Goal: Task Accomplishment & Management: Manage account settings

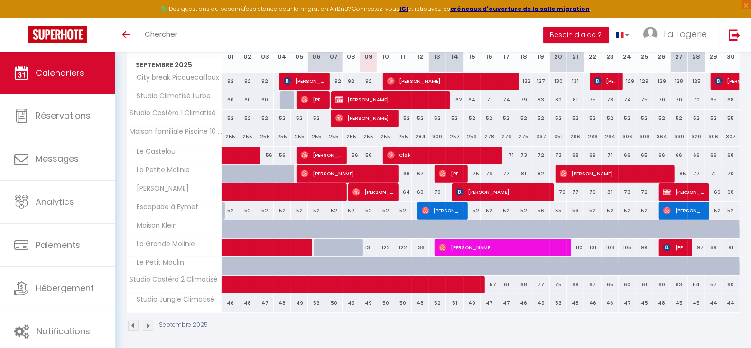
scroll to position [147, 0]
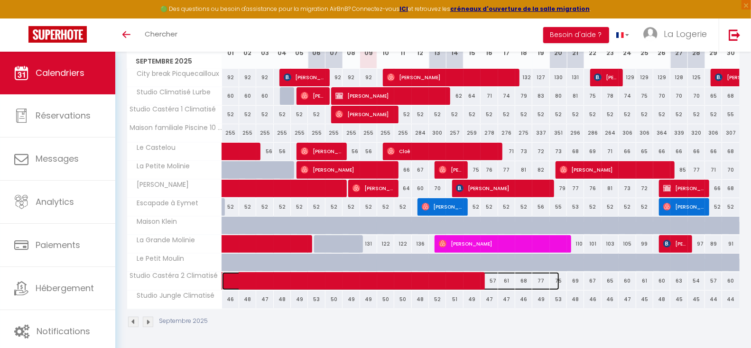
click at [493, 282] on span at bounding box center [395, 281] width 327 height 18
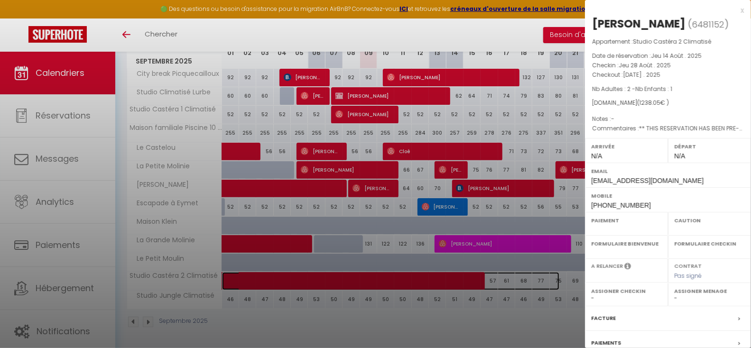
select select "OK"
select select "0"
select select "1"
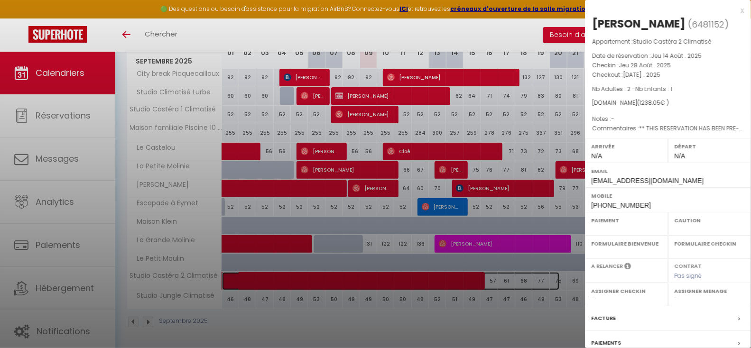
select select
select select "31153"
click at [493, 279] on div at bounding box center [375, 174] width 751 height 348
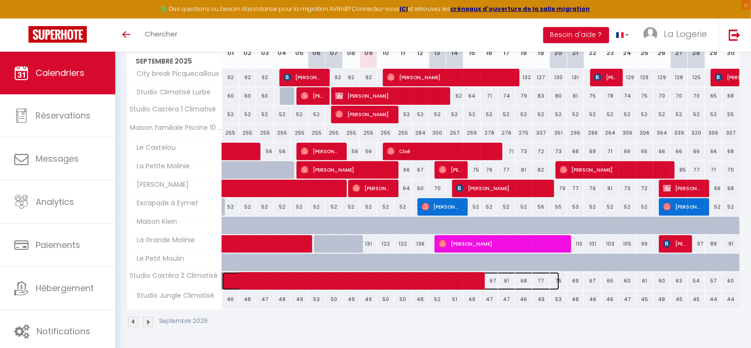
click at [493, 279] on span at bounding box center [395, 281] width 327 height 18
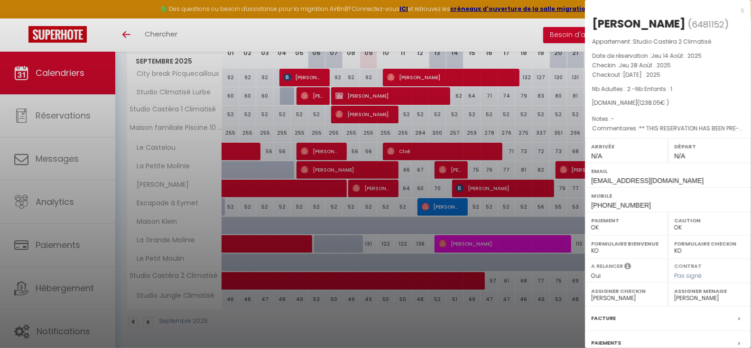
click at [493, 279] on div at bounding box center [375, 174] width 751 height 348
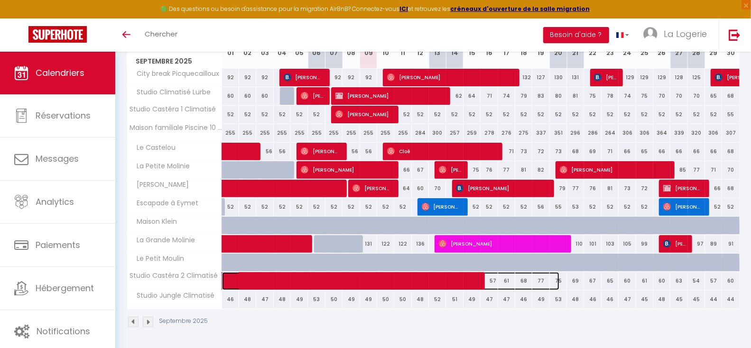
click at [506, 281] on span at bounding box center [395, 281] width 327 height 18
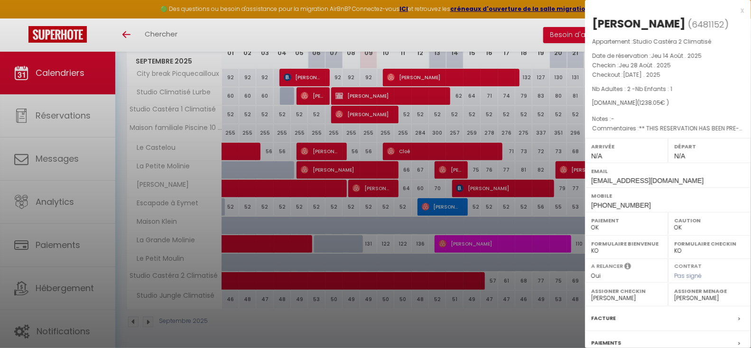
click at [506, 281] on div at bounding box center [375, 174] width 751 height 348
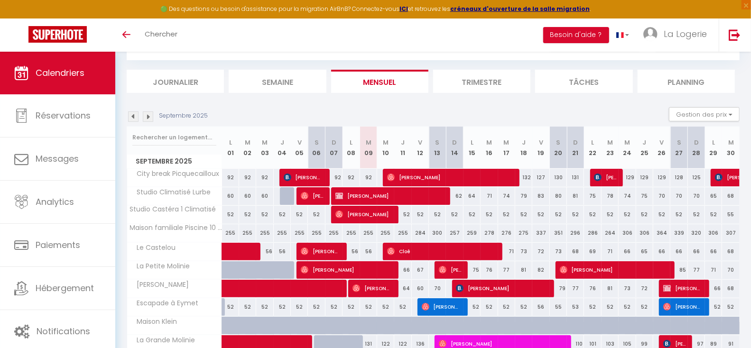
scroll to position [0, 0]
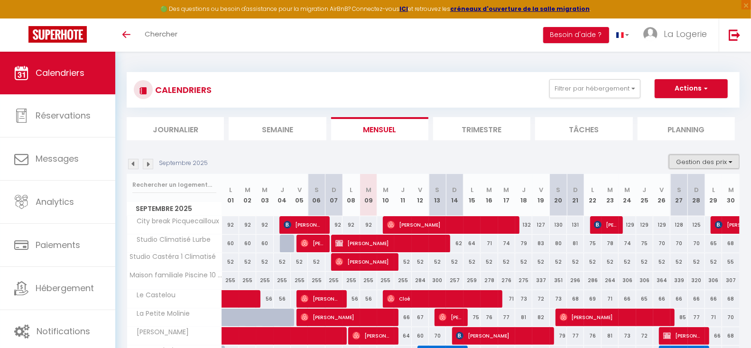
click at [702, 163] on button "Gestion des prix" at bounding box center [704, 162] width 71 height 14
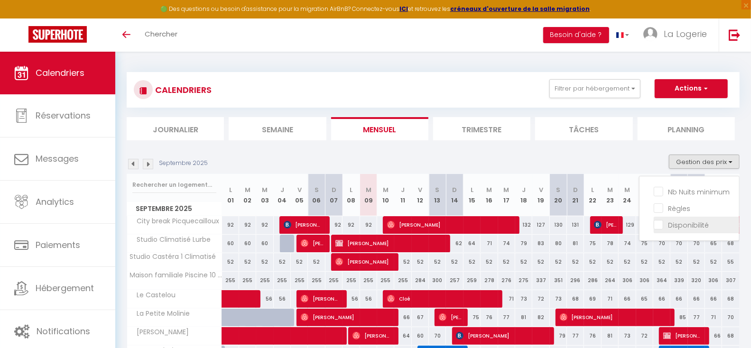
click at [661, 224] on input "Disponibilité" at bounding box center [695, 224] width 85 height 9
checkbox input "true"
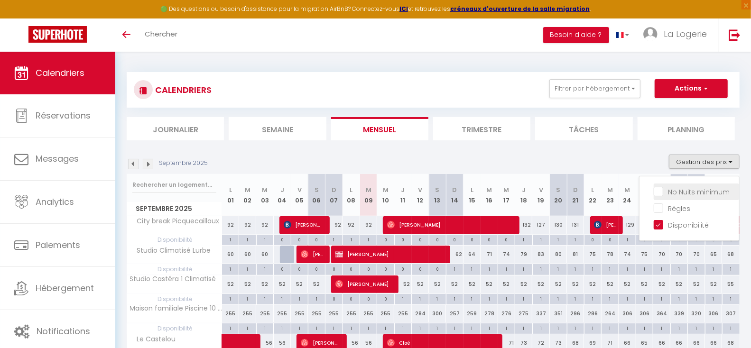
click at [657, 189] on input "Nb Nuits minimum" at bounding box center [695, 190] width 85 height 9
checkbox input "true"
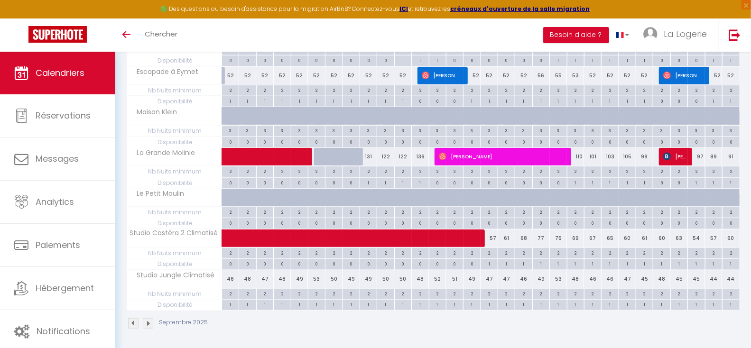
scroll to position [438, 0]
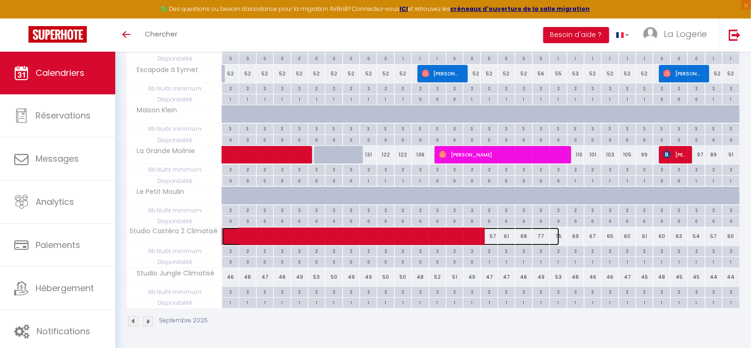
click at [492, 233] on span at bounding box center [395, 237] width 327 height 18
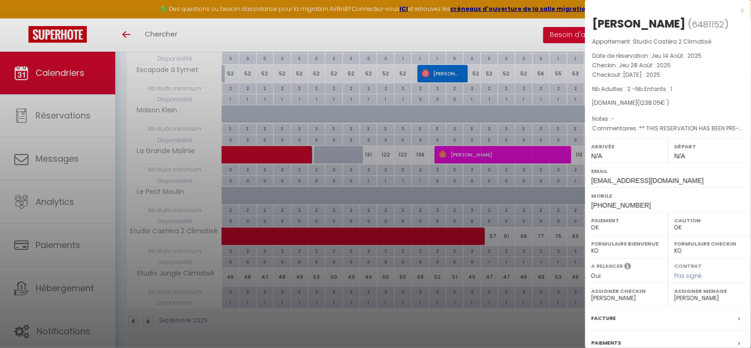
click at [494, 235] on div at bounding box center [375, 174] width 751 height 348
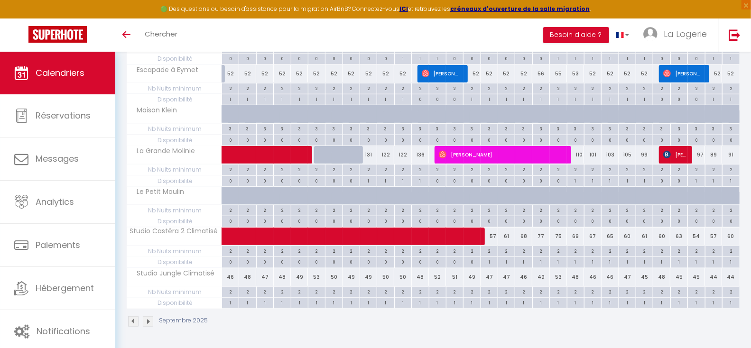
click at [490, 263] on div "1" at bounding box center [489, 261] width 17 height 9
select select "1"
type input "Mar 16 Septembre 2025"
type input "Mer 17 Septembre 2025"
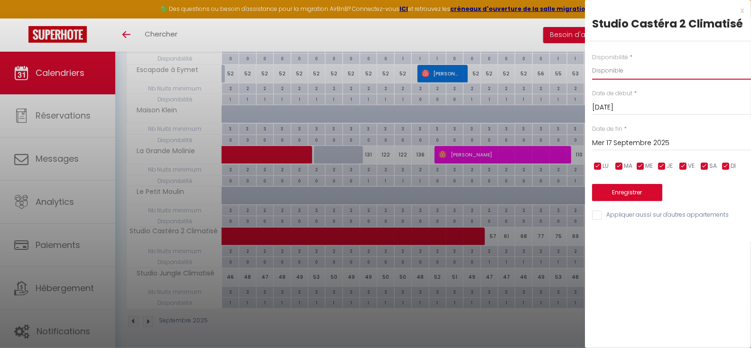
click at [640, 64] on select "Disponible Indisponible" at bounding box center [671, 71] width 159 height 18
select select "0"
click at [592, 62] on select "Disponible Indisponible" at bounding box center [671, 71] width 159 height 18
click at [626, 144] on input "Mer 17 Septembre 2025" at bounding box center [671, 143] width 159 height 12
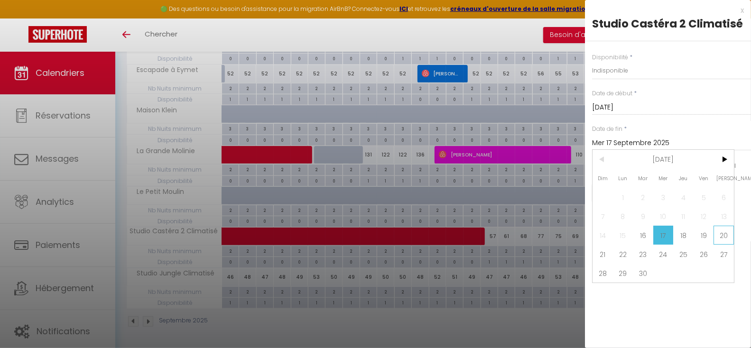
click at [723, 235] on span "20" at bounding box center [723, 235] width 20 height 19
type input "Sam 20 Septembre 2025"
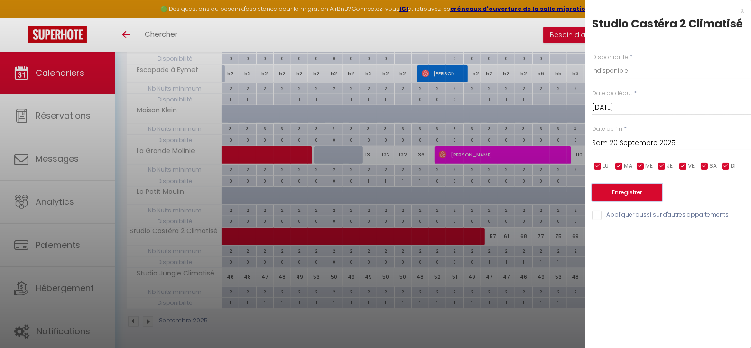
click at [627, 192] on button "Enregistrer" at bounding box center [627, 192] width 70 height 17
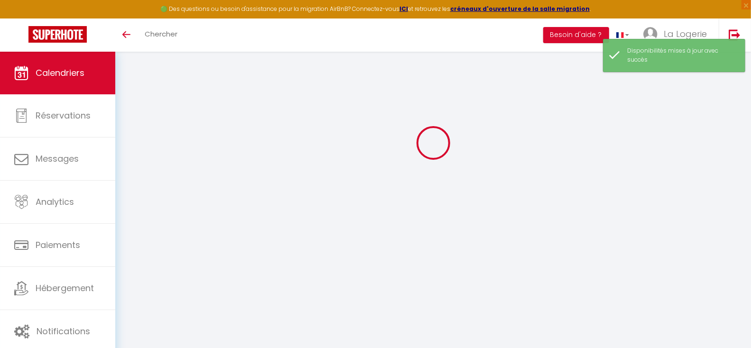
select select "0"
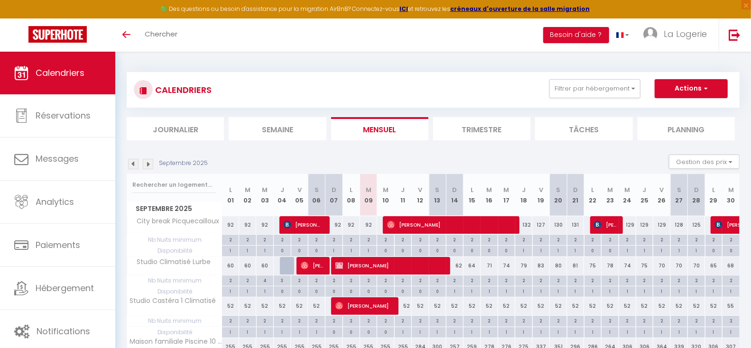
click at [149, 163] on img at bounding box center [148, 164] width 10 height 10
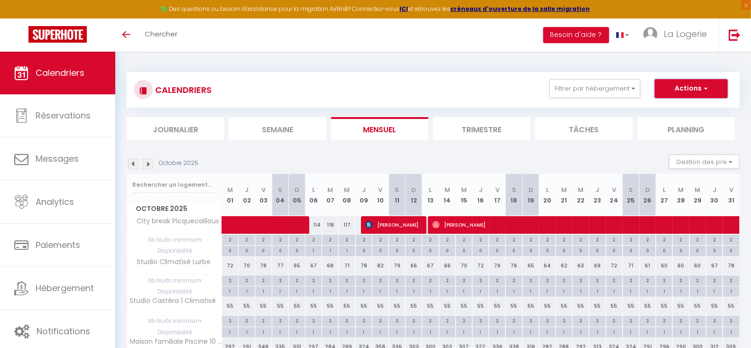
click at [688, 86] on button "Actions" at bounding box center [690, 88] width 73 height 19
click at [678, 109] on link "Nouvelle réservation" at bounding box center [681, 110] width 83 height 14
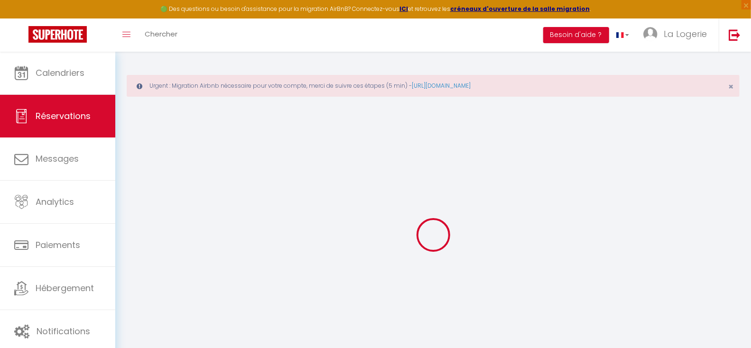
select select
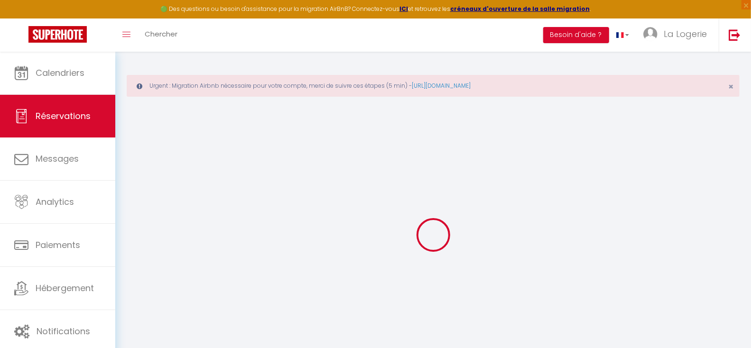
select select
checkbox input "false"
select select
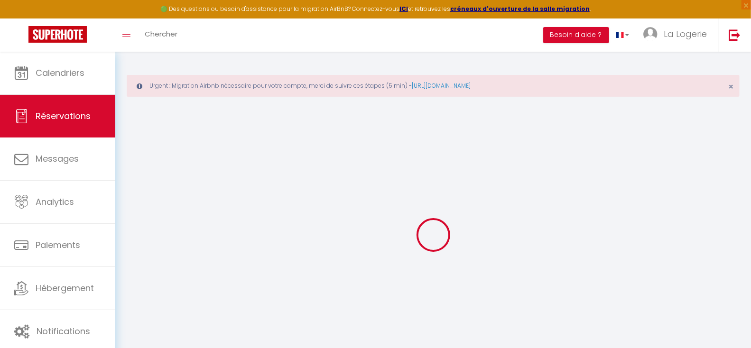
select select
checkbox input "false"
select select
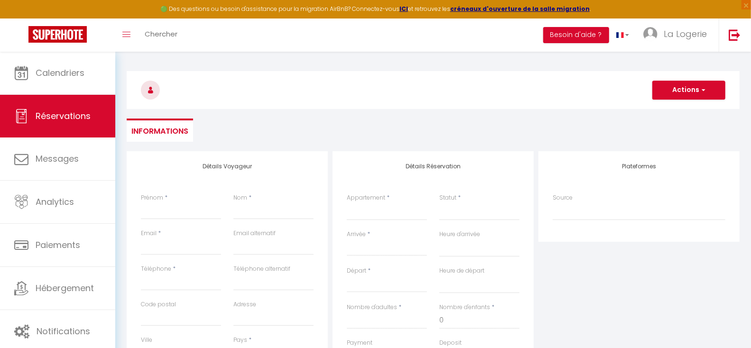
scroll to position [135, 0]
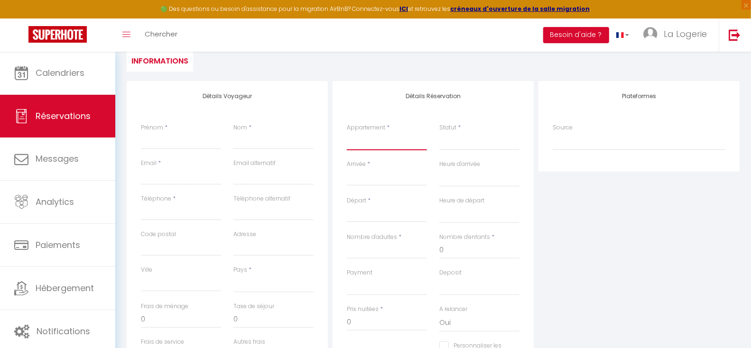
click at [370, 140] on select "City break Picquecailloux [GEOGRAPHIC_DATA] [GEOGRAPHIC_DATA][PERSON_NAME] Esca…" at bounding box center [387, 141] width 80 height 18
select select "74123"
click at [347, 132] on select "City break Picquecailloux [GEOGRAPHIC_DATA] [GEOGRAPHIC_DATA][PERSON_NAME] Esca…" at bounding box center [387, 141] width 80 height 18
select select
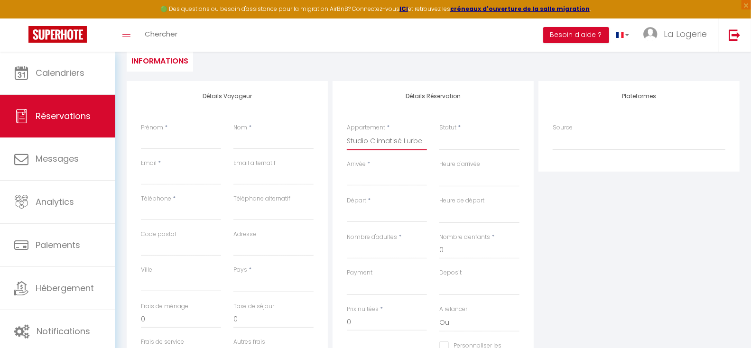
select select
checkbox input "false"
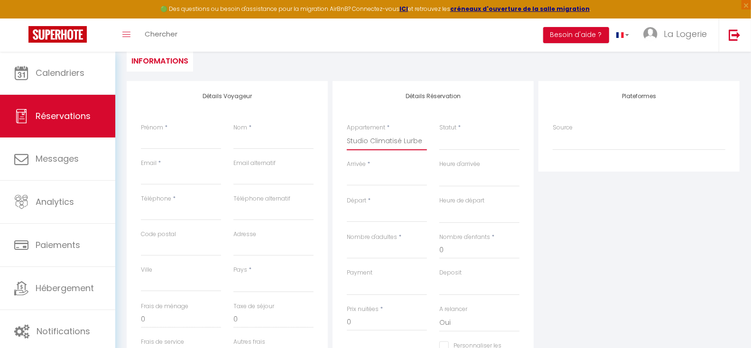
select select
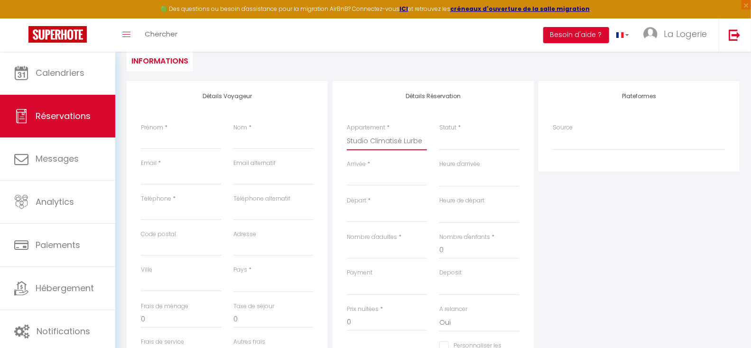
select select
checkbox input "false"
click at [370, 173] on input "Arrivée" at bounding box center [387, 178] width 80 height 12
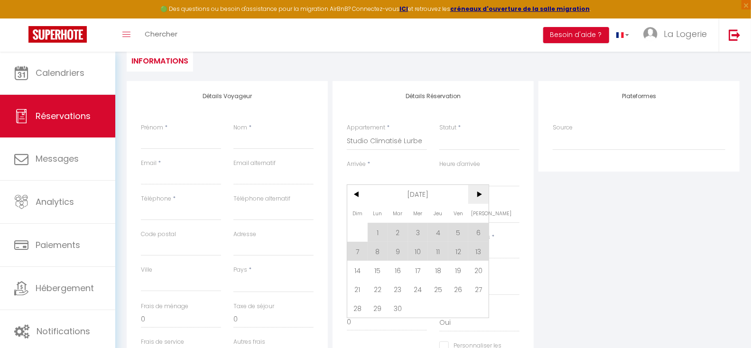
click at [478, 193] on span ">" at bounding box center [478, 194] width 20 height 19
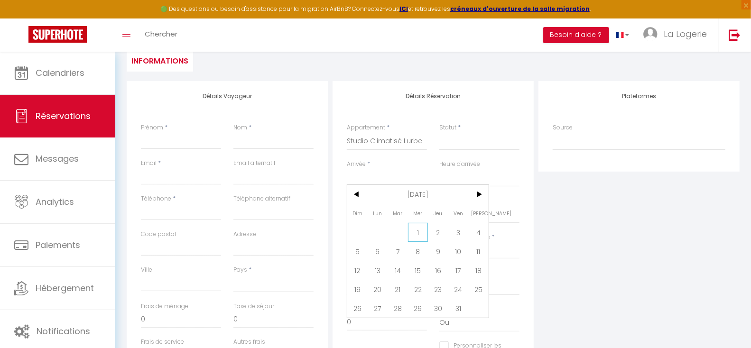
click at [418, 230] on span "1" at bounding box center [418, 232] width 20 height 19
select select
type input "Mer 01 Octobre 2025"
select select
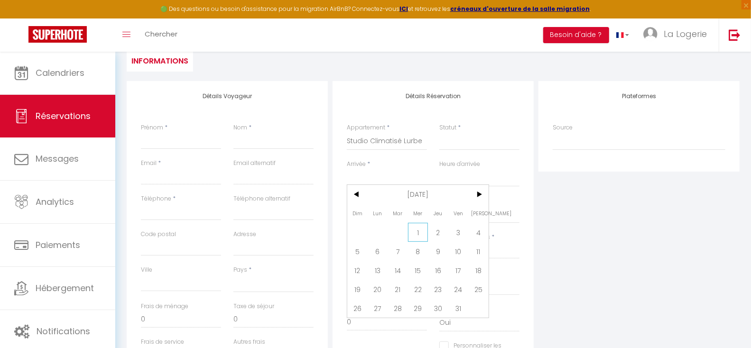
type input "Jeu 02 Octobre 2025"
select select
checkbox input "false"
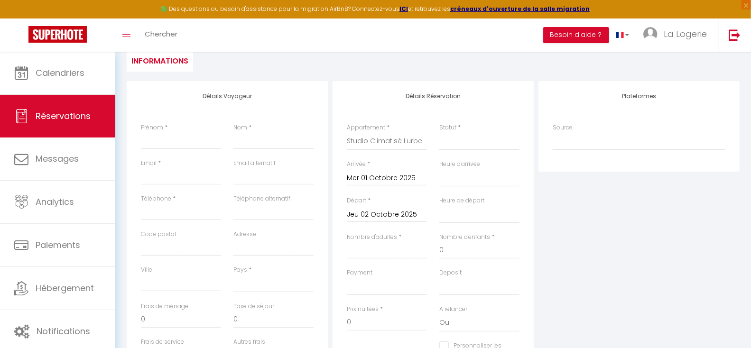
click at [418, 230] on div "Départ * [DATE] < [DATE] > Dim Lun Mar Mer Jeu Ven Sam 1 2 3 4 5 6 7 8 9 10 11 …" at bounding box center [387, 214] width 92 height 37
click at [384, 212] on input "Jeu 02 Octobre 2025" at bounding box center [387, 215] width 80 height 12
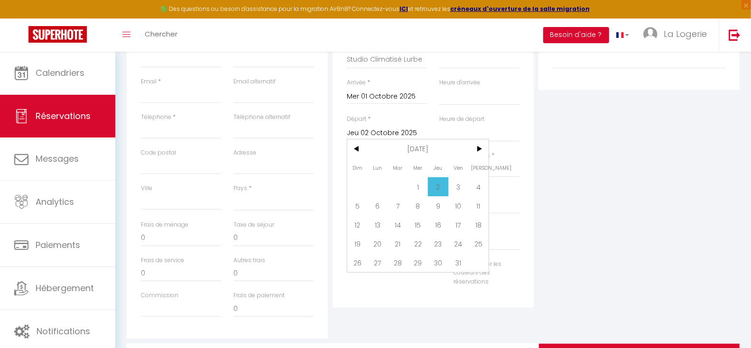
scroll to position [244, 0]
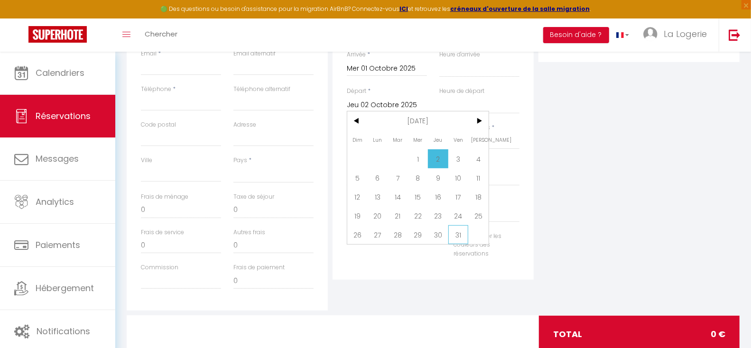
click at [460, 233] on span "31" at bounding box center [458, 234] width 20 height 19
select select
type input "Ven 31 Octobre 2025"
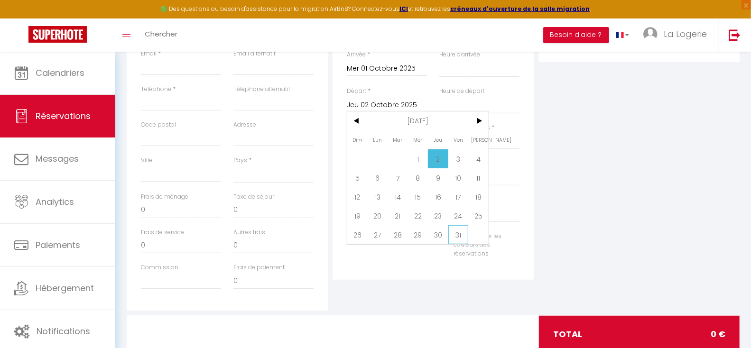
select select
checkbox input "false"
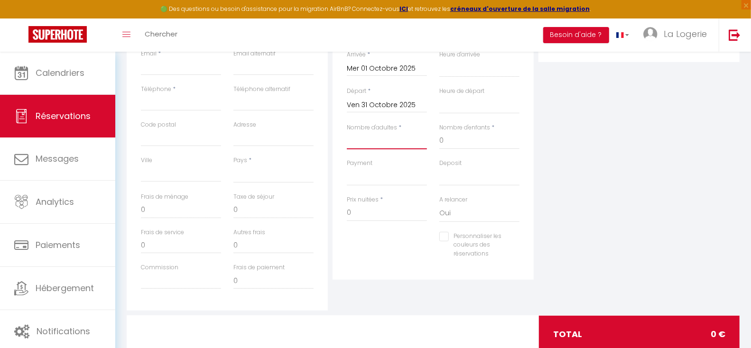
click at [379, 141] on input "Nombre d'adultes" at bounding box center [387, 140] width 80 height 17
type input "1"
select select
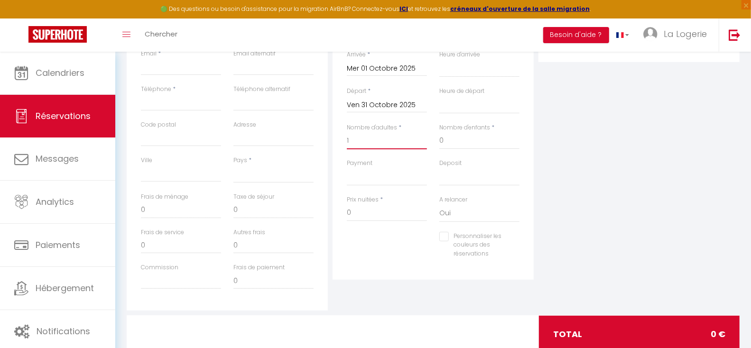
select select
checkbox input "false"
select select
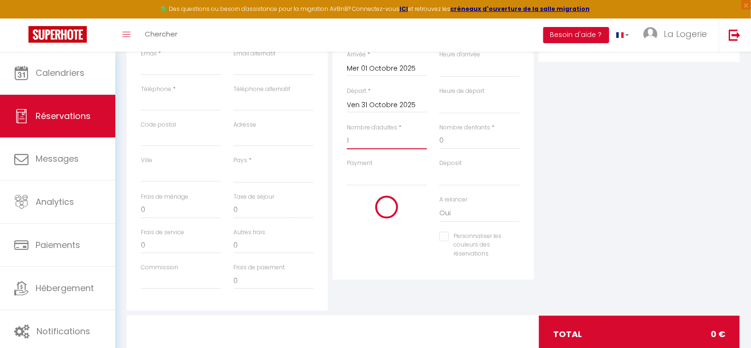
type input "60"
type input "149.4"
select select
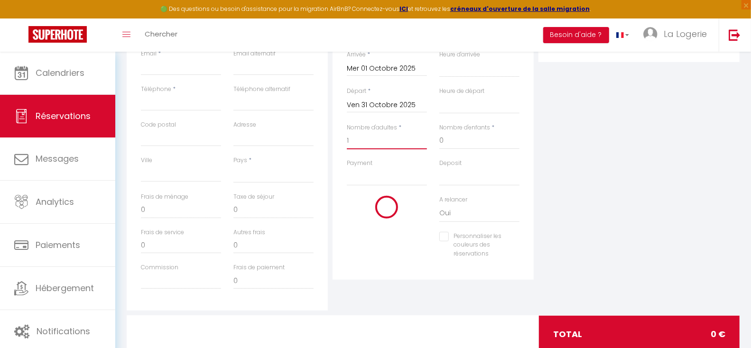
select select
type input "2077"
checkbox input "false"
type input "1"
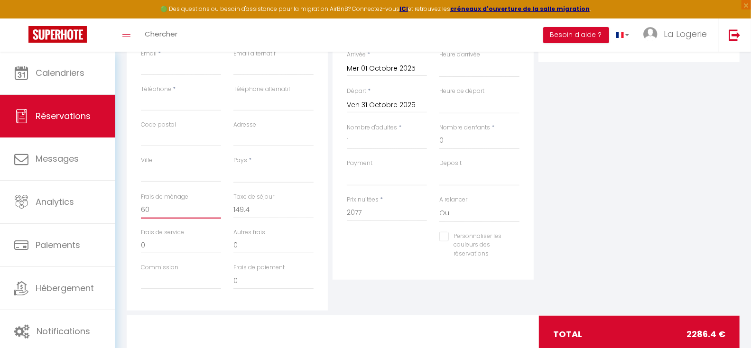
click at [154, 211] on input "60" at bounding box center [181, 210] width 80 height 17
type input "6"
select select
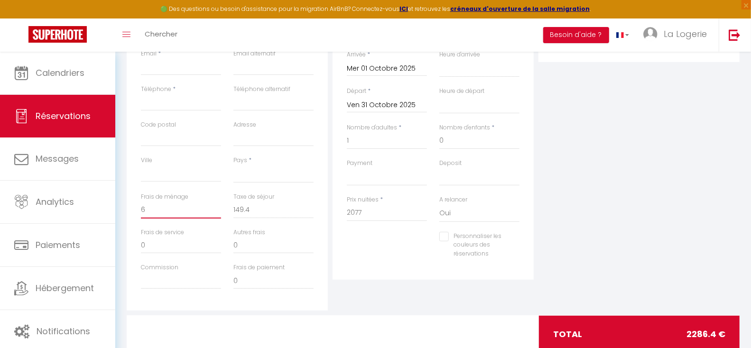
select select
checkbox input "false"
select select
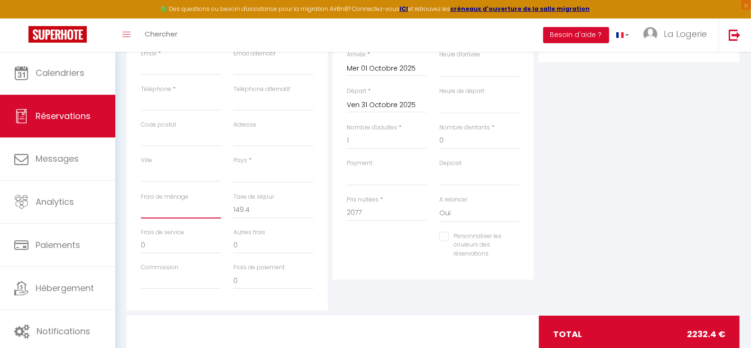
select select
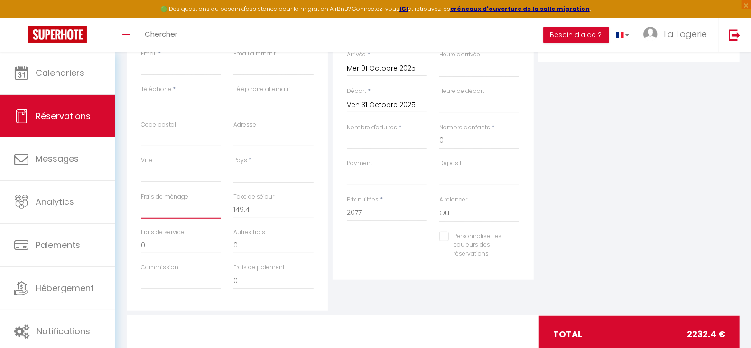
checkbox input "false"
type input "6"
select select
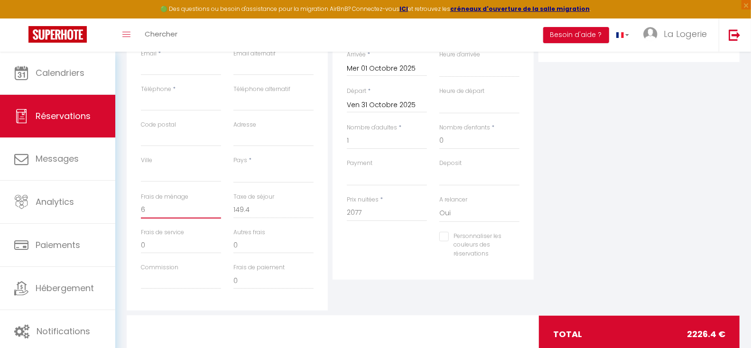
select select
checkbox input "false"
type input "60"
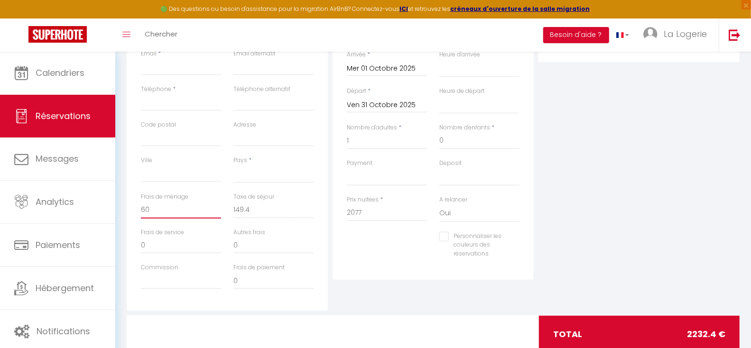
select select
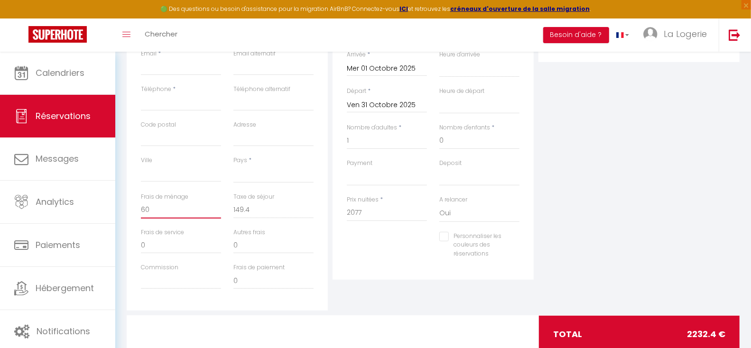
select select
checkbox input "false"
click at [627, 207] on div "Plateformes Source Direct [DOMAIN_NAME] [DOMAIN_NAME] Chalet montagne Expedia G…" at bounding box center [639, 141] width 206 height 339
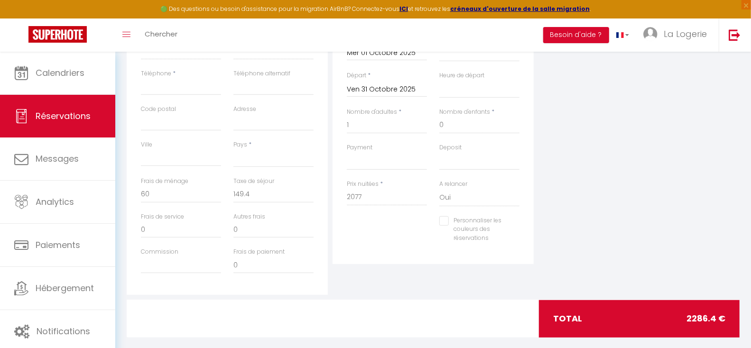
scroll to position [267, 0]
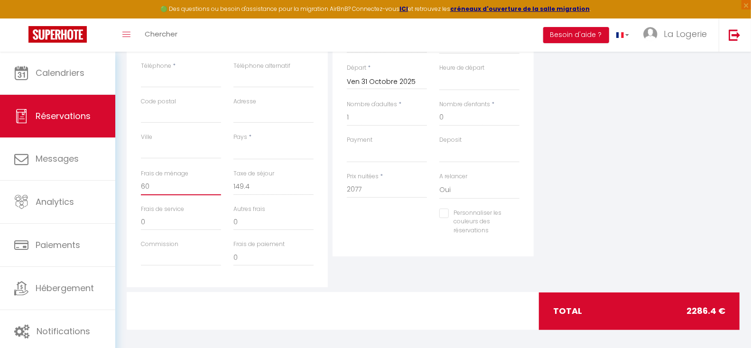
click at [154, 185] on input "60" at bounding box center [181, 186] width 80 height 17
type input "6"
select select
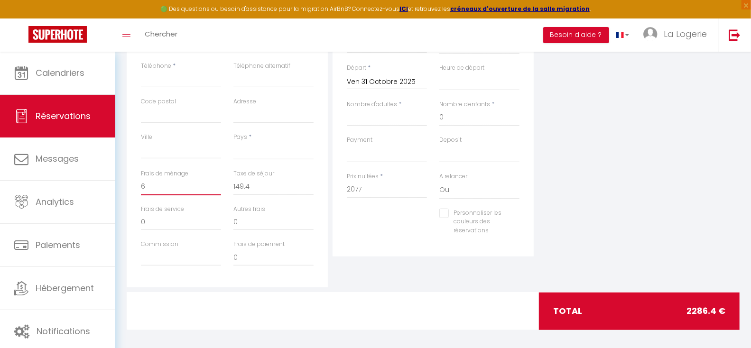
select select
checkbox input "false"
select select
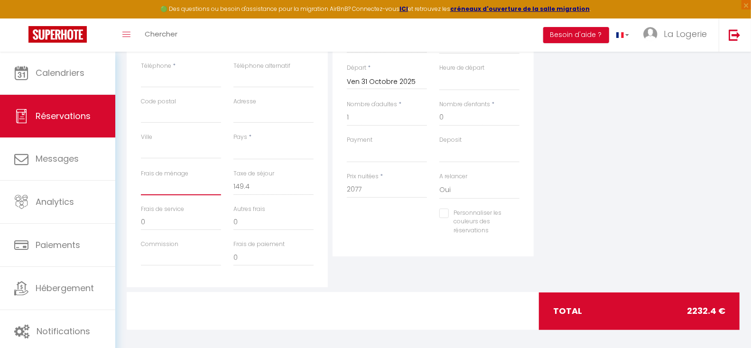
select select
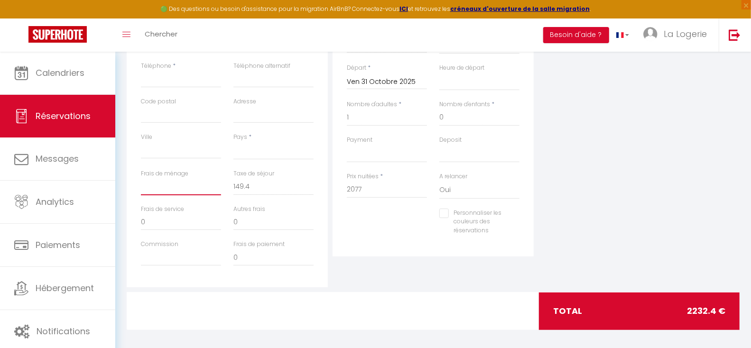
checkbox input "false"
type input "4"
select select
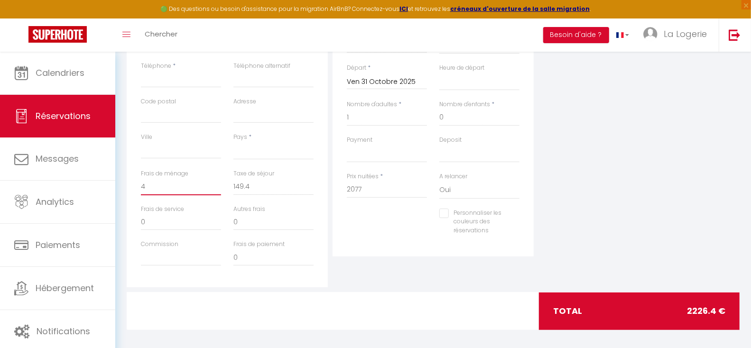
select select
checkbox input "false"
type input "49"
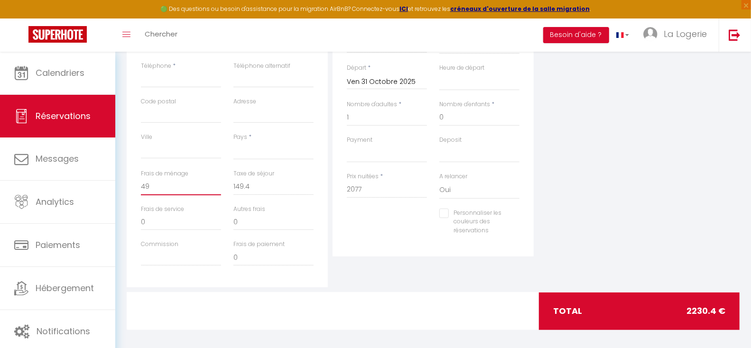
select select
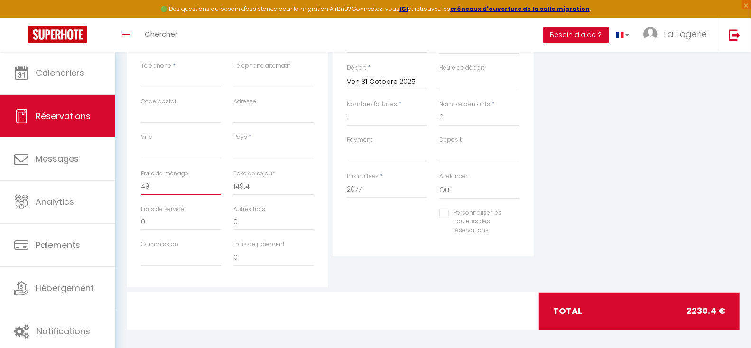
select select
checkbox input "false"
type input "49"
click at [623, 165] on div "Plateformes Source Direct [DOMAIN_NAME] [DOMAIN_NAME] Chalet montagne Expedia G…" at bounding box center [639, 117] width 206 height 339
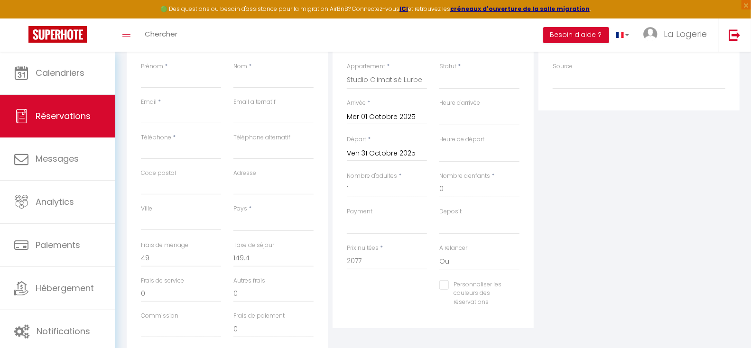
scroll to position [0, 0]
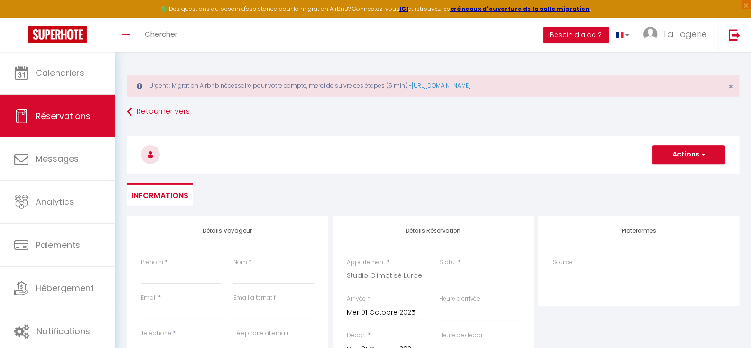
drag, startPoint x: 628, startPoint y: 177, endPoint x: 628, endPoint y: 167, distance: 9.5
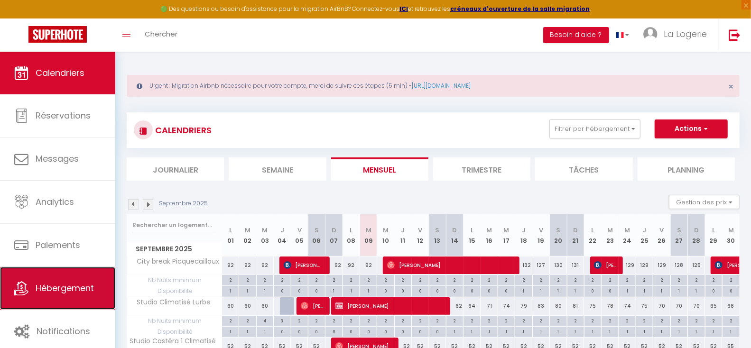
click at [44, 287] on span "Hébergement" at bounding box center [65, 288] width 58 height 12
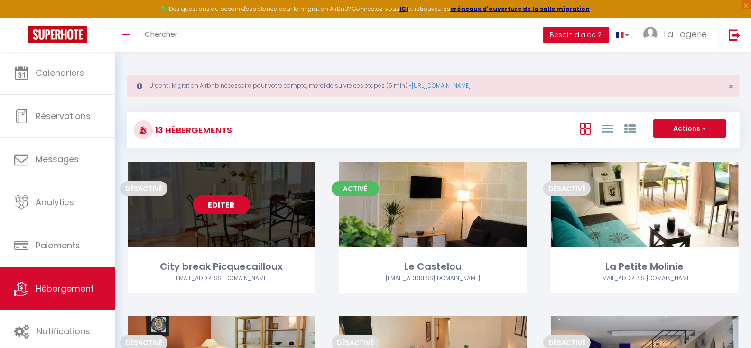
click at [225, 201] on link "Editer" at bounding box center [221, 204] width 57 height 19
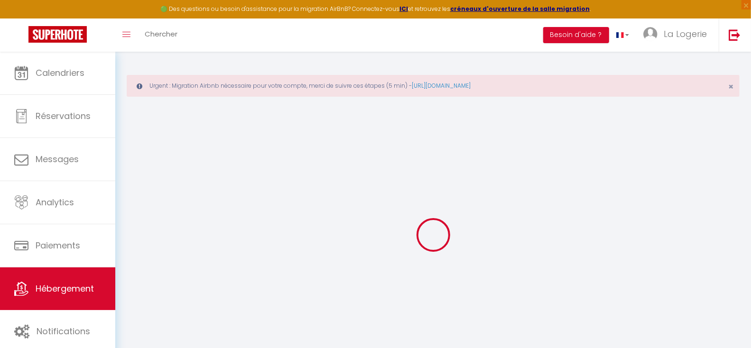
type input "City break Picquecailloux"
type input "[PERSON_NAME]"
select select "1"
select select "2"
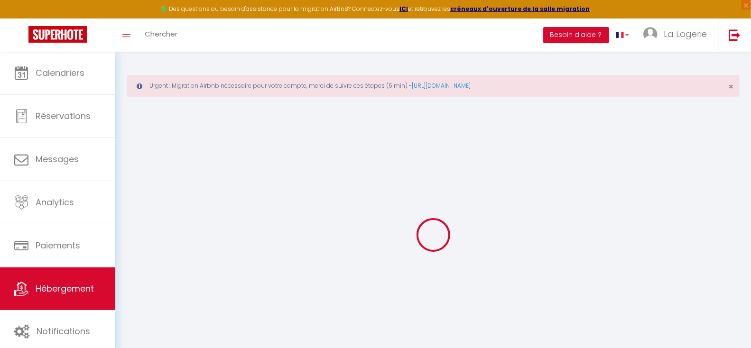
select select "2"
type input "100"
type input "97"
type input "2.30"
type input "500"
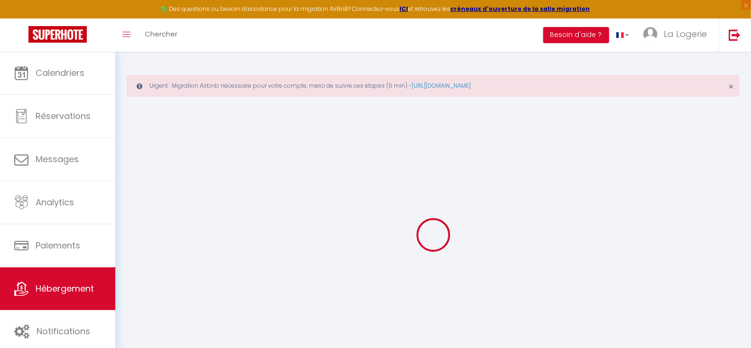
select select
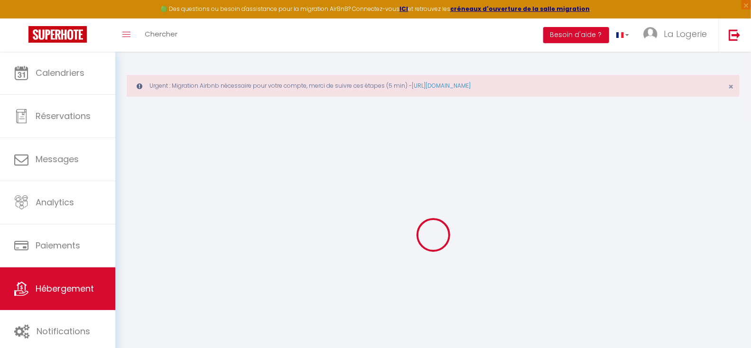
type input "Rue Godard"
type input "33200"
type input "[GEOGRAPHIC_DATA]"
type input "[EMAIL_ADDRESS][DOMAIN_NAME]"
select select "6045"
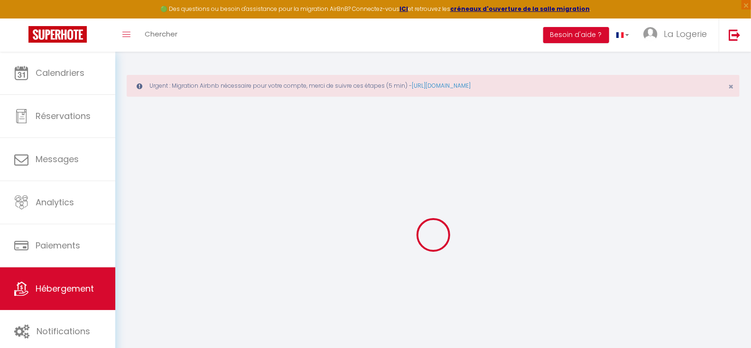
checkbox input "false"
type input "22"
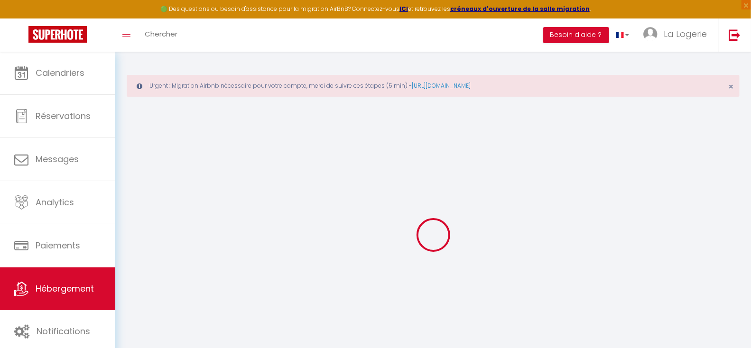
type input "79"
type input "0"
select select
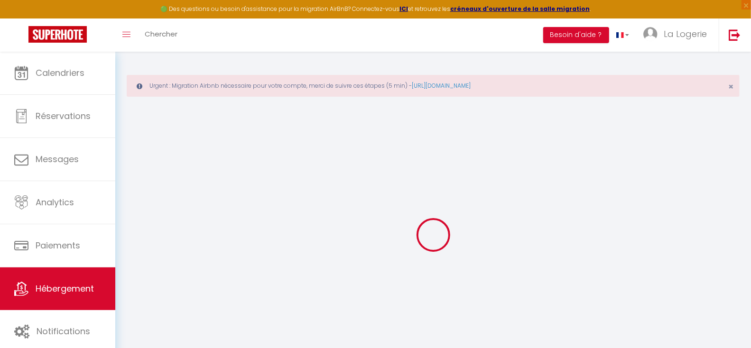
select select
checkbox input "false"
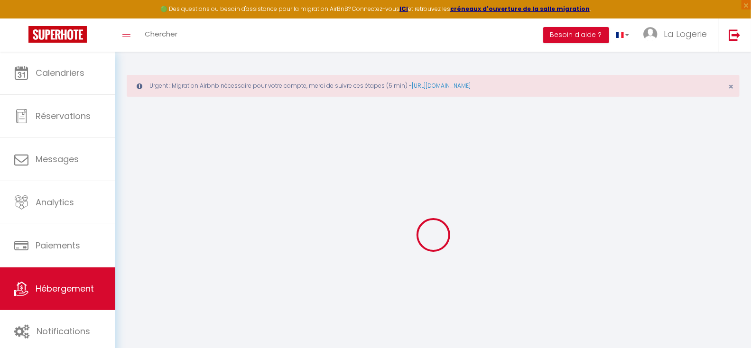
checkbox input "false"
select select
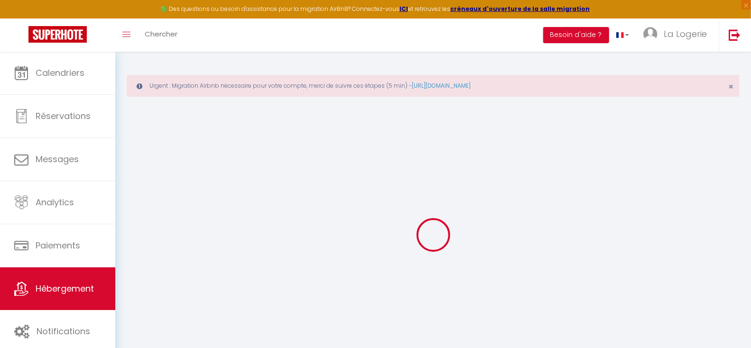
select select
checkbox input "false"
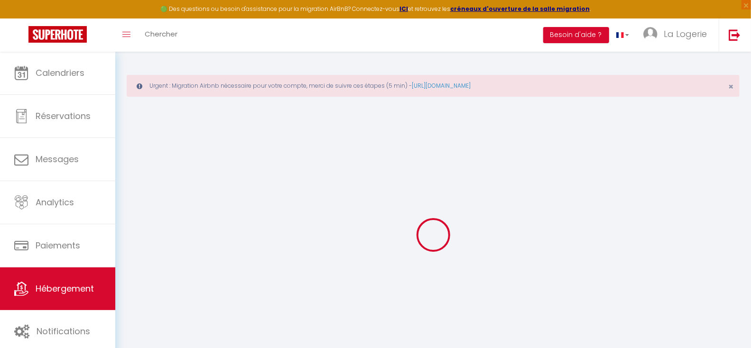
checkbox input "false"
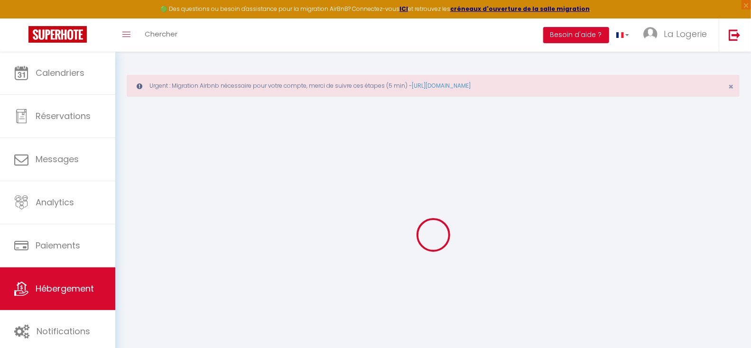
checkbox input "false"
select select "16:00"
select select "18:00"
select select "10:00"
select select "15"
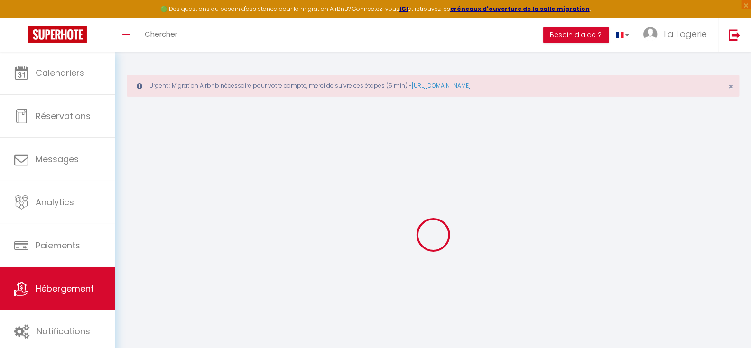
select select "15"
checkbox input "false"
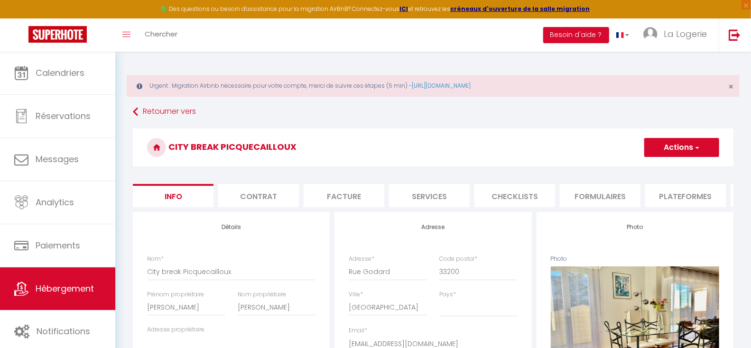
checkbox input "false"
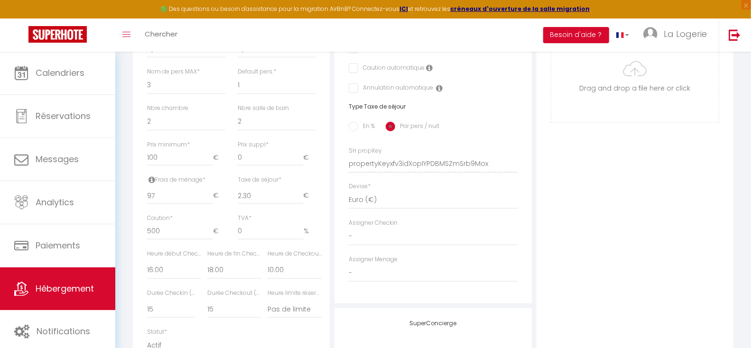
scroll to position [383, 0]
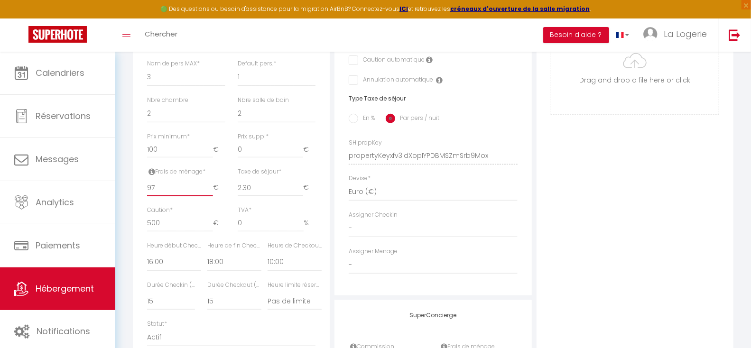
click at [156, 196] on input "97" at bounding box center [180, 187] width 66 height 17
type input "9"
checkbox input "false"
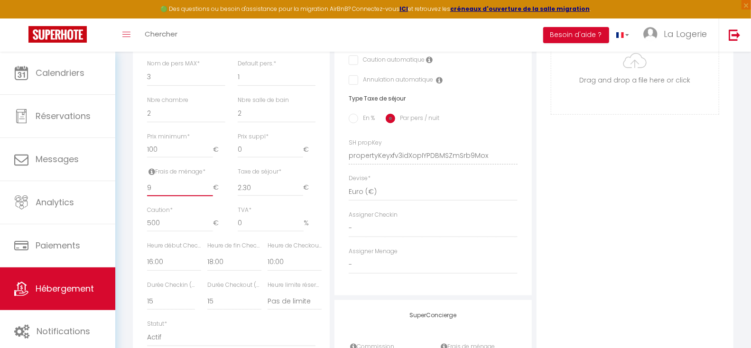
checkbox input "false"
click at [592, 212] on div "Photo Photo Supprimer Drag and drop a file here or click Ooops, something wrong…" at bounding box center [634, 149] width 197 height 640
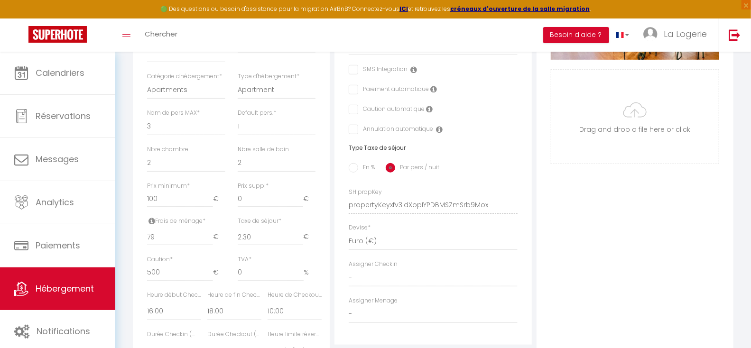
scroll to position [0, 0]
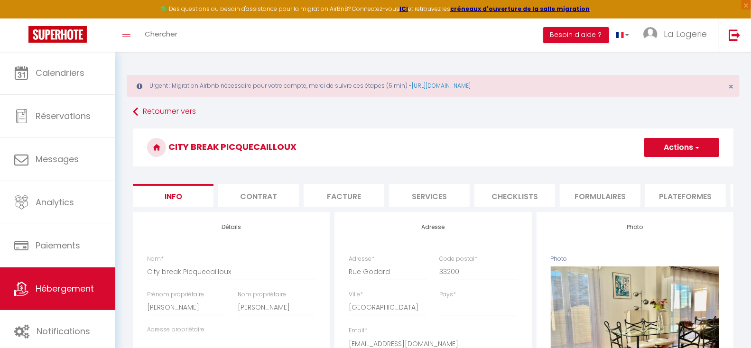
click at [683, 150] on button "Actions" at bounding box center [681, 147] width 75 height 19
click at [649, 167] on input "Enregistrer" at bounding box center [643, 168] width 35 height 9
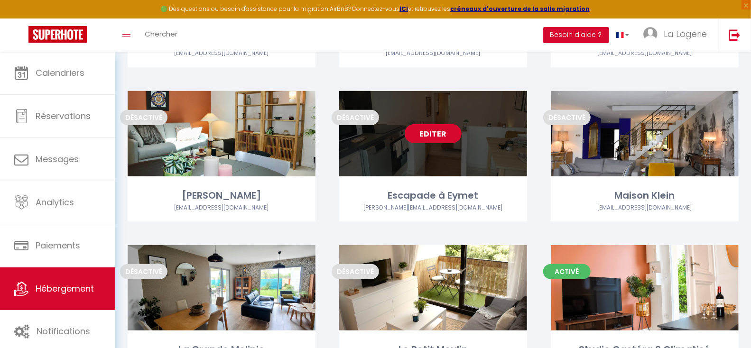
scroll to position [221, 0]
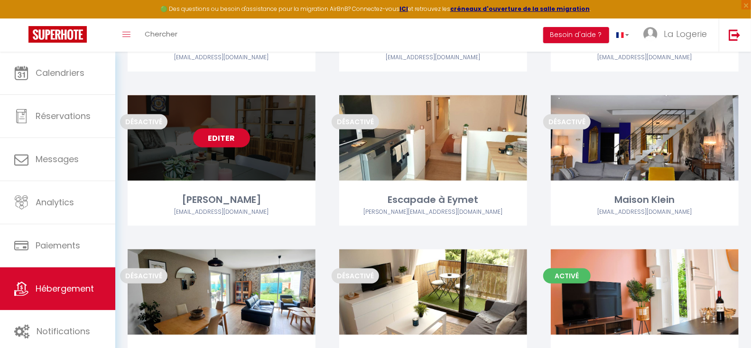
click at [227, 137] on link "Editer" at bounding box center [221, 138] width 57 height 19
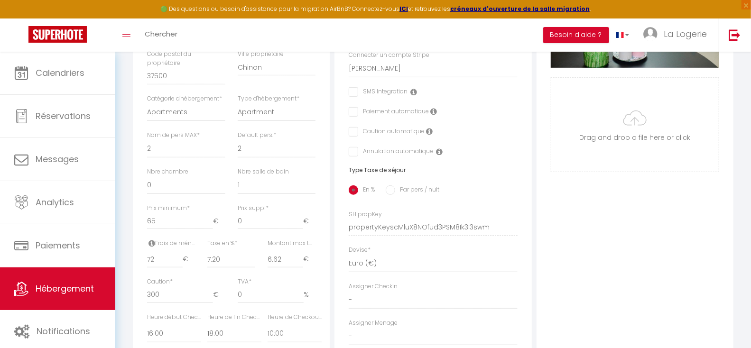
scroll to position [309, 0]
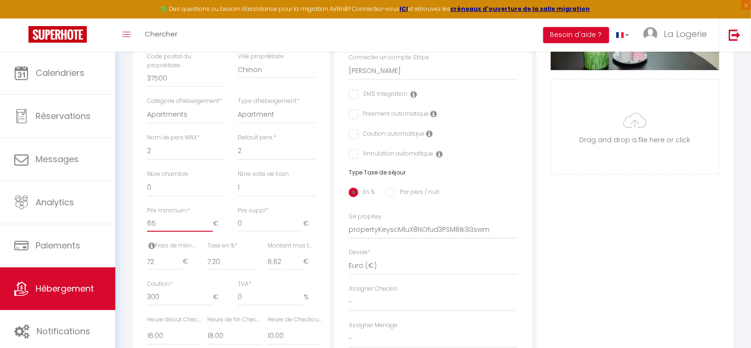
click at [158, 231] on input "65" at bounding box center [180, 223] width 66 height 17
click at [619, 240] on div "Photo Photo Supprimer Drag and drop a file here or click Ooops, something wrong…" at bounding box center [634, 223] width 197 height 640
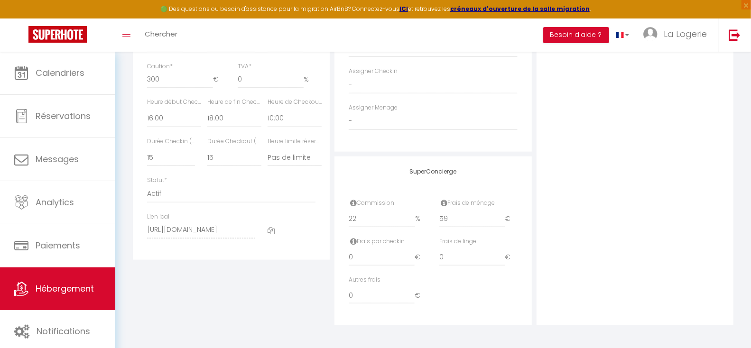
scroll to position [528, 0]
click at [359, 226] on input "22" at bounding box center [382, 217] width 66 height 17
click at [630, 216] on div "Photo Photo Supprimer Drag and drop a file here or click Ooops, something wrong…" at bounding box center [634, 4] width 197 height 640
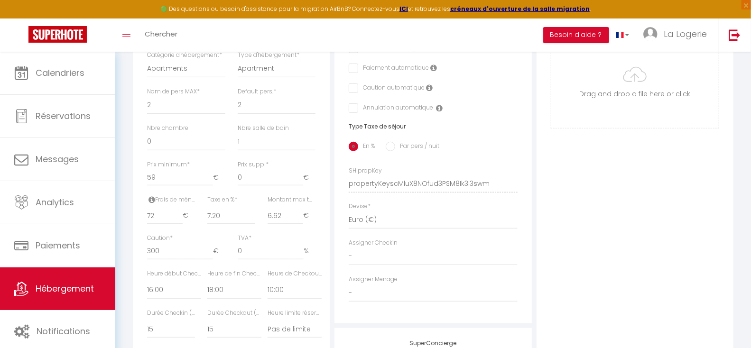
scroll to position [0, 0]
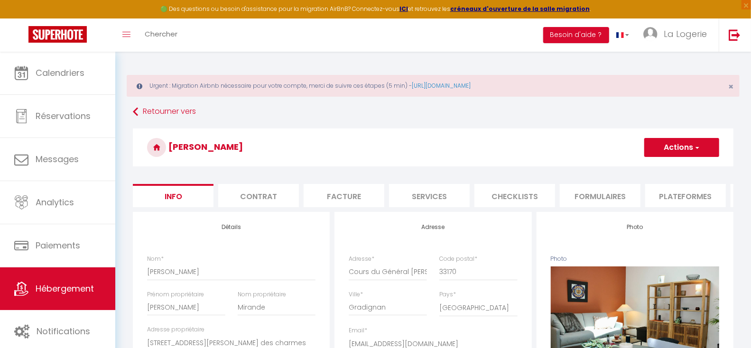
click at [681, 143] on button "Actions" at bounding box center [681, 147] width 75 height 19
click at [647, 167] on input "Enregistrer" at bounding box center [643, 168] width 35 height 9
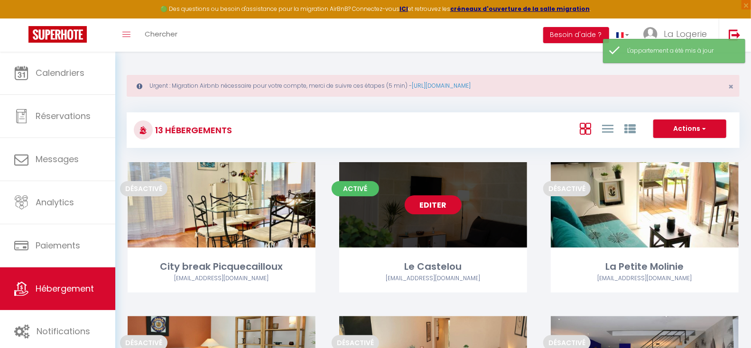
click at [435, 206] on link "Editer" at bounding box center [433, 204] width 57 height 19
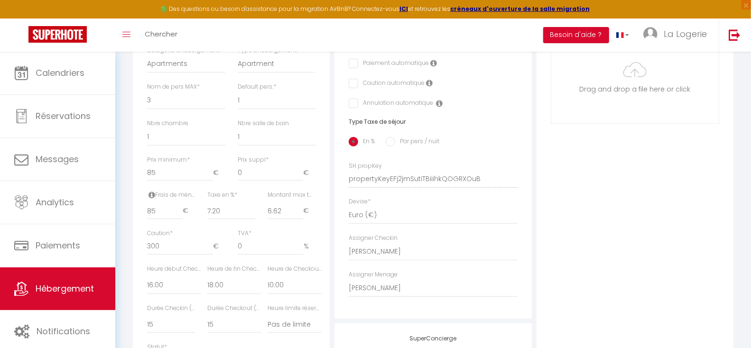
scroll to position [369, 0]
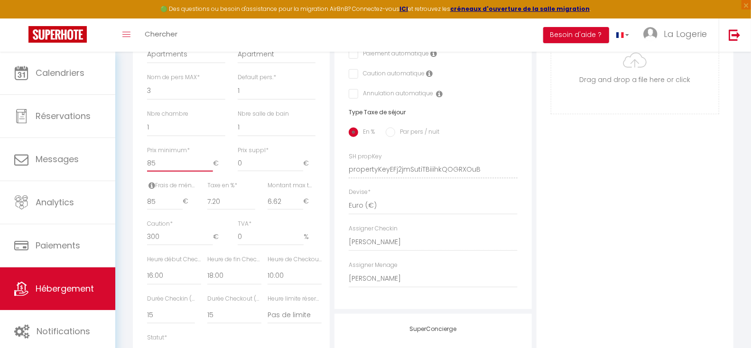
click at [156, 172] on input "85" at bounding box center [180, 163] width 66 height 17
click at [646, 193] on div "Photo Photo Supprimer Drag and drop a file here or click Ooops, something wrong…" at bounding box center [634, 163] width 197 height 640
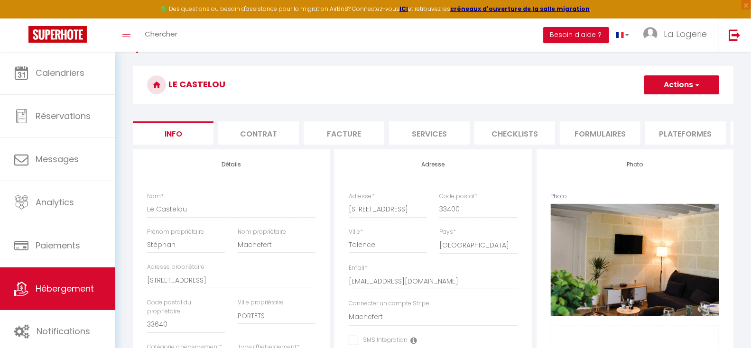
scroll to position [56, 0]
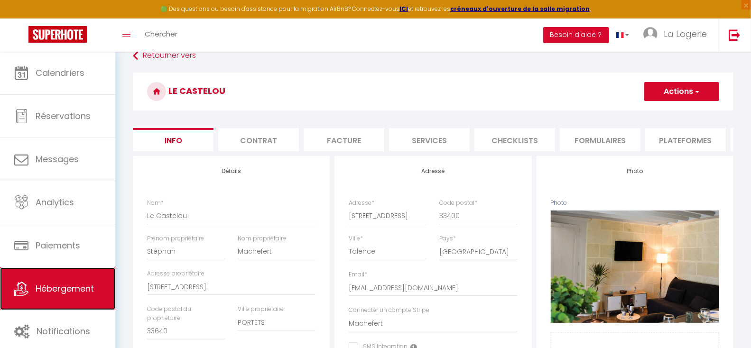
click at [50, 287] on span "Hébergement" at bounding box center [65, 289] width 58 height 12
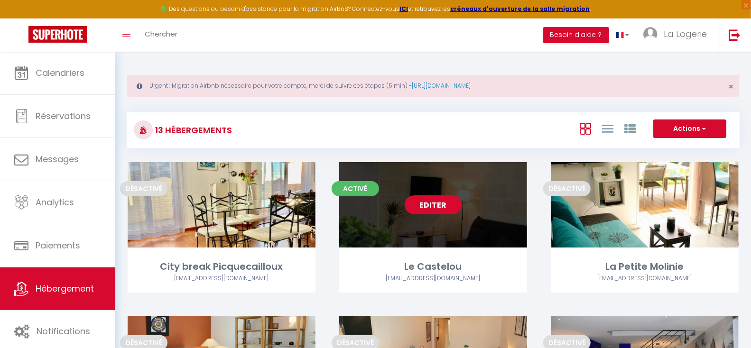
click at [434, 203] on link "Editer" at bounding box center [433, 204] width 57 height 19
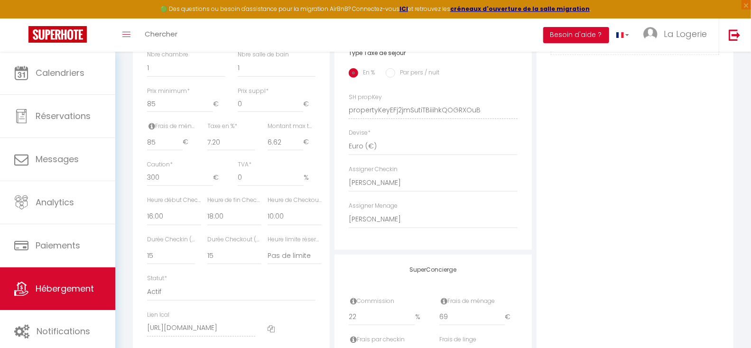
scroll to position [432, 0]
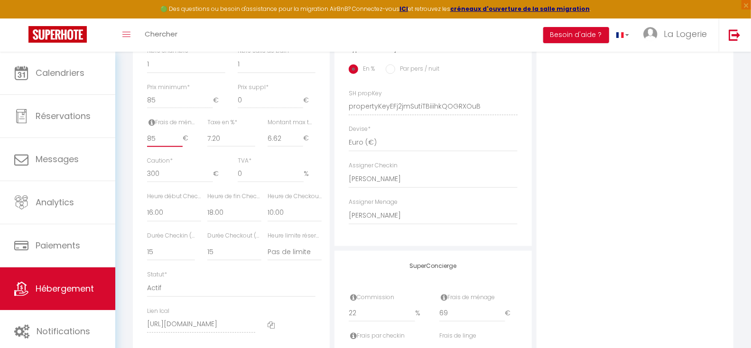
click at [157, 147] on input "85" at bounding box center [165, 138] width 36 height 17
click at [617, 195] on div "Photo Photo Supprimer Drag and drop a file here or click Ooops, something wrong…" at bounding box center [634, 100] width 197 height 640
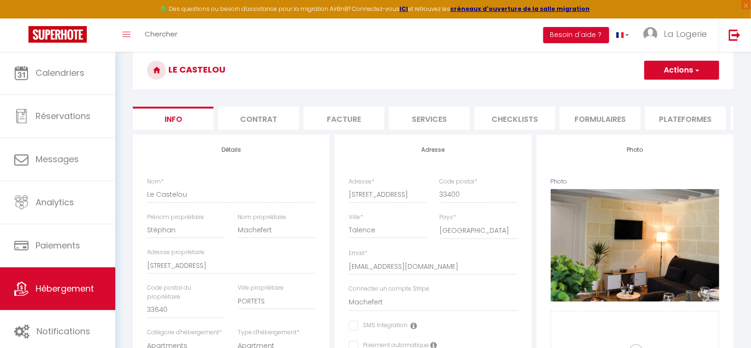
scroll to position [0, 0]
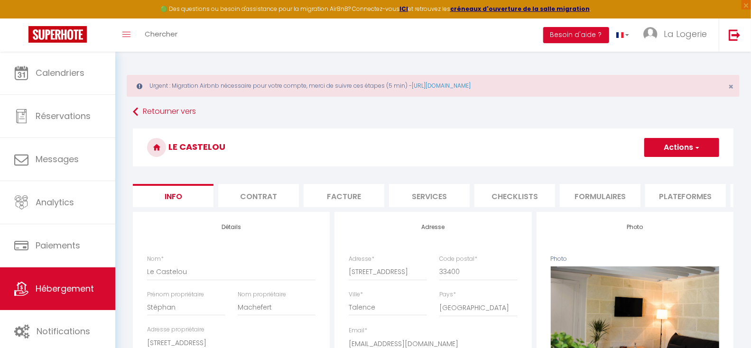
click at [681, 146] on button "Actions" at bounding box center [681, 147] width 75 height 19
click at [640, 167] on input "Enregistrer" at bounding box center [643, 168] width 35 height 9
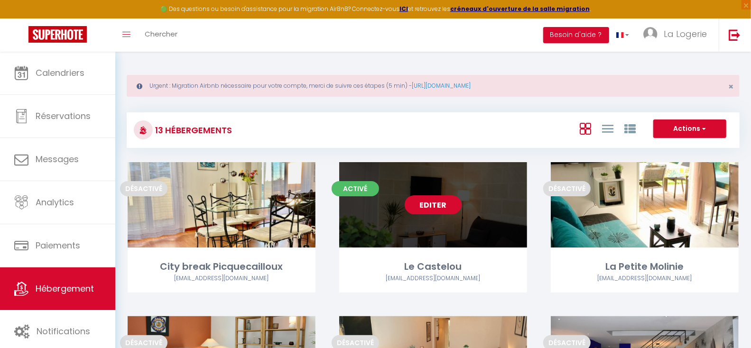
click at [429, 204] on link "Editer" at bounding box center [433, 204] width 57 height 19
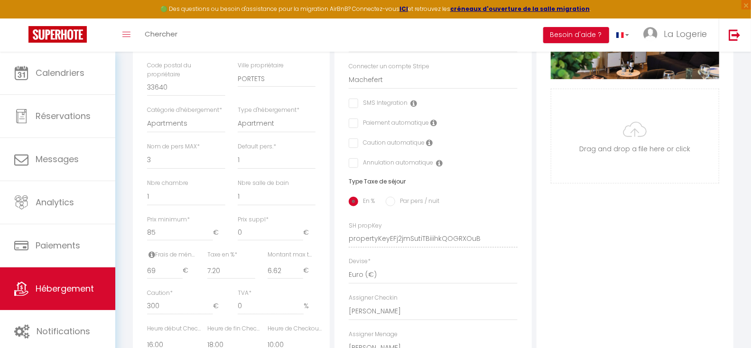
scroll to position [298, 0]
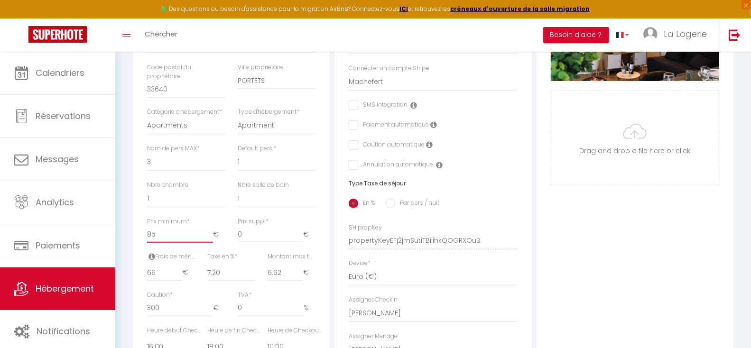
click at [159, 243] on input "85" at bounding box center [180, 234] width 66 height 17
click at [689, 255] on div "Photo Photo Supprimer Drag and drop a file here or click Ooops, something wrong…" at bounding box center [634, 234] width 197 height 640
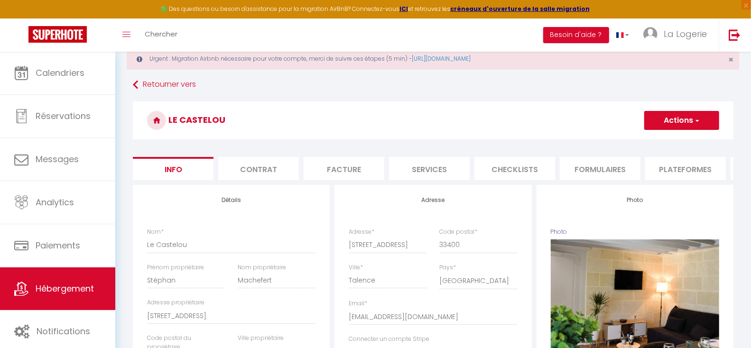
scroll to position [0, 0]
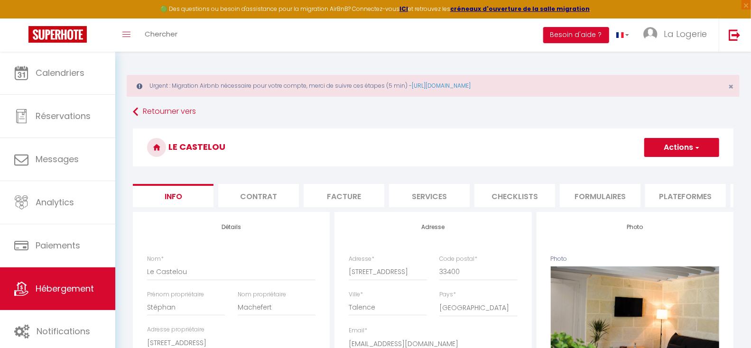
click at [672, 148] on button "Actions" at bounding box center [681, 147] width 75 height 19
click at [641, 167] on input "Enregistrer" at bounding box center [643, 168] width 35 height 9
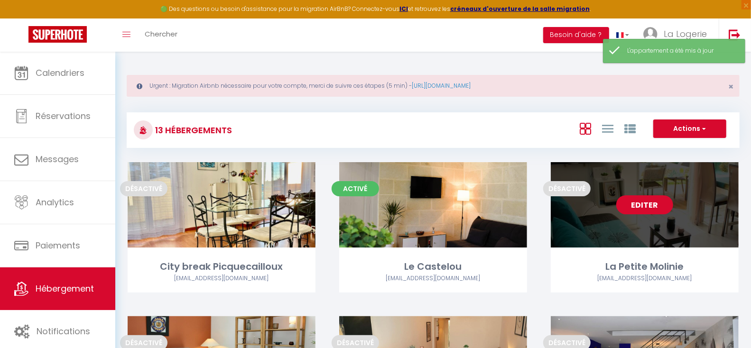
click at [644, 202] on link "Editer" at bounding box center [644, 204] width 57 height 19
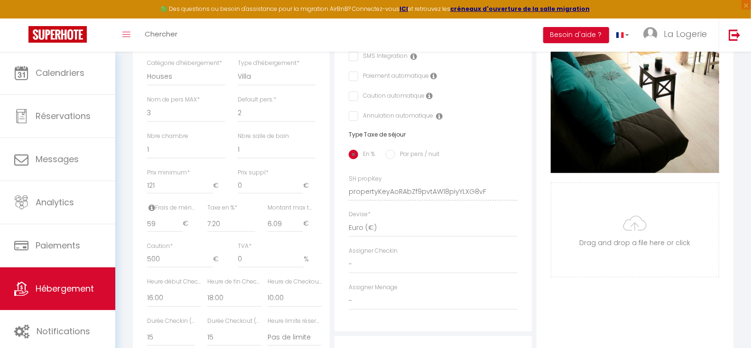
scroll to position [351, 0]
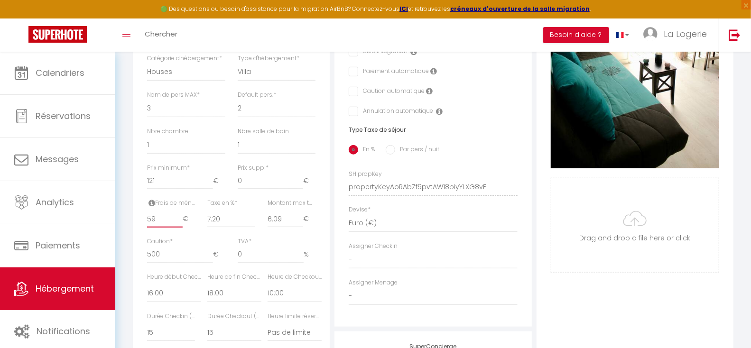
click at [156, 228] on input "59" at bounding box center [165, 219] width 36 height 17
click at [157, 189] on input "121" at bounding box center [180, 180] width 66 height 17
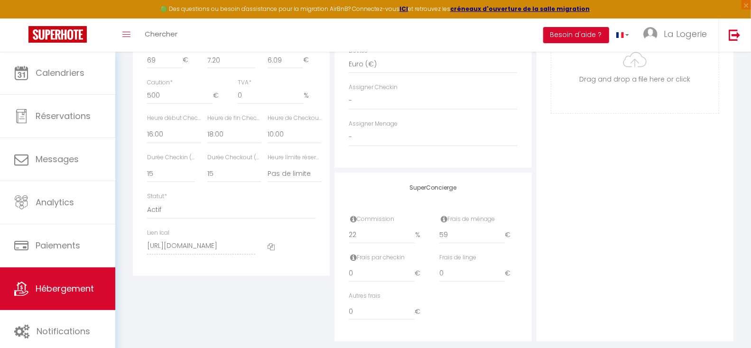
scroll to position [513, 0]
click at [443, 240] on input "59" at bounding box center [472, 232] width 66 height 17
click at [674, 221] on div "Photo Photo Supprimer Drag and drop a file here or click Ooops, something wrong…" at bounding box center [634, 19] width 197 height 640
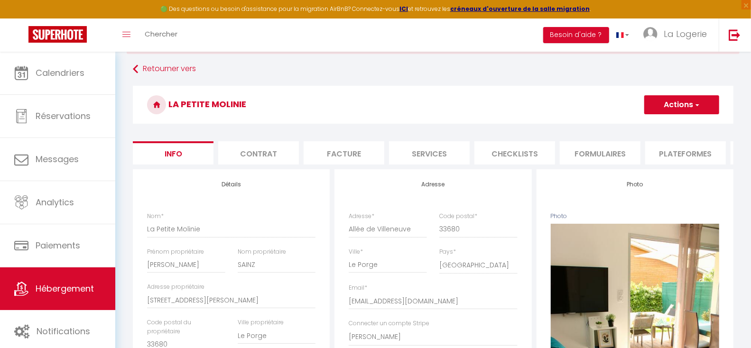
scroll to position [0, 0]
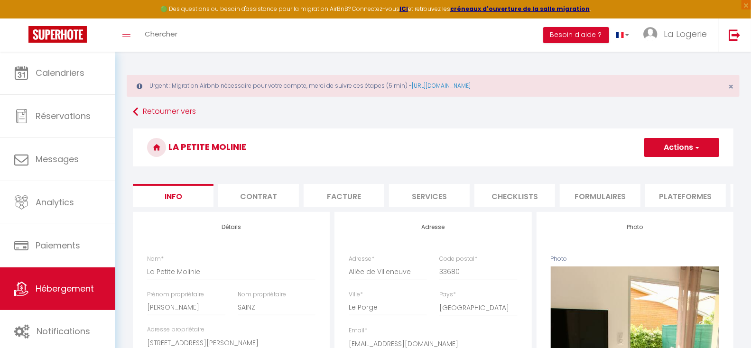
click at [680, 145] on button "Actions" at bounding box center [681, 147] width 75 height 19
click at [647, 166] on input "Enregistrer" at bounding box center [643, 168] width 35 height 9
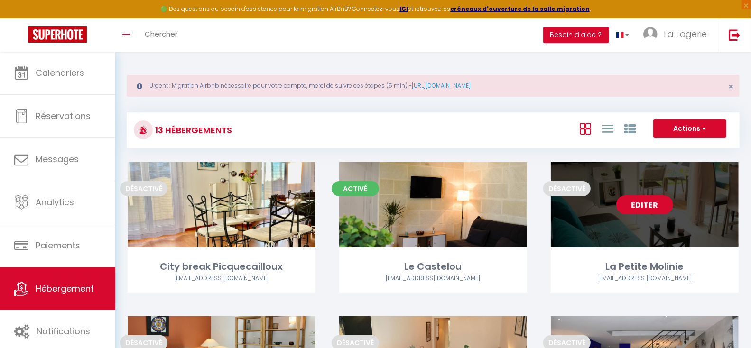
click at [639, 209] on link "Editer" at bounding box center [644, 204] width 57 height 19
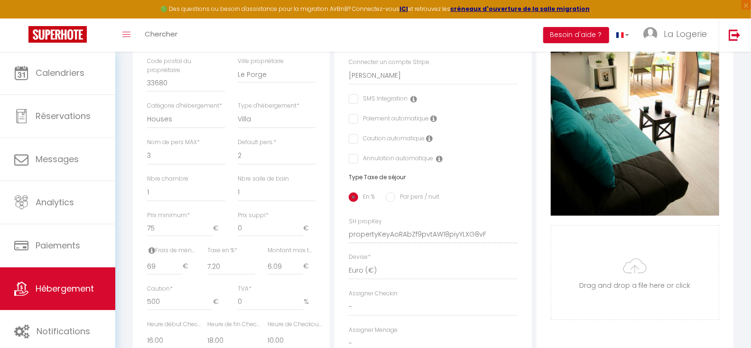
scroll to position [304, 0]
click at [158, 236] on input "75" at bounding box center [180, 227] width 66 height 17
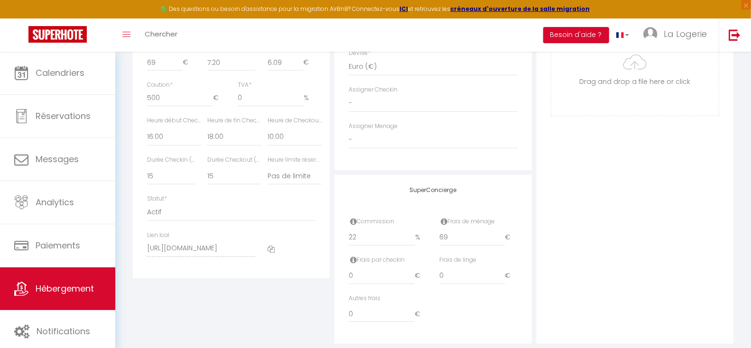
scroll to position [536, 0]
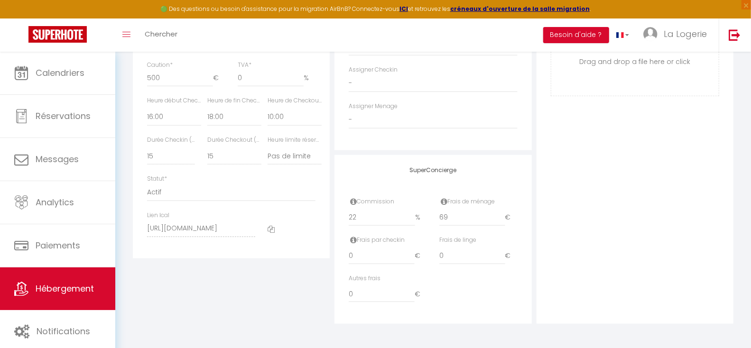
click at [632, 225] on div "Photo Photo Supprimer Drag and drop a file here or click Ooops, something wrong…" at bounding box center [634, 4] width 197 height 640
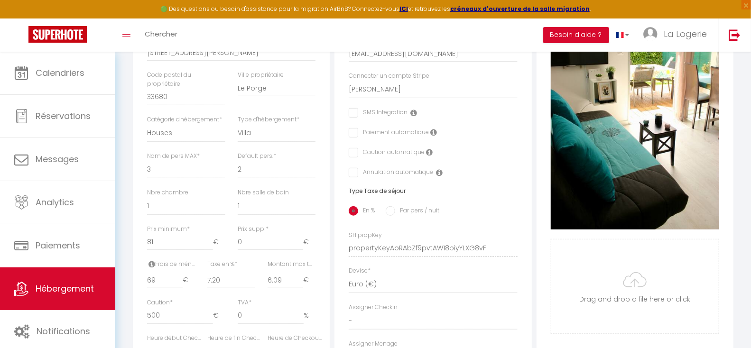
scroll to position [0, 0]
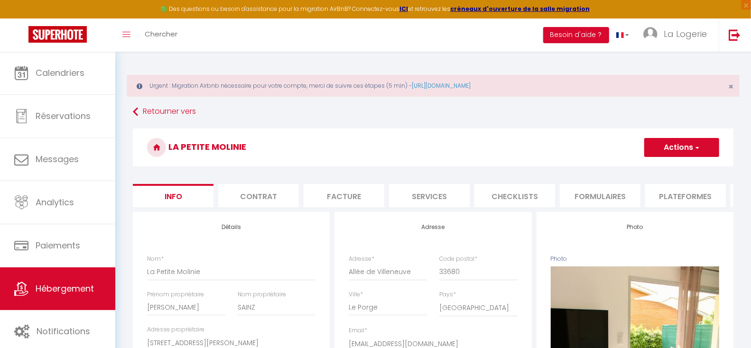
click at [685, 146] on button "Actions" at bounding box center [681, 147] width 75 height 19
click at [638, 168] on input "Enregistrer" at bounding box center [643, 168] width 35 height 9
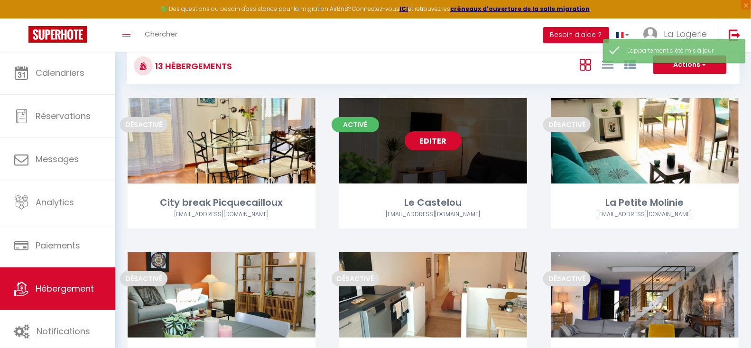
scroll to position [72, 0]
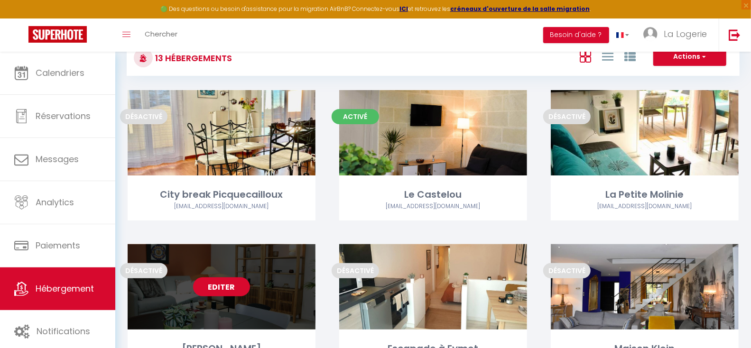
click at [212, 288] on link "Editer" at bounding box center [221, 286] width 57 height 19
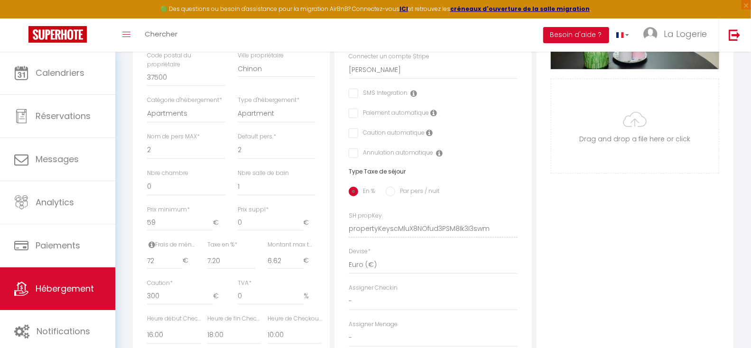
scroll to position [313, 0]
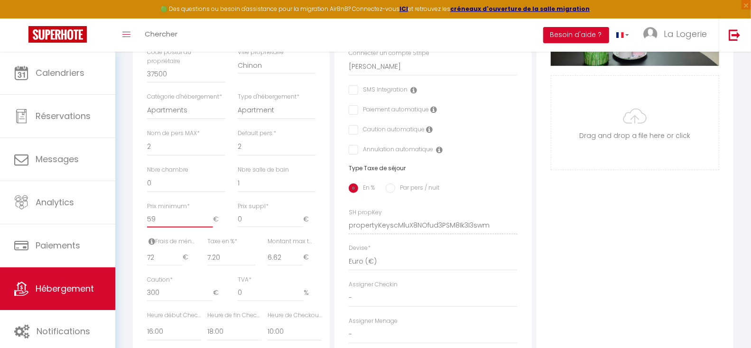
click at [157, 228] on input "59" at bounding box center [180, 219] width 66 height 17
click at [634, 262] on div "Photo Photo Supprimer Drag and drop a file here or click Ooops, something wrong…" at bounding box center [634, 219] width 197 height 640
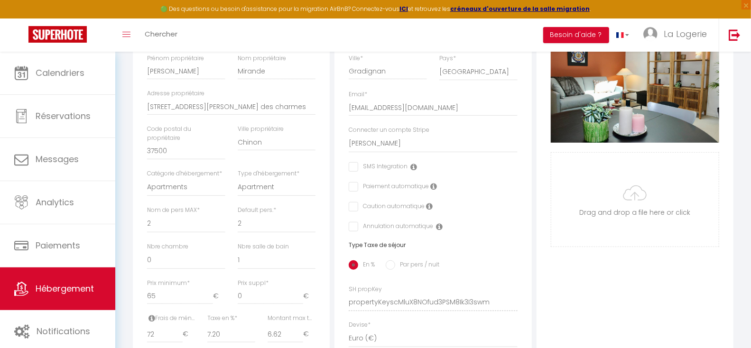
scroll to position [0, 0]
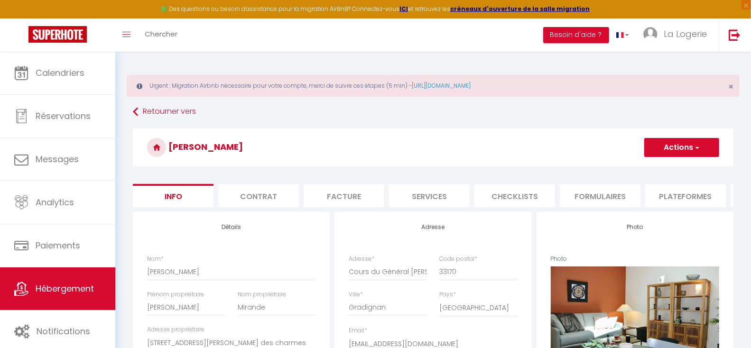
click at [683, 147] on button "Actions" at bounding box center [681, 147] width 75 height 19
click at [650, 169] on input "Enregistrer" at bounding box center [643, 168] width 35 height 9
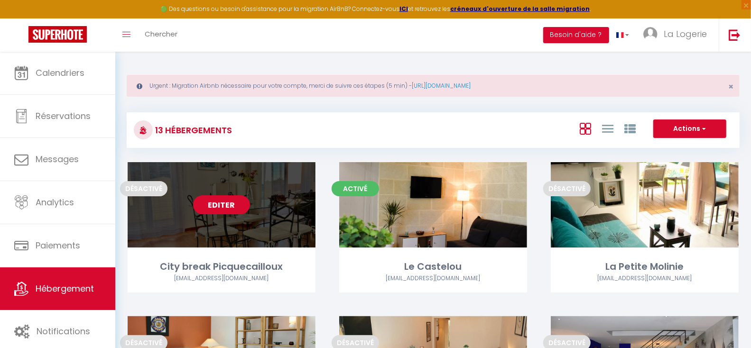
click at [228, 205] on link "Editer" at bounding box center [221, 204] width 57 height 19
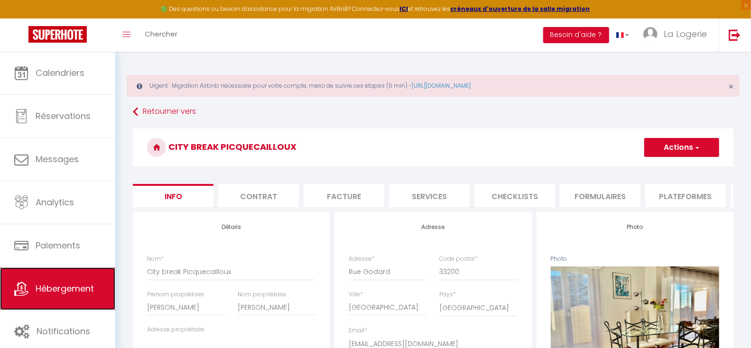
click at [57, 284] on span "Hébergement" at bounding box center [65, 289] width 58 height 12
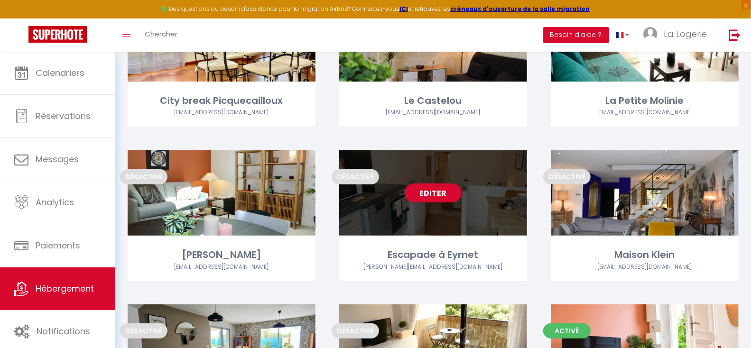
scroll to position [167, 0]
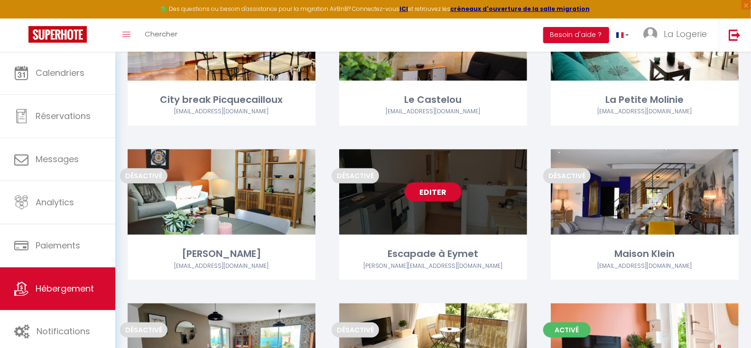
click at [430, 193] on link "Editer" at bounding box center [433, 192] width 57 height 19
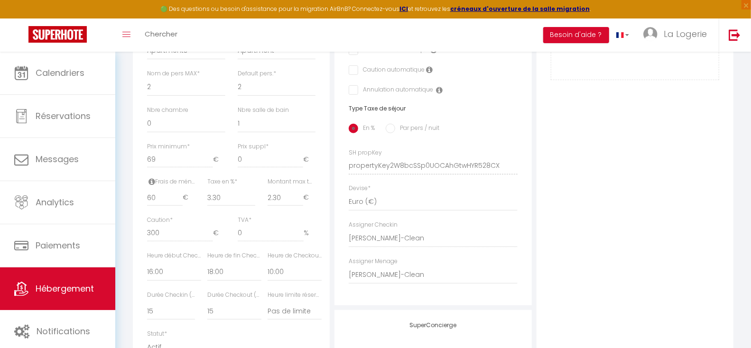
scroll to position [377, 0]
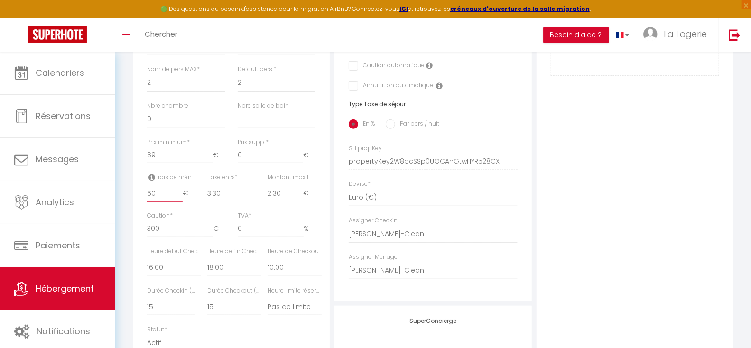
click at [154, 200] on input "60" at bounding box center [165, 193] width 36 height 17
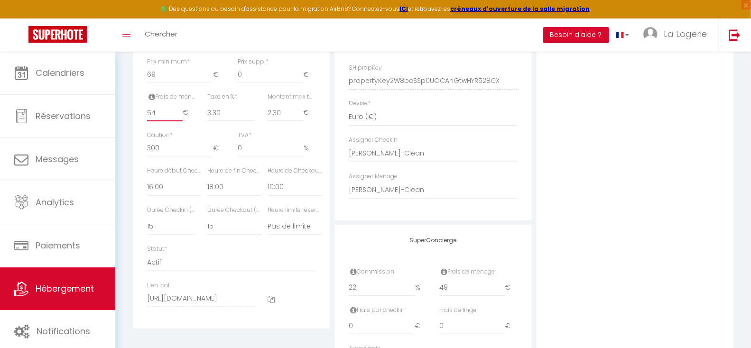
scroll to position [482, 0]
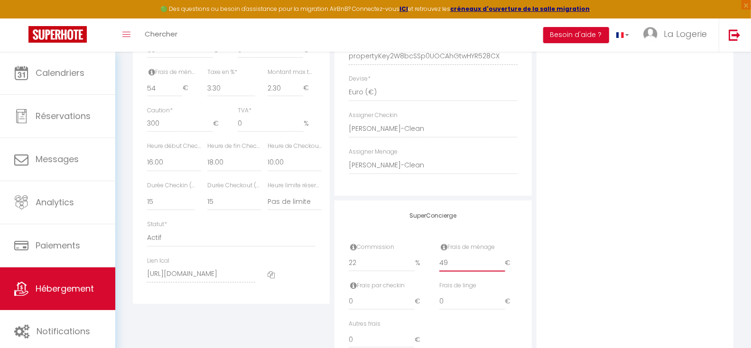
click at [451, 272] on input "49" at bounding box center [472, 263] width 66 height 17
click at [642, 229] on div "Photo Photo Supprimer Drag and drop a file here or click Ooops, something wrong…" at bounding box center [634, 50] width 197 height 640
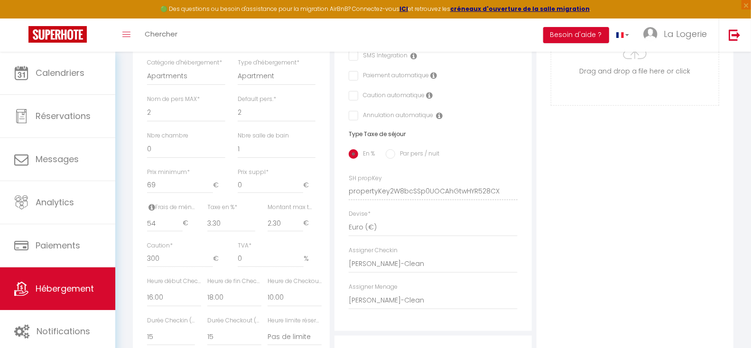
scroll to position [349, 0]
click at [156, 191] on input "69" at bounding box center [180, 183] width 66 height 17
click at [578, 214] on div "Photo Photo Supprimer Drag and drop a file here or click Ooops, something wrong…" at bounding box center [634, 183] width 197 height 640
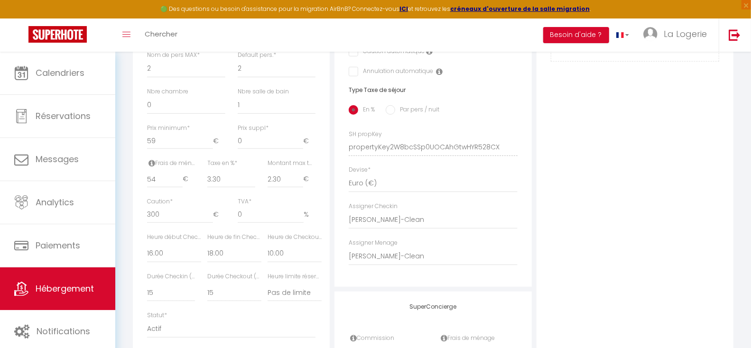
scroll to position [394, 0]
click at [159, 184] on input "54" at bounding box center [165, 176] width 36 height 17
click at [640, 210] on div "Photo Photo Supprimer Drag and drop a file here or click Ooops, something wrong…" at bounding box center [634, 138] width 197 height 640
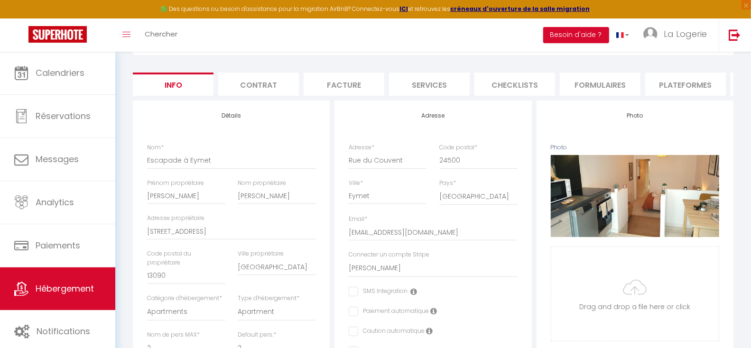
scroll to position [0, 0]
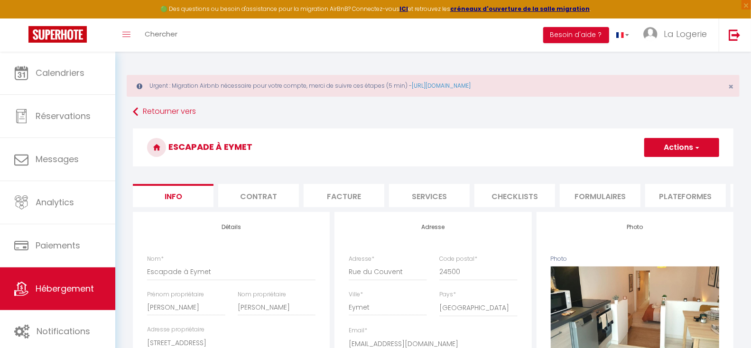
click at [670, 148] on button "Actions" at bounding box center [681, 147] width 75 height 19
click at [644, 166] on input "Enregistrer" at bounding box center [643, 168] width 35 height 9
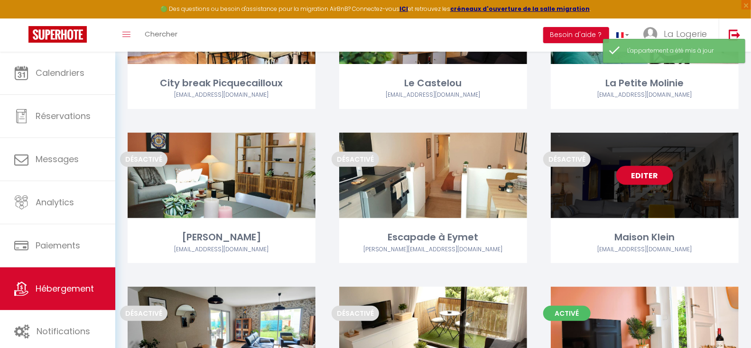
scroll to position [186, 0]
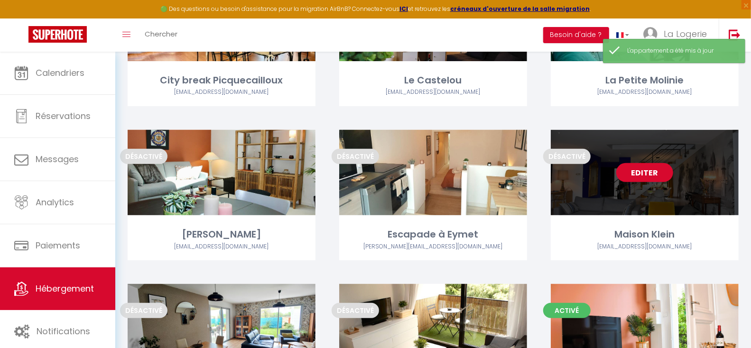
click at [641, 173] on link "Editer" at bounding box center [644, 172] width 57 height 19
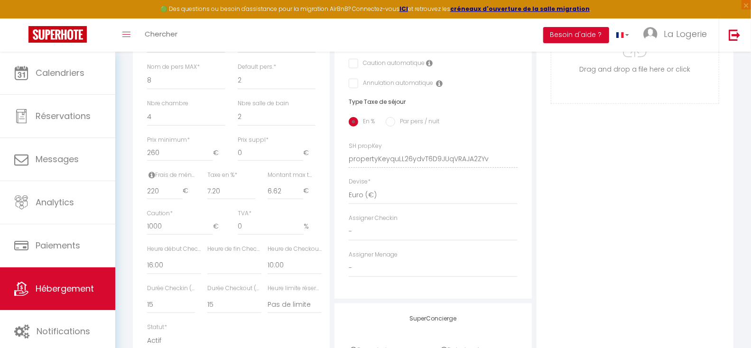
scroll to position [387, 0]
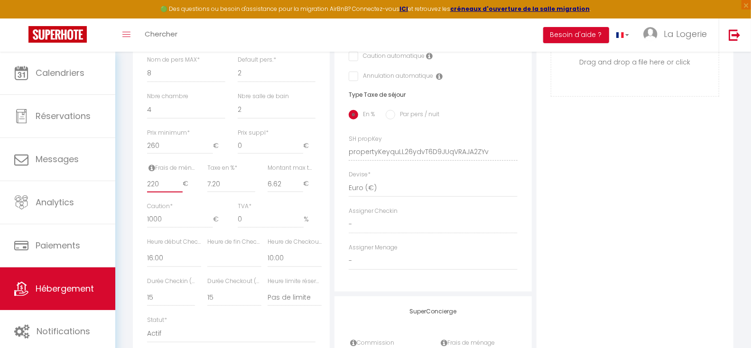
click at [162, 193] on input "220" at bounding box center [165, 183] width 36 height 17
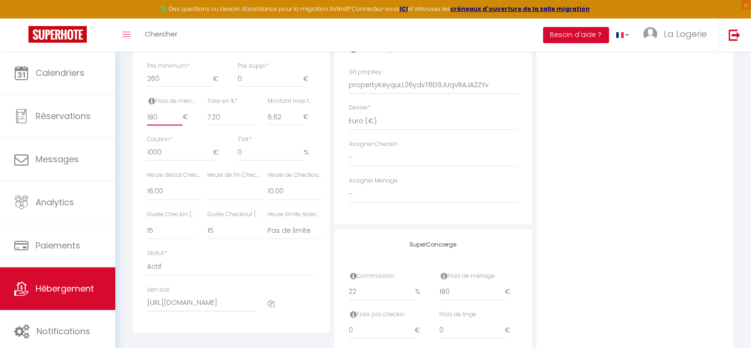
scroll to position [460, 0]
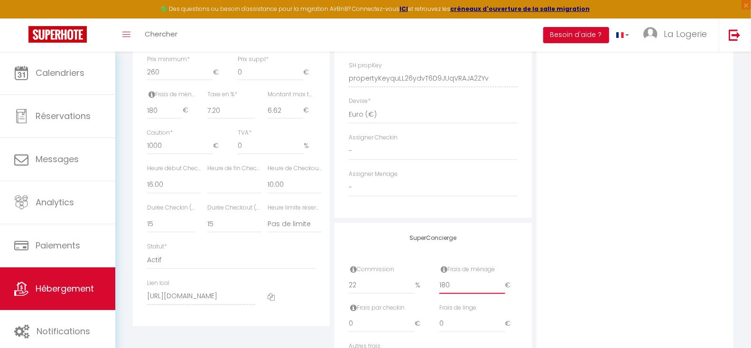
click at [463, 292] on input "180" at bounding box center [472, 285] width 66 height 17
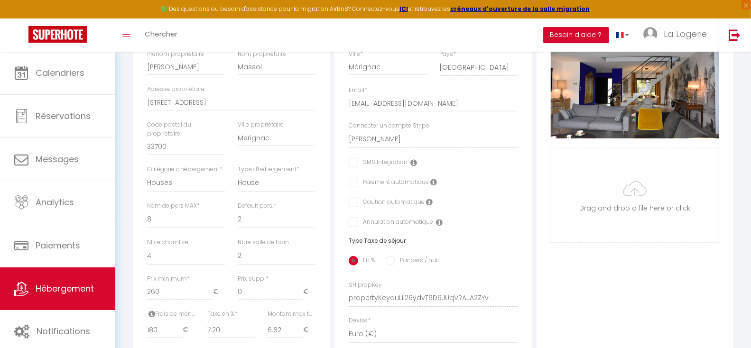
scroll to position [285, 0]
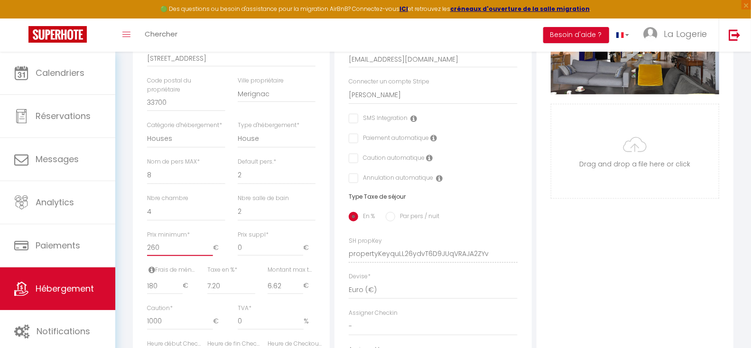
click at [155, 254] on input "260" at bounding box center [180, 247] width 66 height 17
click at [657, 267] on div "Photo Photo Supprimer Drag and drop a file here or click Ooops, something wrong…" at bounding box center [634, 247] width 197 height 640
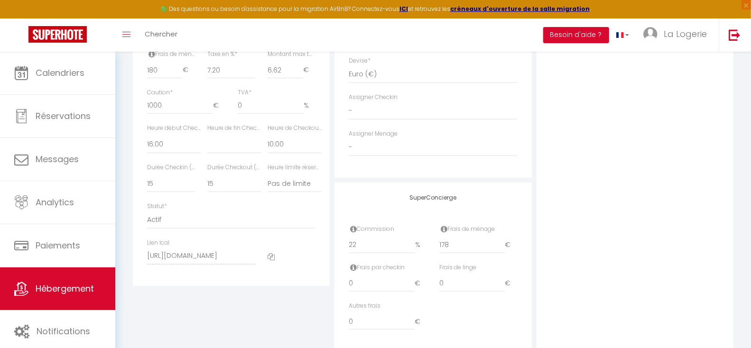
scroll to position [536, 0]
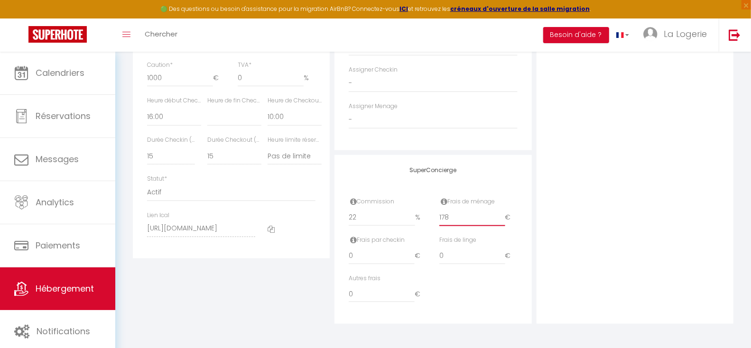
click at [452, 217] on input "178" at bounding box center [472, 217] width 66 height 17
click at [647, 186] on div "Photo Photo Supprimer Drag and drop a file here or click Ooops, something wrong…" at bounding box center [634, 4] width 197 height 640
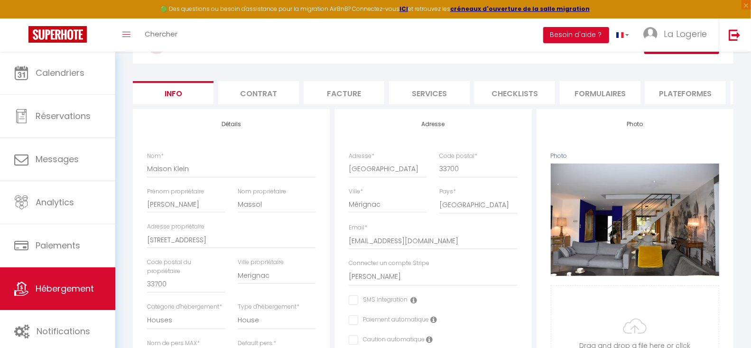
scroll to position [0, 0]
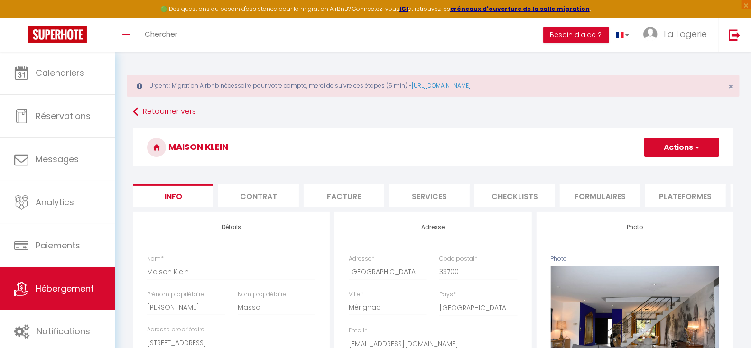
click at [680, 145] on button "Actions" at bounding box center [681, 147] width 75 height 19
click at [644, 168] on input "Enregistrer" at bounding box center [643, 168] width 35 height 9
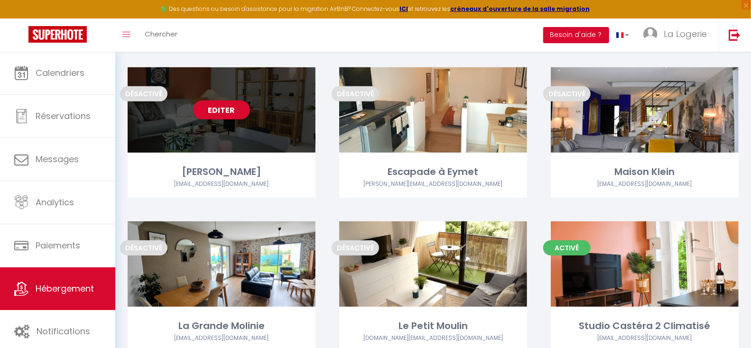
scroll to position [250, 0]
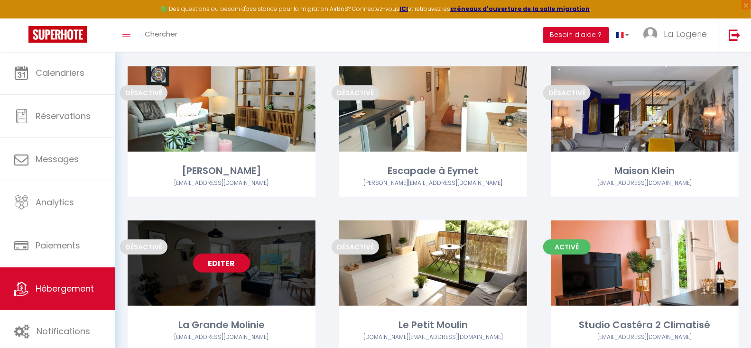
click at [224, 263] on link "Editer" at bounding box center [221, 263] width 57 height 19
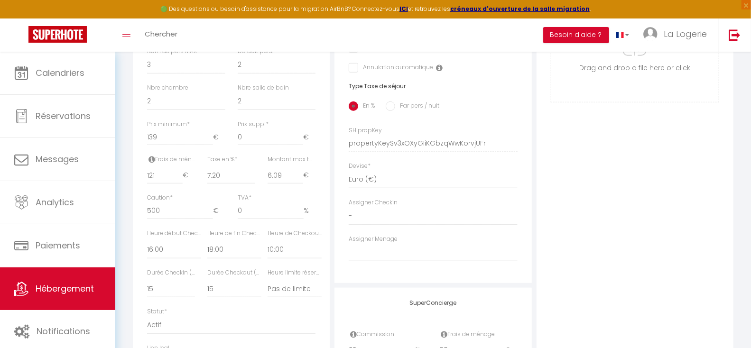
scroll to position [399, 0]
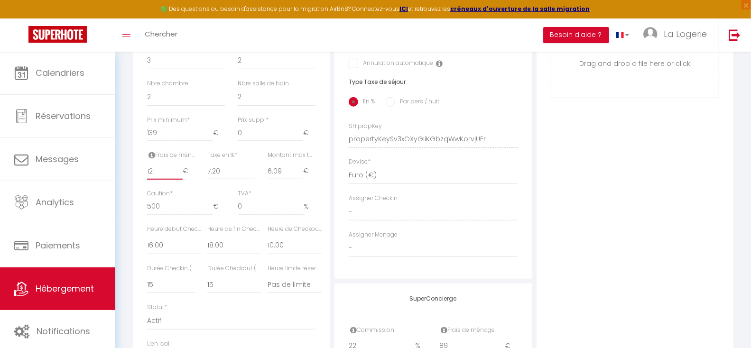
click at [158, 179] on input "121" at bounding box center [165, 171] width 36 height 17
click at [618, 216] on div "Photo Photo Supprimer Drag and drop a file here or click Ooops, something wrong…" at bounding box center [634, 133] width 197 height 640
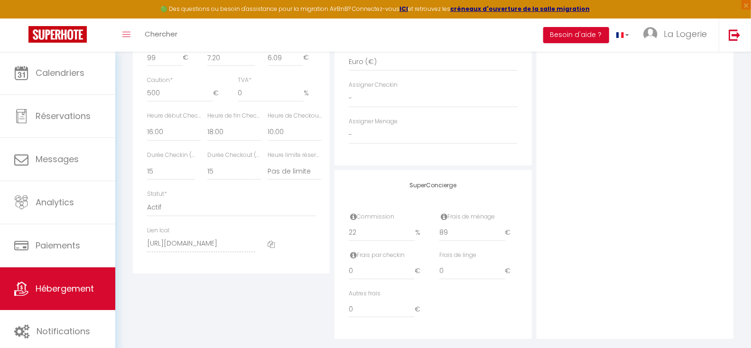
scroll to position [514, 0]
click at [451, 240] on input "89" at bounding box center [472, 231] width 66 height 17
click at [568, 224] on div "Photo Photo Supprimer Drag and drop a file here or click Ooops, something wrong…" at bounding box center [634, 18] width 197 height 640
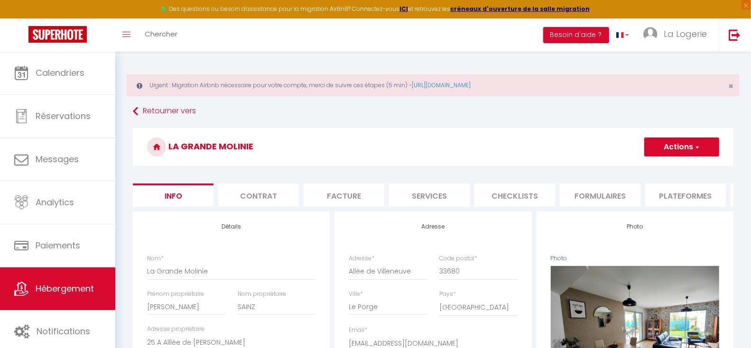
scroll to position [0, 0]
click at [681, 146] on button "Actions" at bounding box center [681, 147] width 75 height 19
click at [644, 167] on input "Enregistrer" at bounding box center [643, 168] width 35 height 9
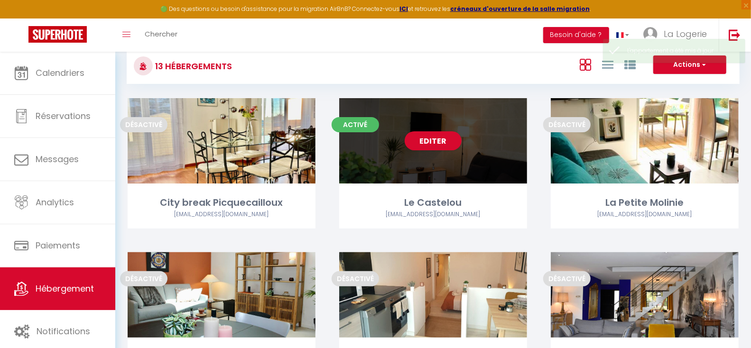
scroll to position [64, 0]
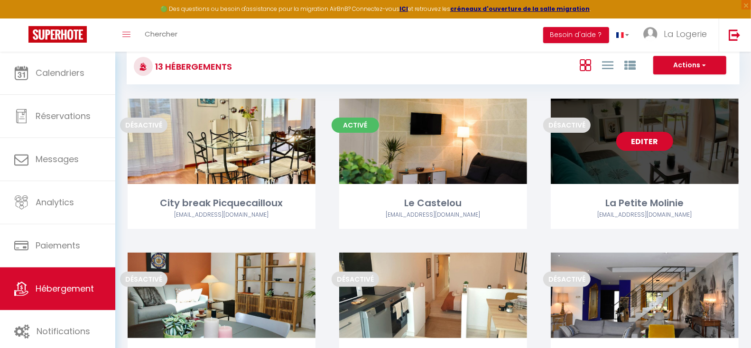
click at [639, 140] on link "Editer" at bounding box center [644, 141] width 57 height 19
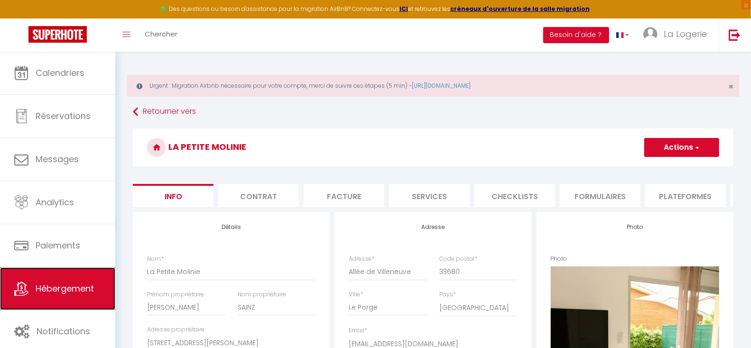
click at [64, 288] on span "Hébergement" at bounding box center [65, 289] width 58 height 12
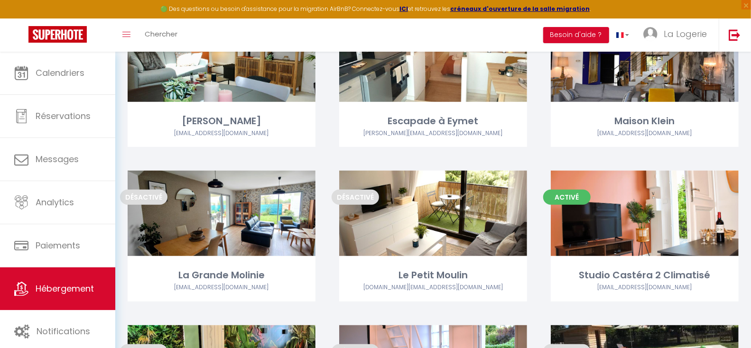
scroll to position [350, 0]
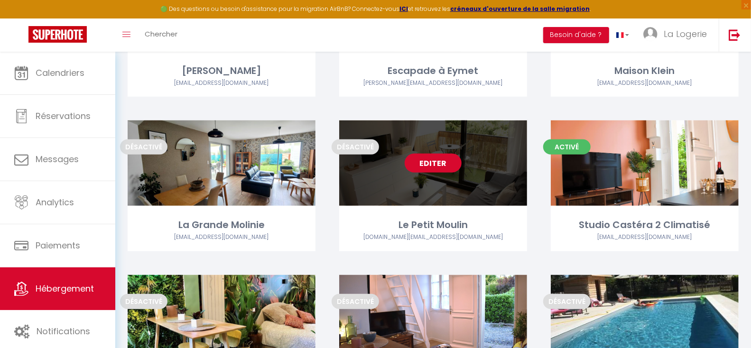
click at [437, 160] on link "Editer" at bounding box center [433, 163] width 57 height 19
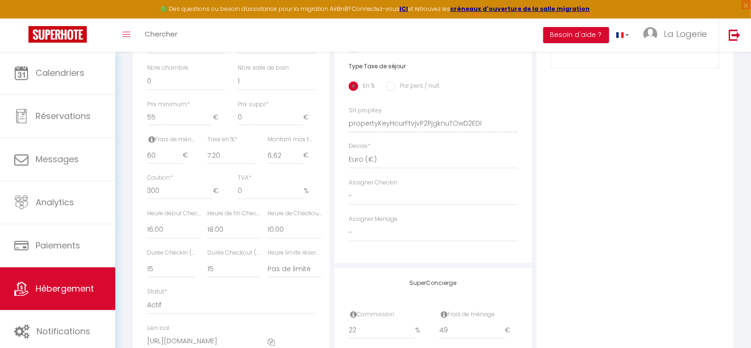
scroll to position [418, 0]
click at [160, 161] on input "60" at bounding box center [165, 152] width 36 height 17
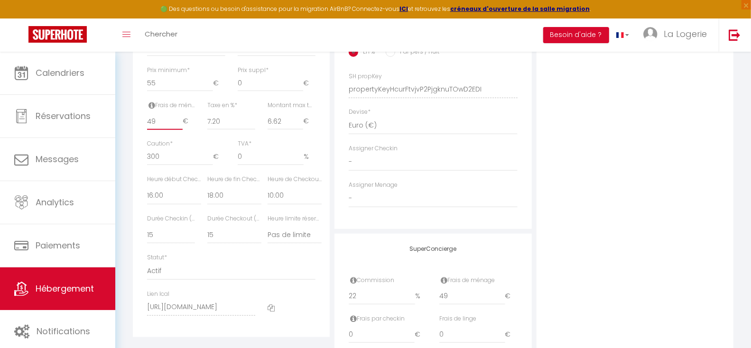
scroll to position [449, 0]
click at [639, 198] on div "Photo Photo Supprimer Drag and drop a file here or click Ooops, something wrong…" at bounding box center [634, 83] width 197 height 640
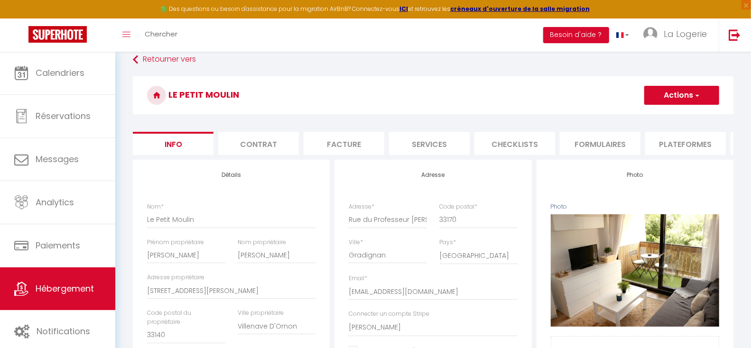
scroll to position [0, 0]
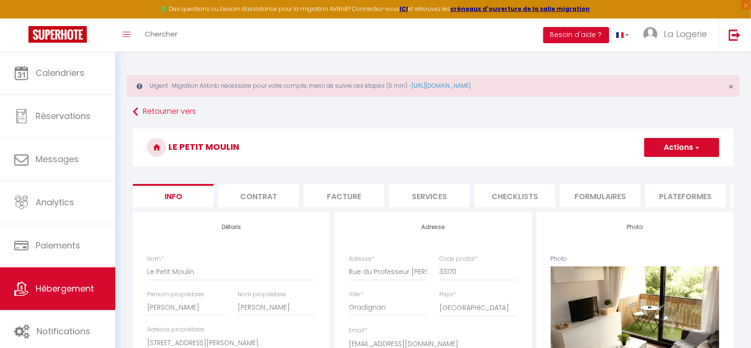
click at [669, 146] on button "Actions" at bounding box center [681, 147] width 75 height 19
click at [645, 169] on input "Enregistrer" at bounding box center [643, 168] width 35 height 9
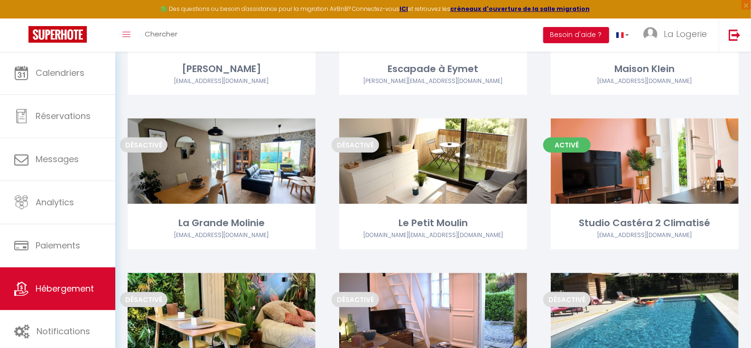
scroll to position [353, 0]
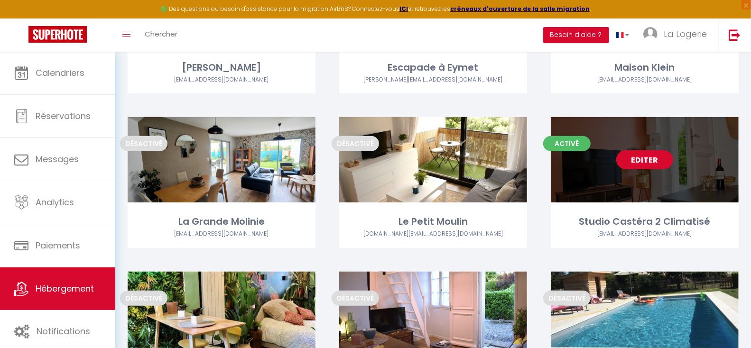
click at [644, 158] on link "Editer" at bounding box center [644, 159] width 57 height 19
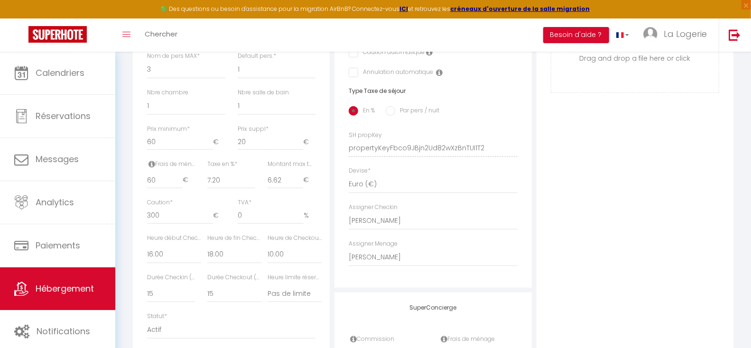
scroll to position [394, 0]
click at [157, 184] on input "60" at bounding box center [165, 176] width 36 height 17
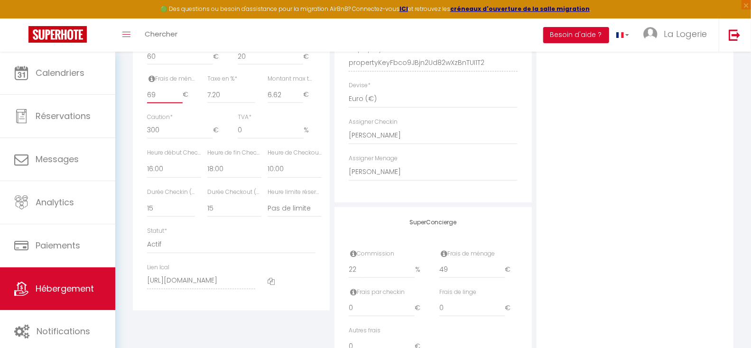
scroll to position [477, 0]
click at [626, 184] on div "Photo Photo Supprimer Drag and drop a file here or click Ooops, something wrong…" at bounding box center [634, 55] width 197 height 640
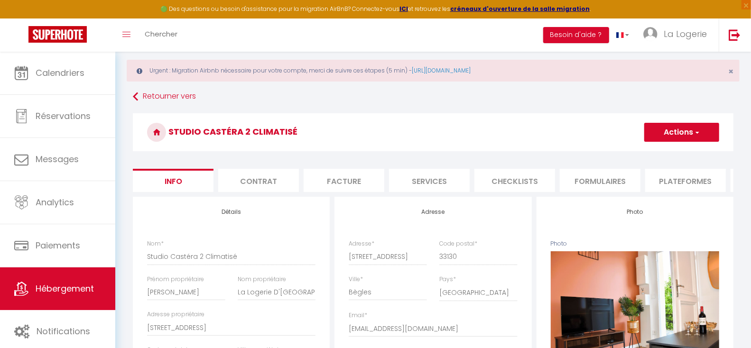
scroll to position [0, 0]
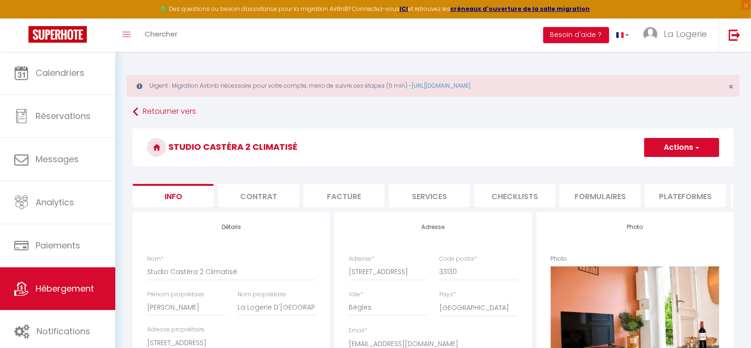
click at [676, 146] on button "Actions" at bounding box center [681, 147] width 75 height 19
click at [643, 167] on input "Enregistrer" at bounding box center [643, 168] width 35 height 9
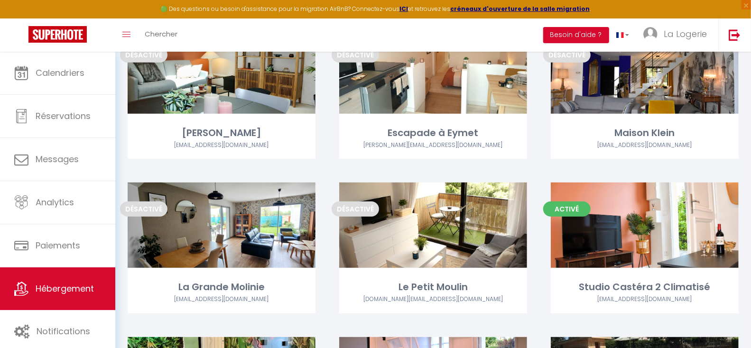
scroll to position [290, 0]
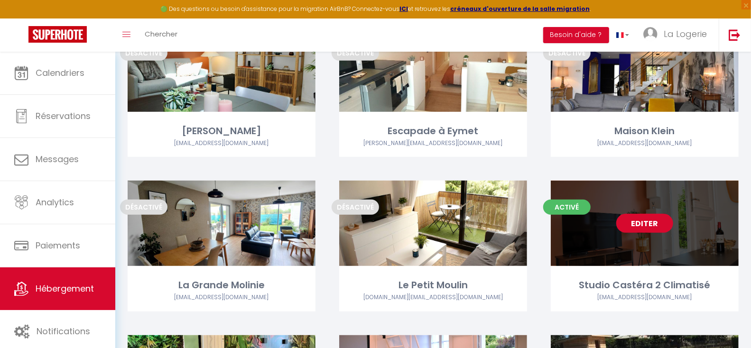
click at [643, 221] on link "Editer" at bounding box center [644, 223] width 57 height 19
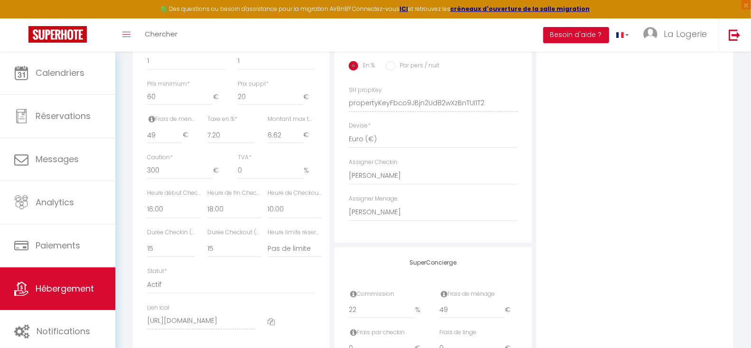
scroll to position [438, 0]
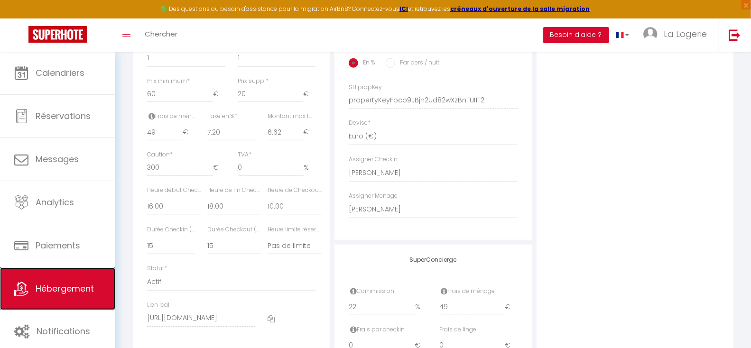
click at [69, 287] on span "Hébergement" at bounding box center [65, 289] width 58 height 12
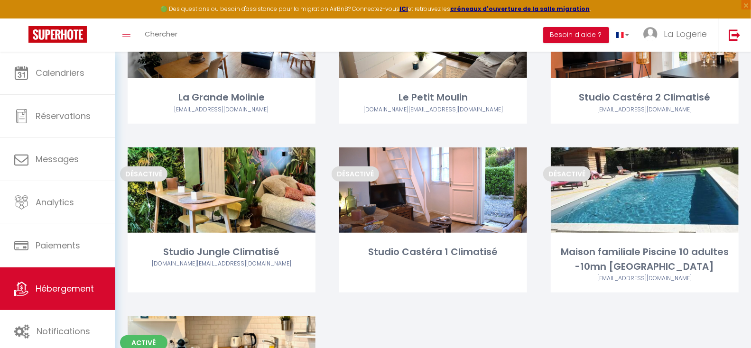
scroll to position [481, 0]
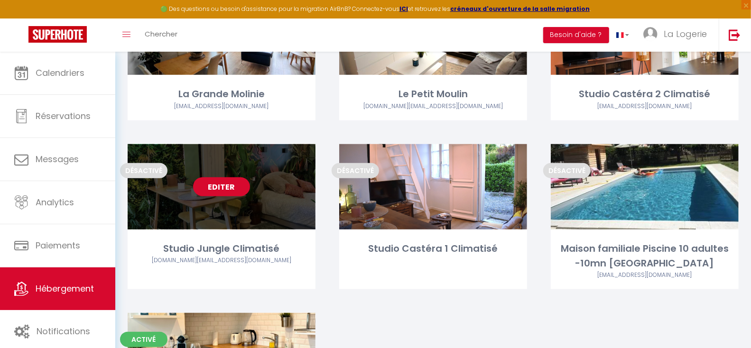
click at [221, 186] on link "Editer" at bounding box center [221, 186] width 57 height 19
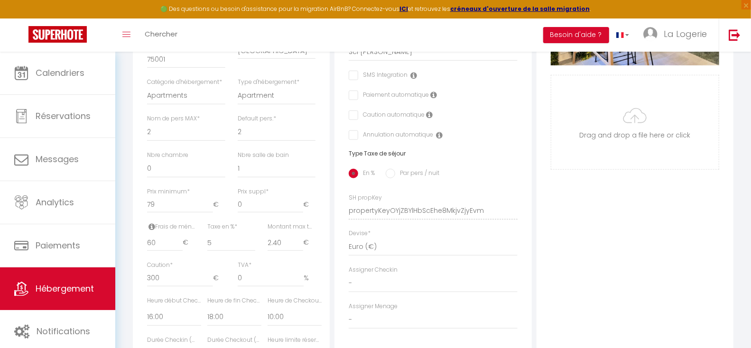
scroll to position [330, 0]
click at [156, 211] on input "79" at bounding box center [180, 202] width 66 height 17
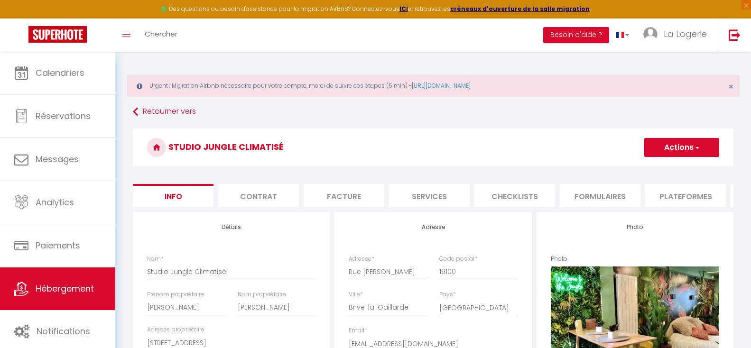
select select "2"
select select "1"
select select "16:00"
select select "18:00"
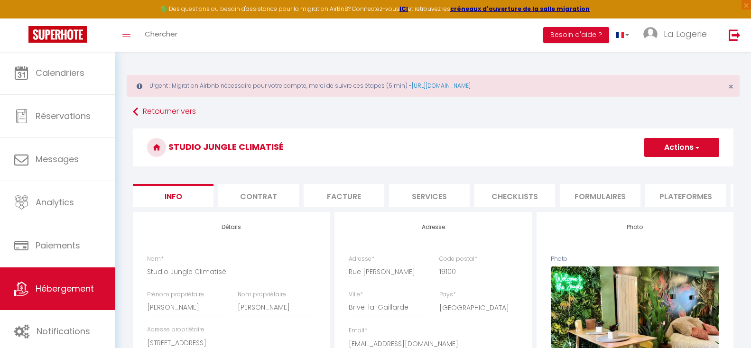
select select "10:00"
select select "0"
select select "9675"
select select "28"
type input "45"
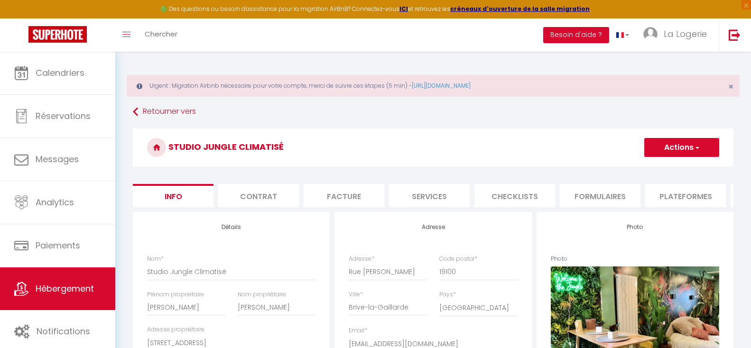
checkbox input "false"
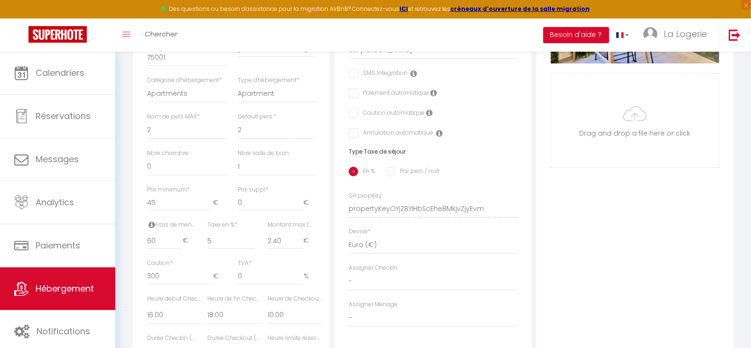
type input "45"
click at [160, 249] on input "60" at bounding box center [165, 240] width 36 height 17
type input "6"
checkbox input "false"
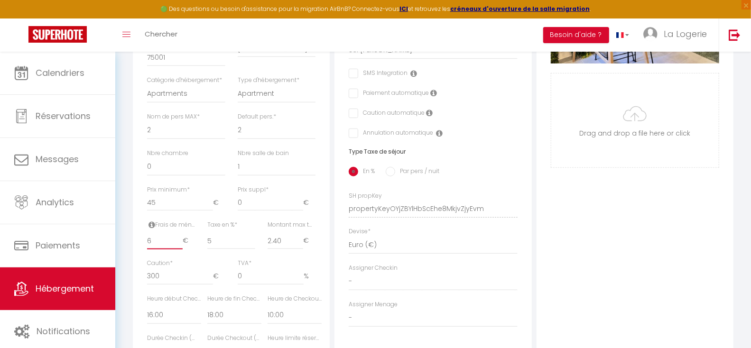
checkbox input "false"
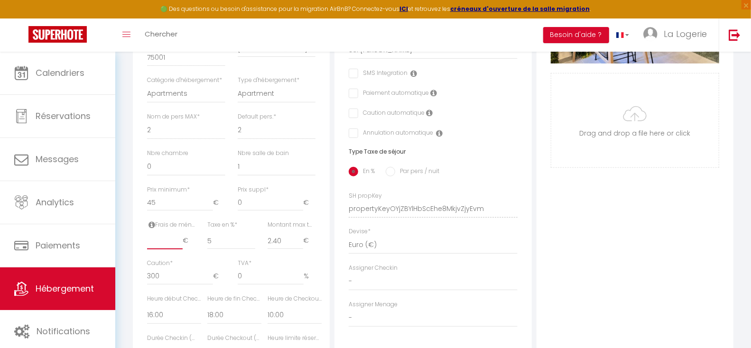
checkbox input "false"
type input "4"
checkbox input "false"
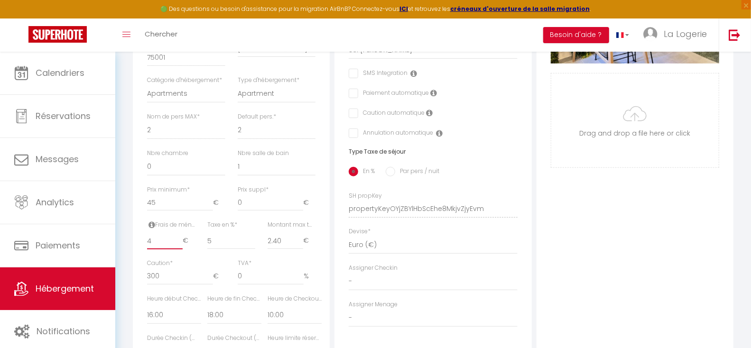
checkbox input "false"
type input "49"
checkbox input "false"
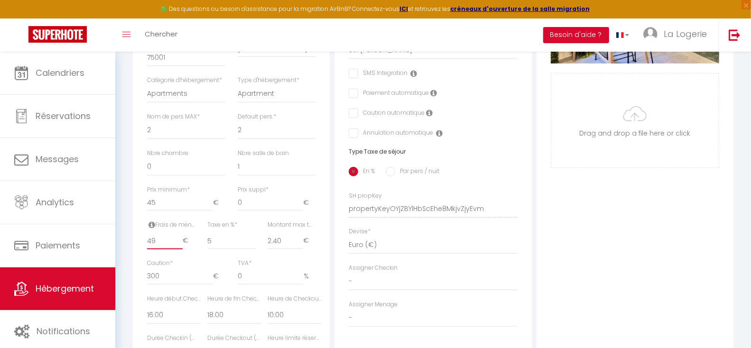
checkbox input "false"
type input "47"
checkbox input "false"
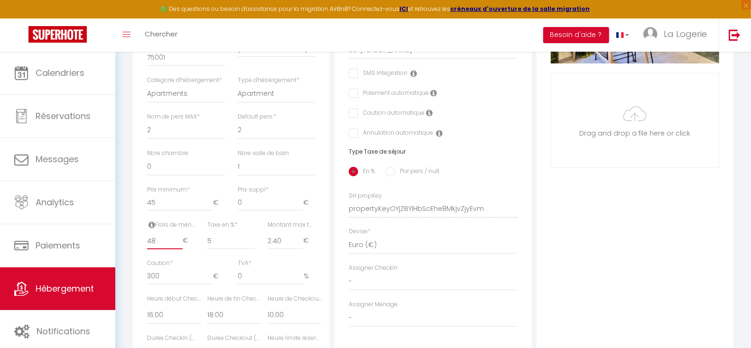
checkbox input "false"
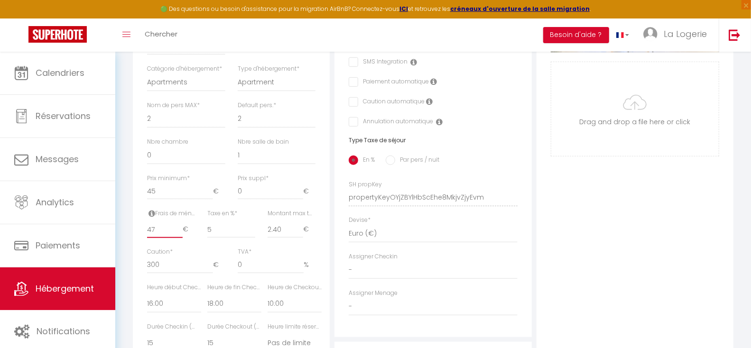
checkbox input "false"
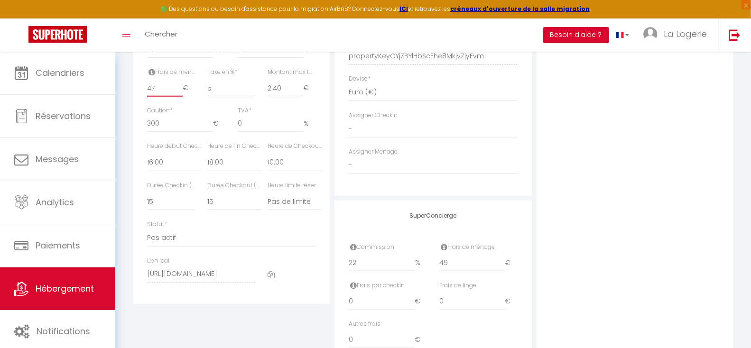
scroll to position [479, 0]
click at [574, 242] on div "Photo Photo Supprimer Drag and drop a file here or click Ooops, something wrong…" at bounding box center [634, 53] width 197 height 640
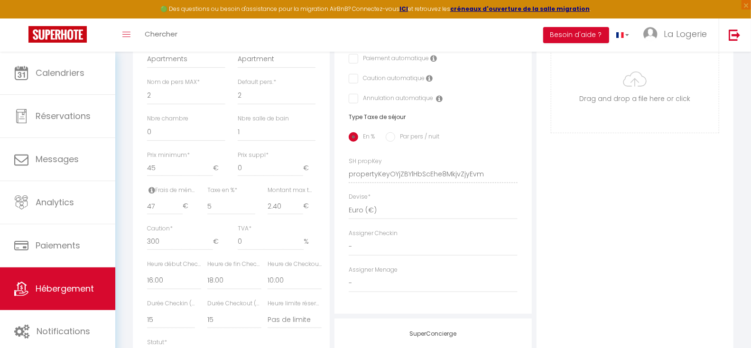
scroll to position [358, 0]
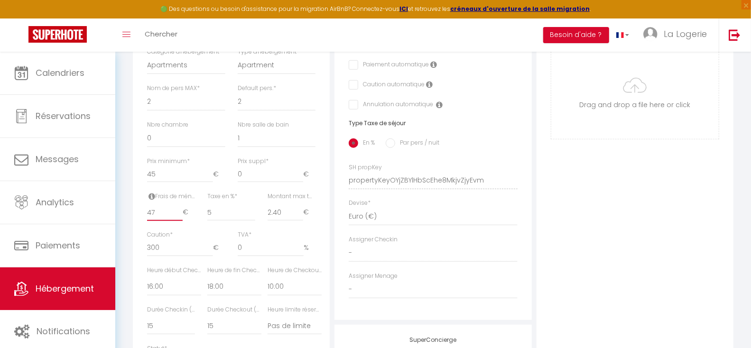
click at [156, 221] on input "47" at bounding box center [165, 212] width 36 height 17
type input "4"
checkbox input "false"
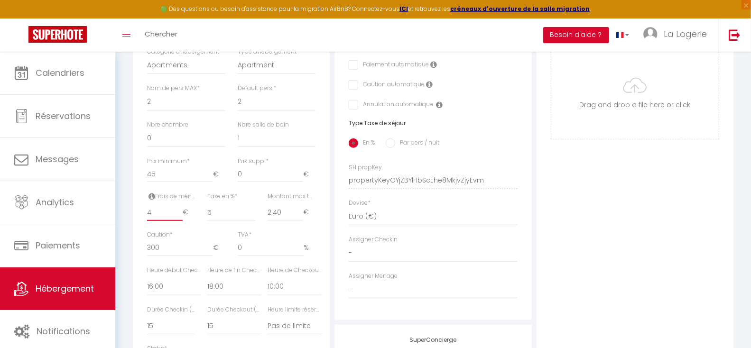
checkbox input "false"
type input "49"
checkbox input "false"
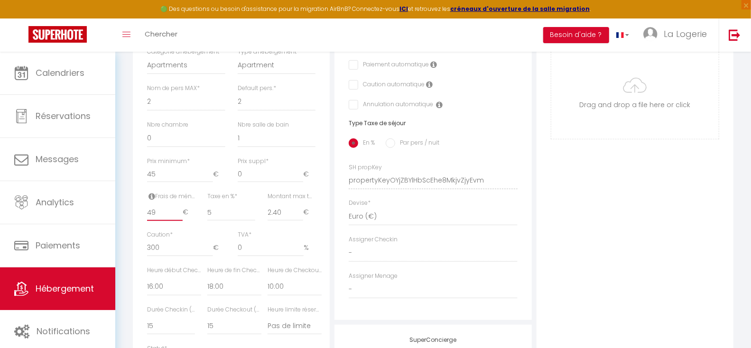
checkbox input "false"
type input "49"
click at [593, 209] on div "Photo Photo Supprimer Drag and drop a file here or click Ooops, something wrong…" at bounding box center [634, 174] width 197 height 640
click at [157, 182] on input "45" at bounding box center [180, 174] width 66 height 17
type input "4"
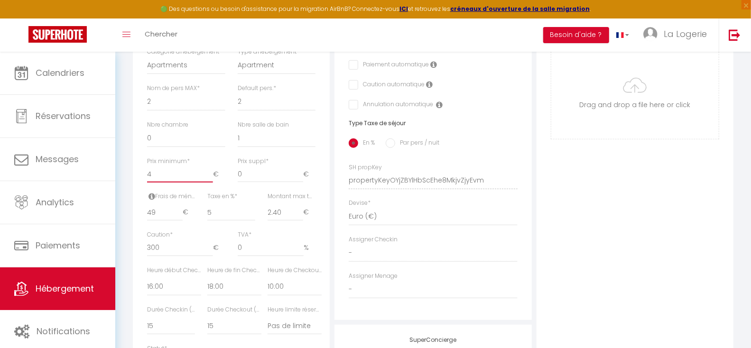
checkbox input "false"
type input "49"
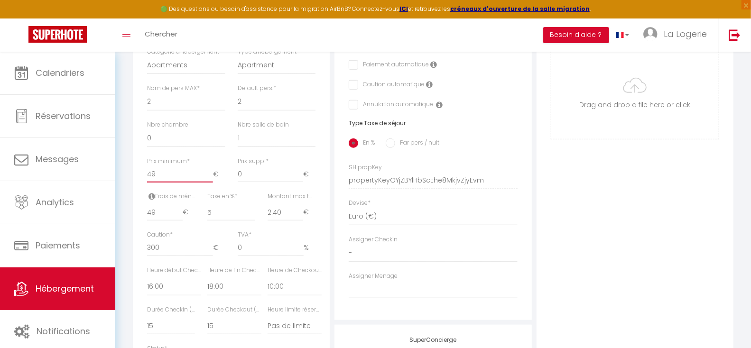
checkbox input "false"
type input "49"
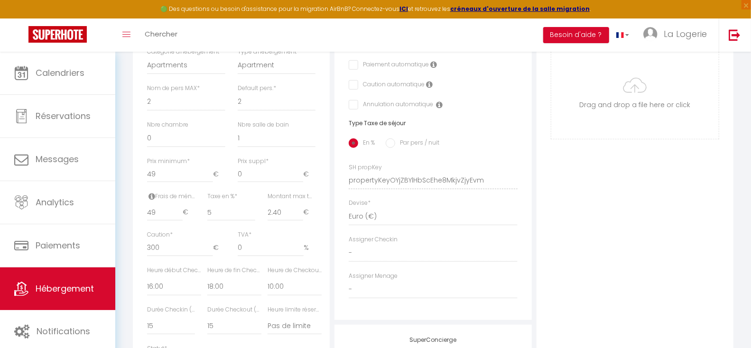
click at [609, 208] on div "Photo Photo Supprimer Drag and drop a file here or click Ooops, something wrong…" at bounding box center [634, 174] width 197 height 640
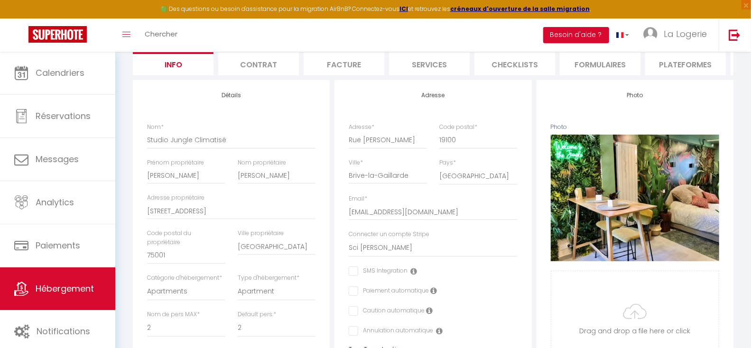
scroll to position [0, 0]
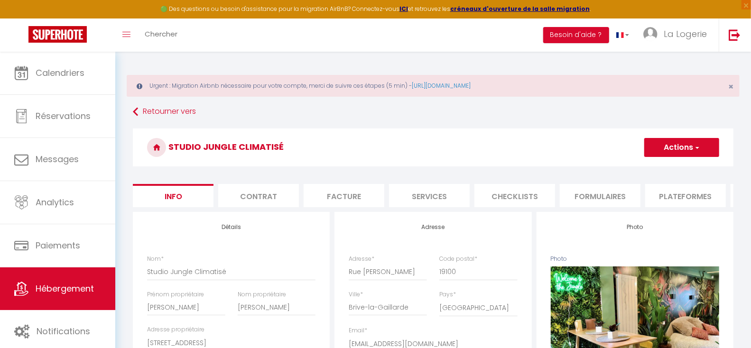
click at [672, 146] on button "Actions" at bounding box center [681, 147] width 75 height 19
click at [636, 166] on input "Enregistrer" at bounding box center [643, 168] width 35 height 9
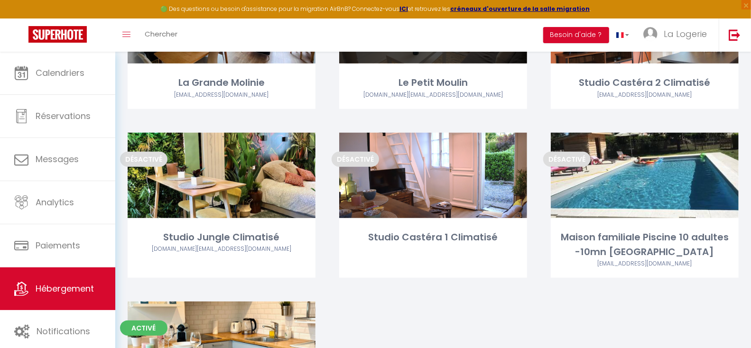
scroll to position [494, 0]
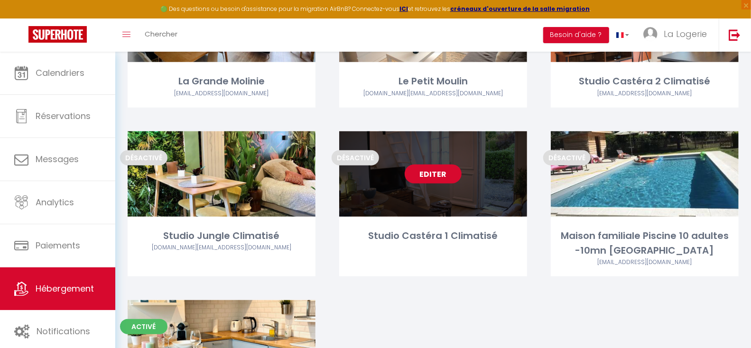
click at [432, 175] on link "Editer" at bounding box center [433, 174] width 57 height 19
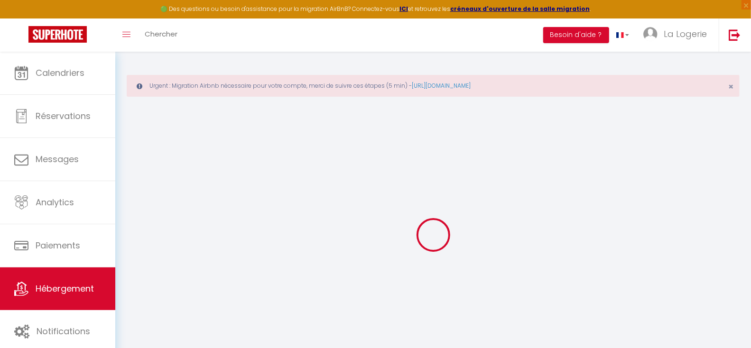
select select
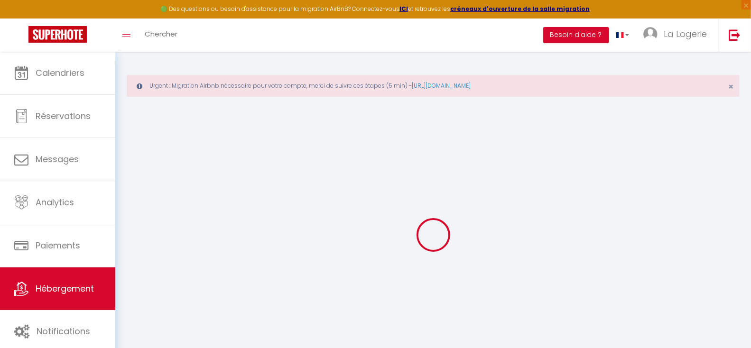
select select
checkbox input "false"
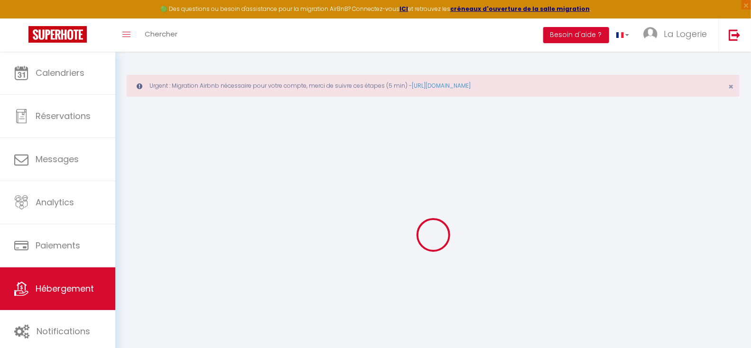
select select
type input "Studio Castéra 1 Climatisé"
type input "Louis"
type input "Clarke De Dromantin"
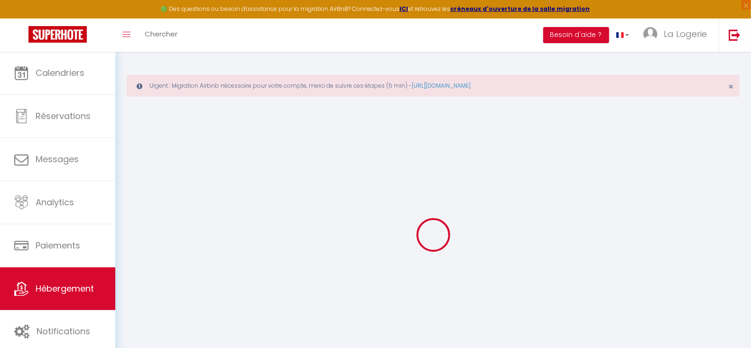
type input "[STREET_ADDRESS]"
type input "33130"
type input "Bègles"
select select "1"
type input "60"
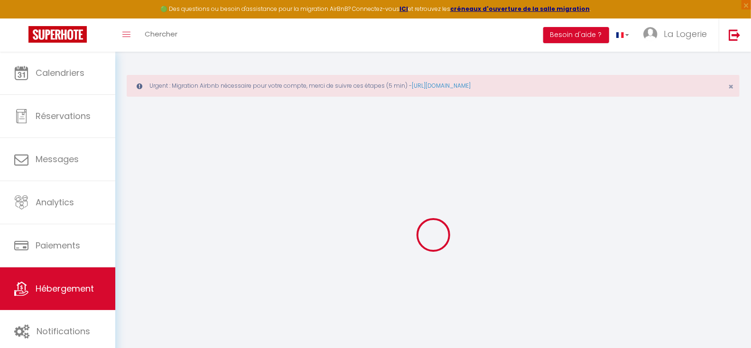
type input "20"
type input "60"
type input "7.20"
type input "6.62"
type input "300"
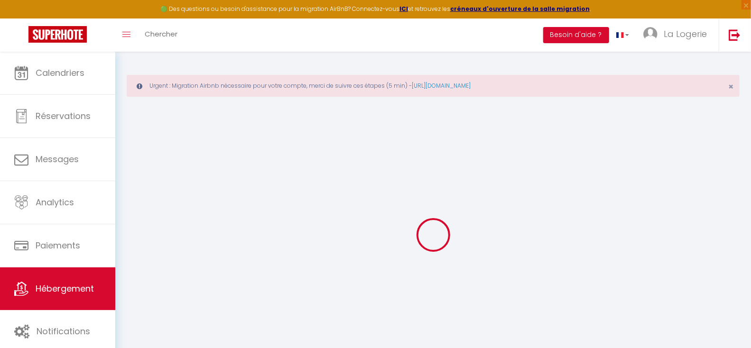
select select
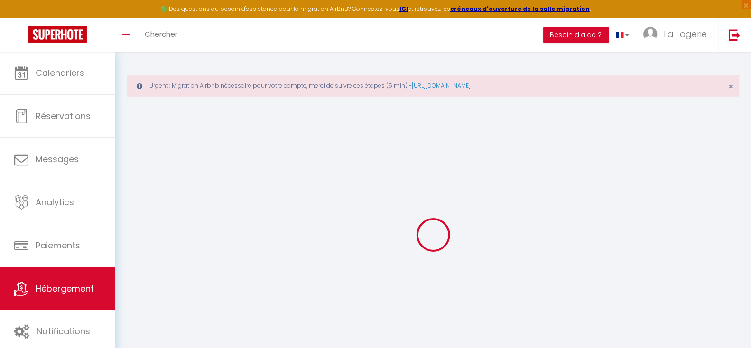
type input "[STREET_ADDRESS]"
type input "33130"
type input "Bègles"
type input "[EMAIL_ADDRESS][DOMAIN_NAME]"
select select "15818"
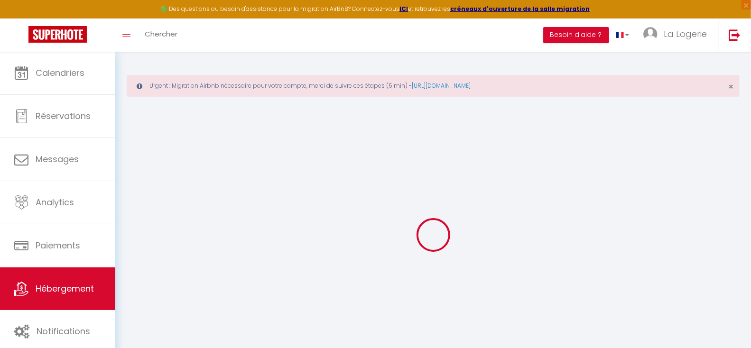
checkbox input "false"
radio input "true"
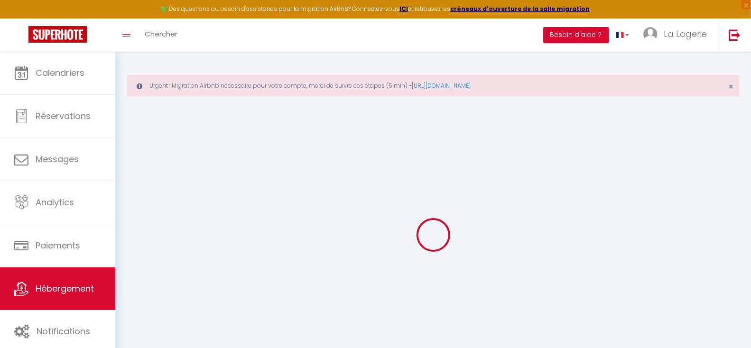
type input "22"
type input "49"
type input "0"
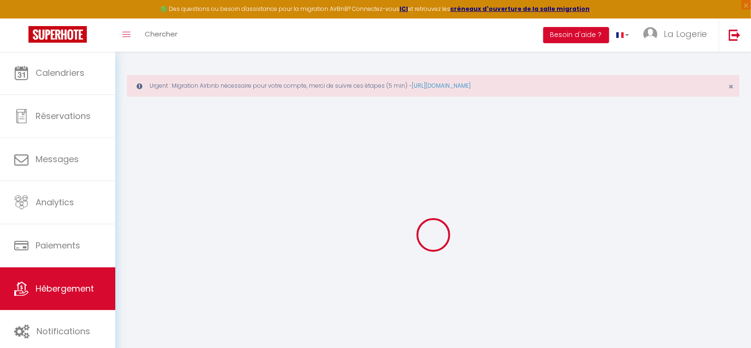
select select
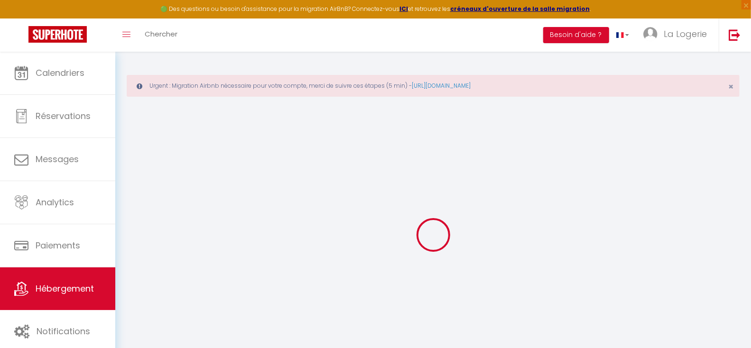
checkbox input "false"
select select "20481"
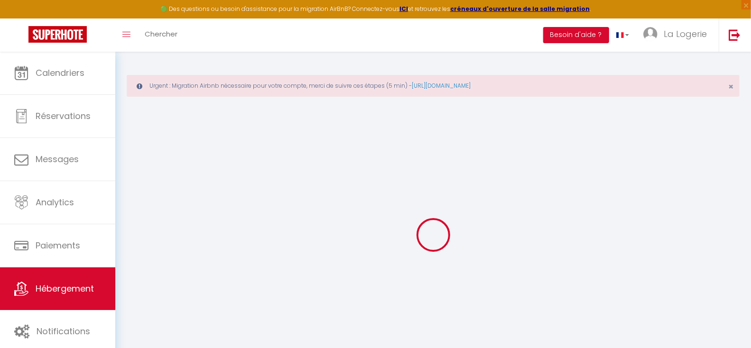
select select "20481"
select select
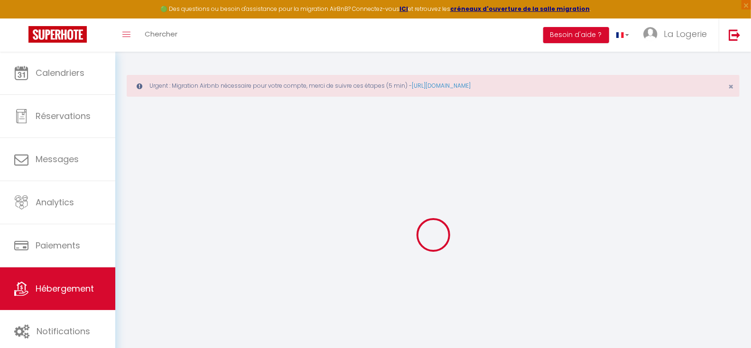
select select
checkbox input "false"
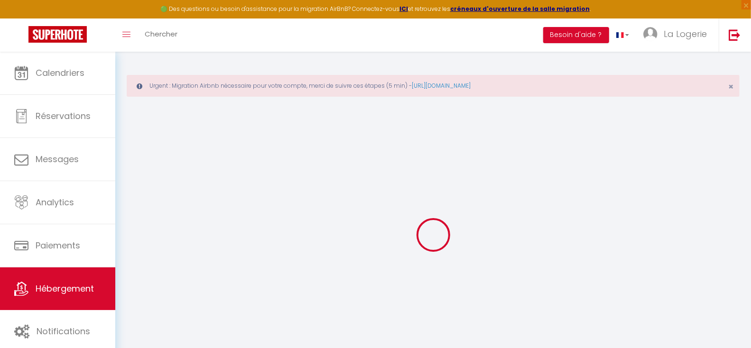
checkbox input "false"
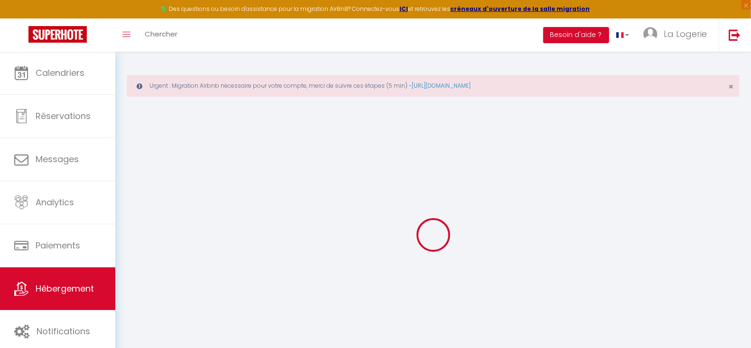
checkbox input "false"
select select "16:00"
select select "18:00"
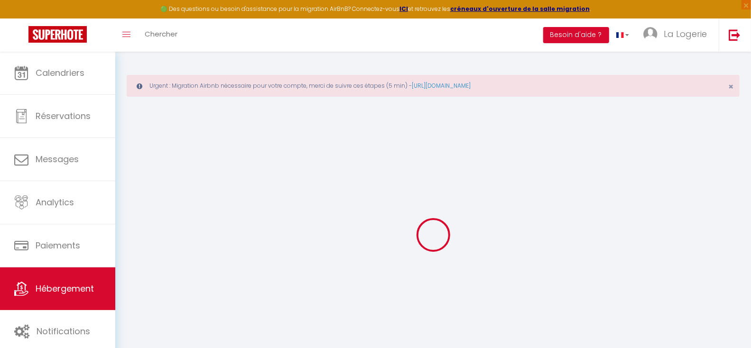
select select "10:00"
select select "15"
checkbox input "false"
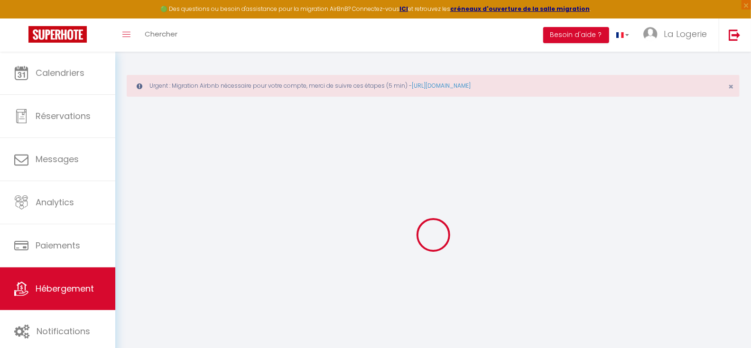
checkbox input "false"
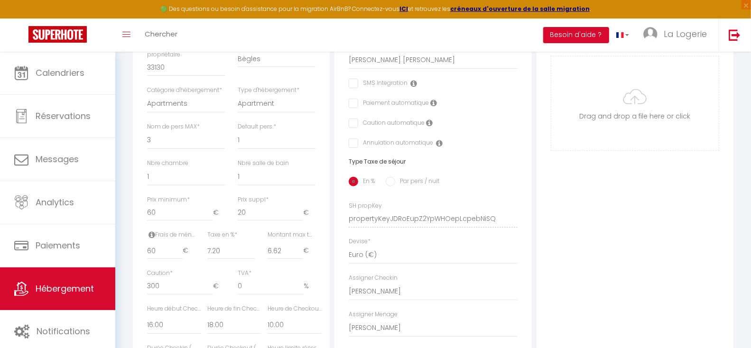
checkbox input "false"
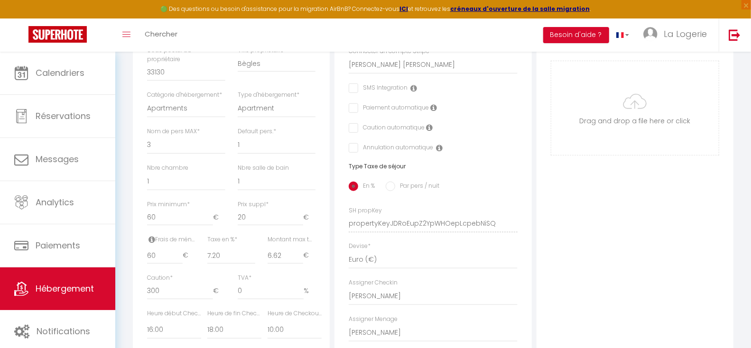
scroll to position [323, 0]
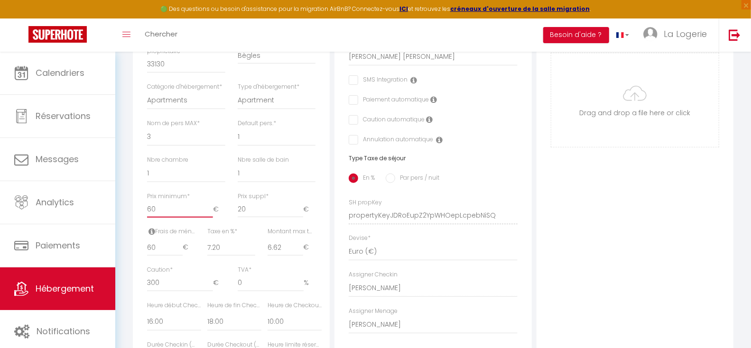
click at [158, 218] on input "60" at bounding box center [180, 209] width 66 height 17
type input "6"
checkbox input "false"
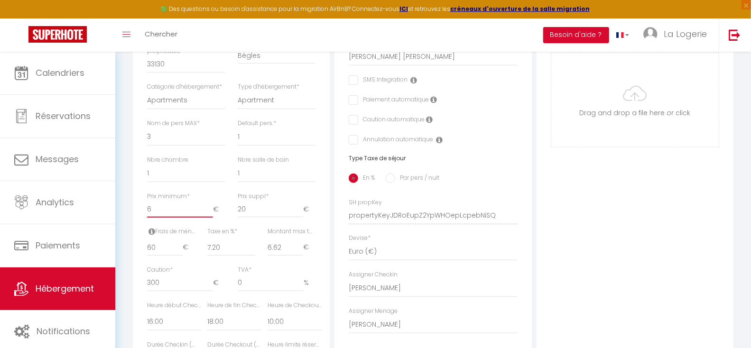
checkbox input "false"
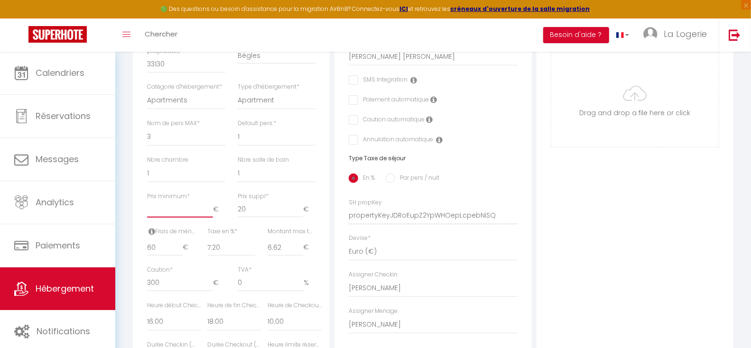
type input "5"
checkbox input "false"
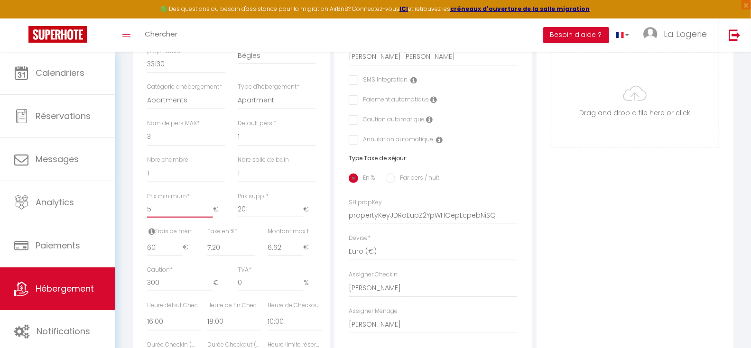
type input "55"
checkbox input "false"
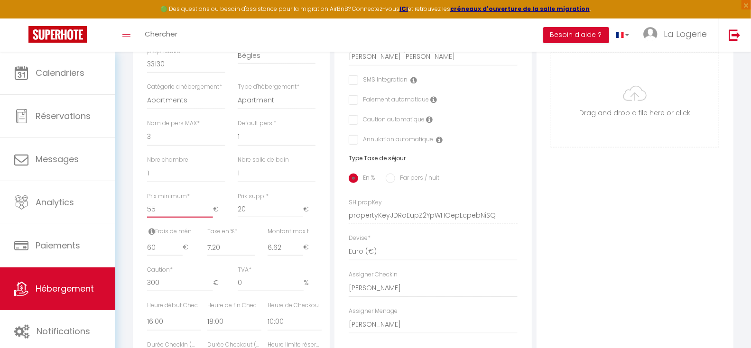
type input "55"
click at [159, 256] on input "60" at bounding box center [165, 247] width 36 height 17
type input "6"
checkbox input "false"
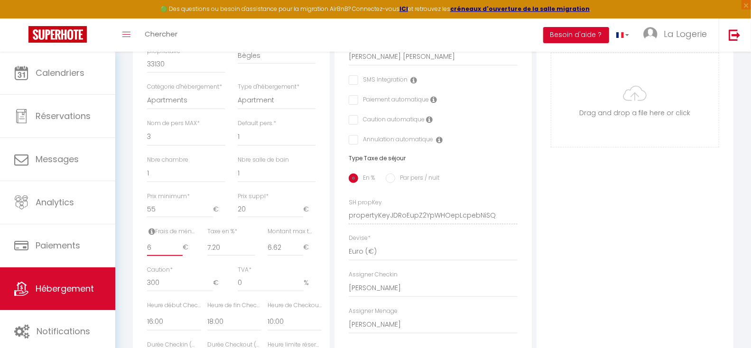
checkbox input "false"
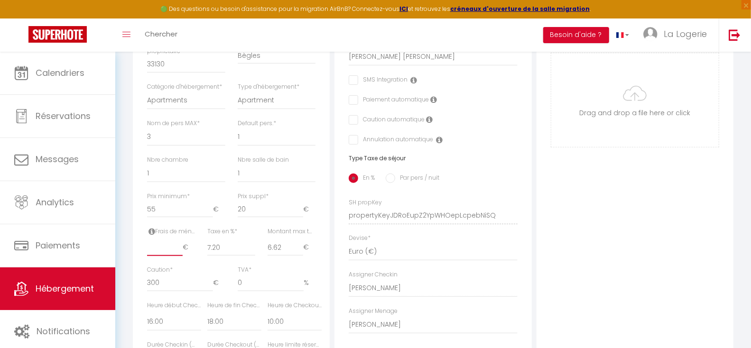
checkbox input "false"
type input "4"
checkbox input "false"
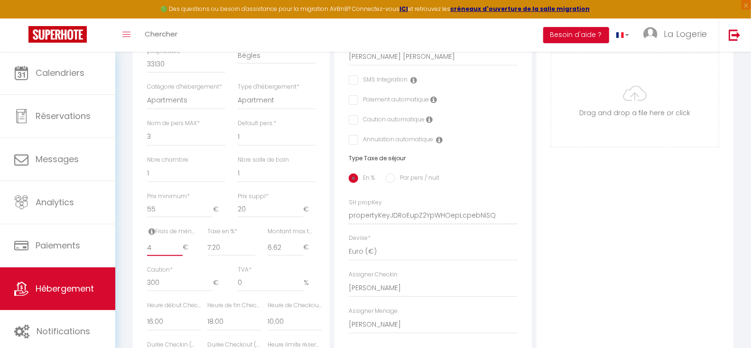
checkbox input "false"
type input "49"
checkbox input "false"
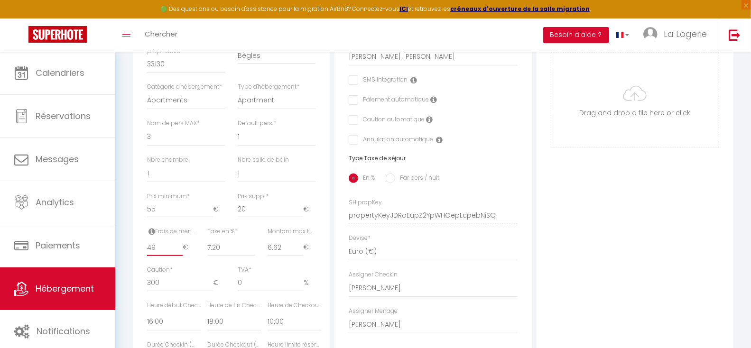
checkbox input "false"
type input "49"
click at [635, 241] on div "Photo Photo Supprimer Drag and drop a file here or click Ooops, something wrong…" at bounding box center [634, 209] width 197 height 640
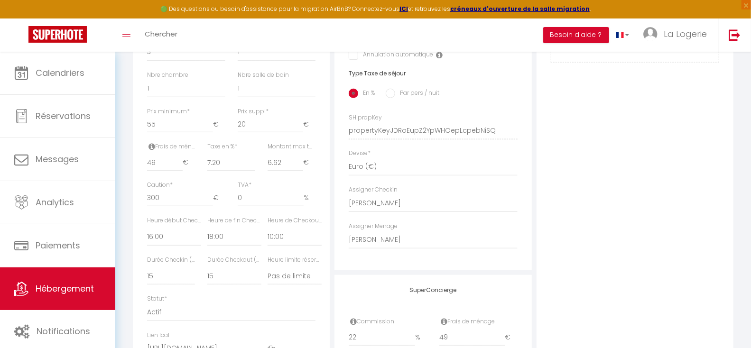
scroll to position [0, 0]
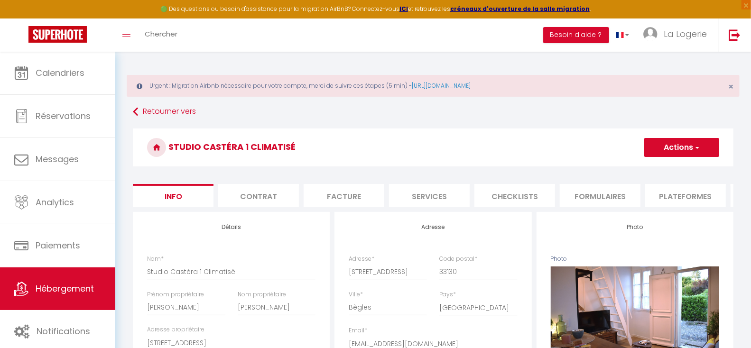
click at [681, 148] on button "Actions" at bounding box center [681, 147] width 75 height 19
click at [644, 168] on input "Enregistrer" at bounding box center [643, 168] width 35 height 9
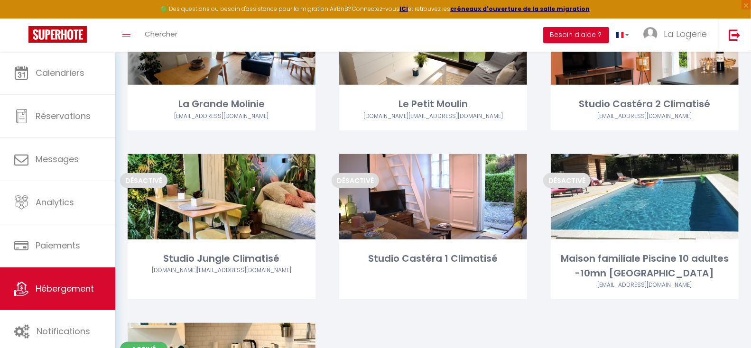
scroll to position [475, 0]
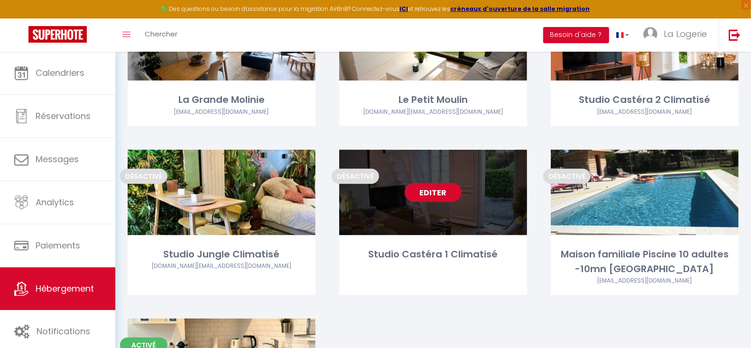
click at [430, 191] on link "Editer" at bounding box center [433, 192] width 57 height 19
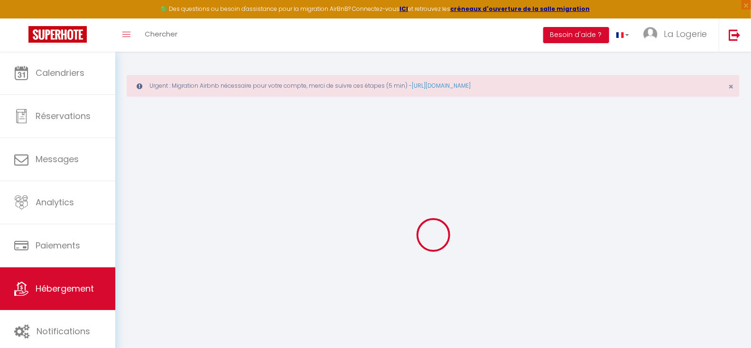
select select
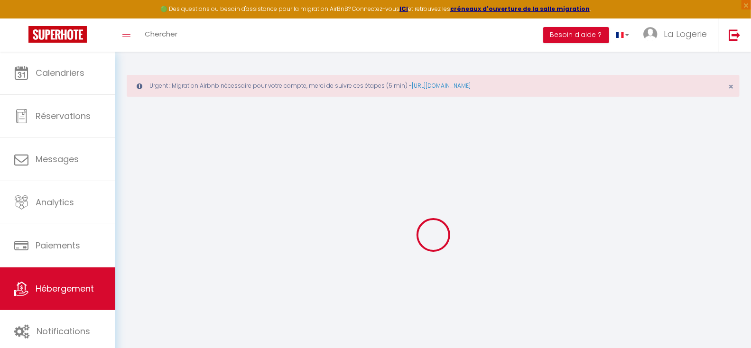
select select
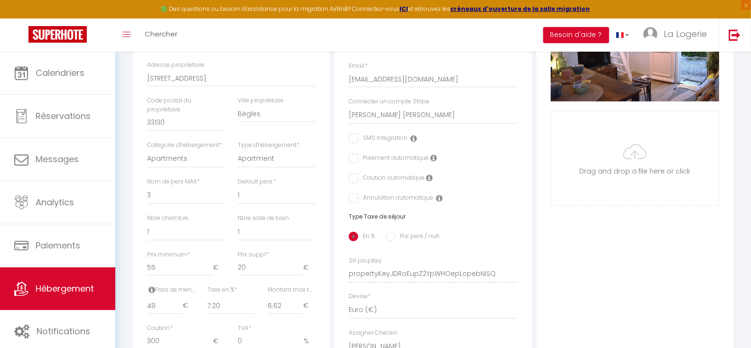
scroll to position [314, 0]
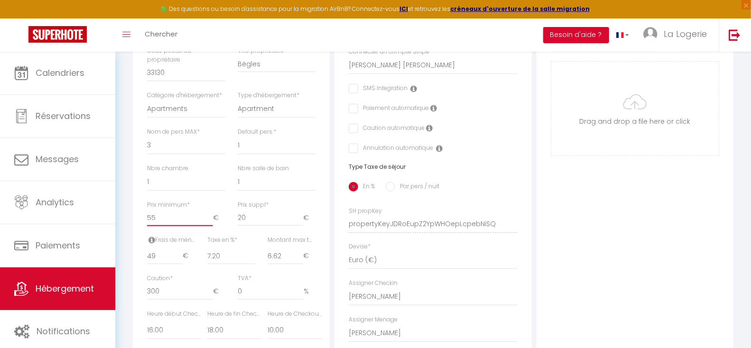
click at [156, 226] on input "55" at bounding box center [180, 217] width 66 height 17
click at [211, 201] on div "Nbre chambre 0 1 2 3 4 5 6 7 8 9 10 11 12" at bounding box center [186, 182] width 91 height 37
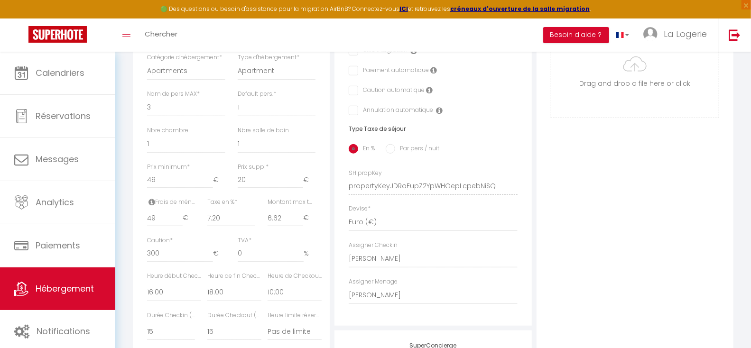
scroll to position [0, 0]
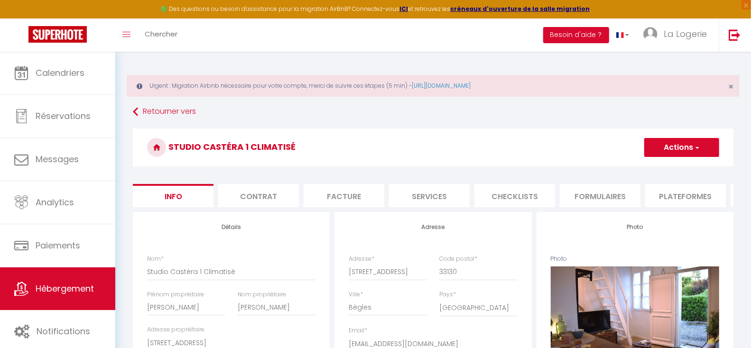
click at [682, 146] on button "Actions" at bounding box center [681, 147] width 75 height 19
click at [645, 168] on input "Enregistrer" at bounding box center [643, 168] width 35 height 9
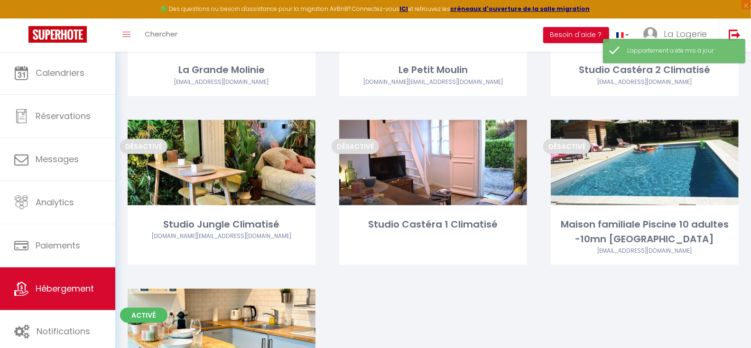
scroll to position [504, 0]
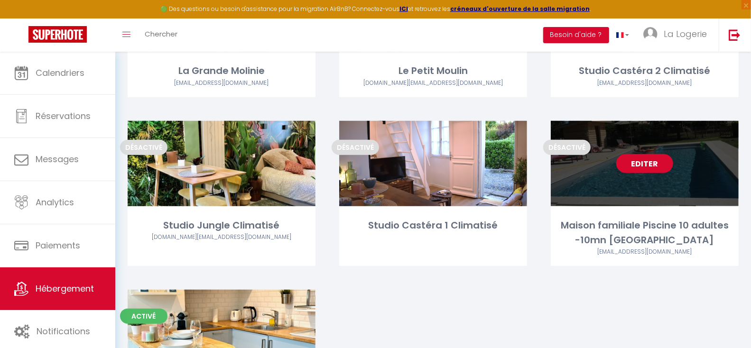
click at [646, 164] on link "Editer" at bounding box center [644, 163] width 57 height 19
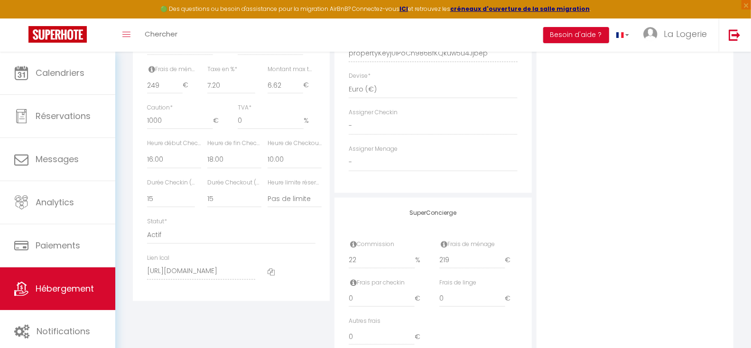
scroll to position [486, 0]
click at [449, 267] on input "219" at bounding box center [472, 259] width 66 height 17
click at [653, 223] on div "Photo Photo Supprimer Drag and drop a file here or click Ooops, something wrong…" at bounding box center [634, 46] width 197 height 640
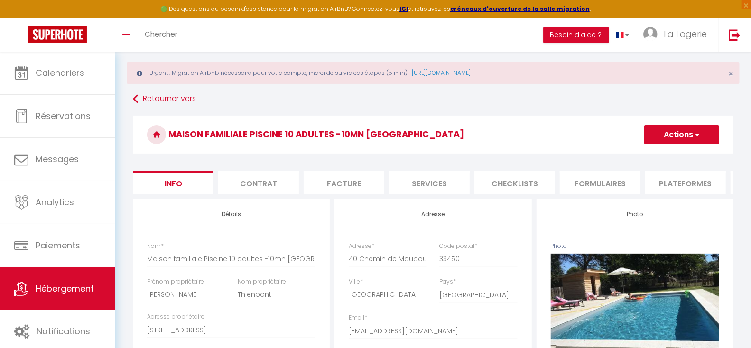
scroll to position [0, 0]
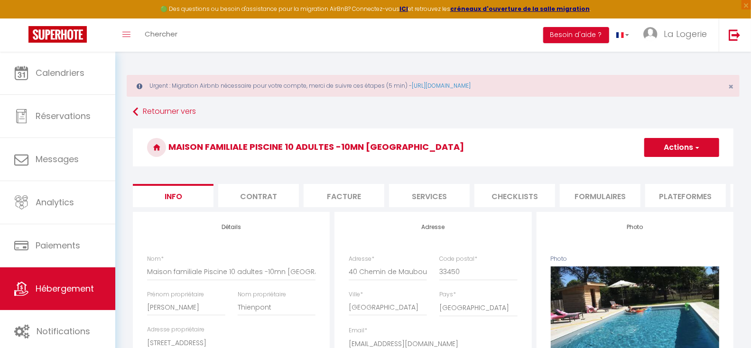
click at [680, 143] on button "Actions" at bounding box center [681, 147] width 75 height 19
click at [644, 167] on input "Enregistrer" at bounding box center [643, 168] width 35 height 9
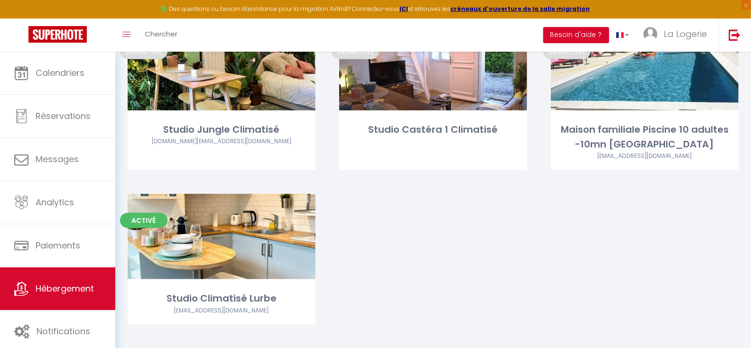
scroll to position [611, 0]
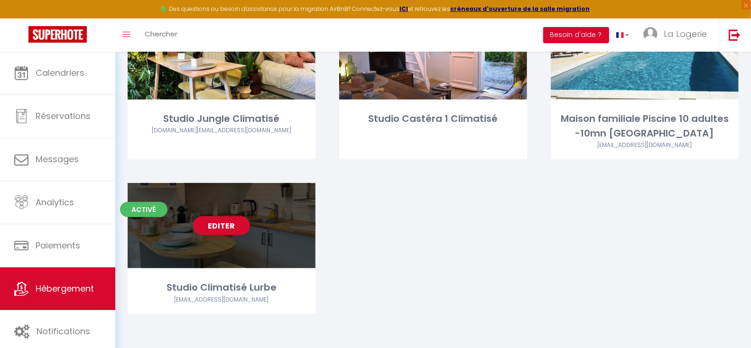
click at [228, 224] on link "Editer" at bounding box center [221, 225] width 57 height 19
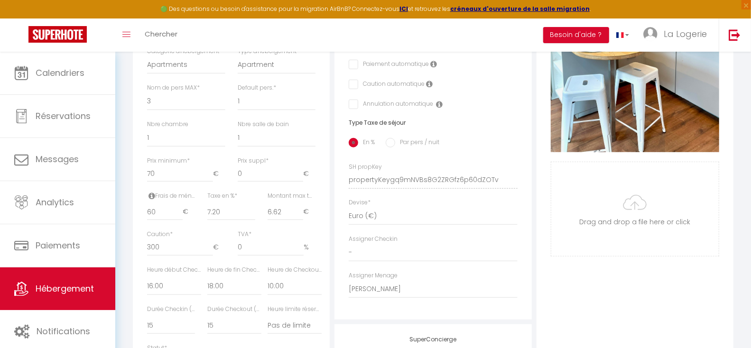
scroll to position [359, 0]
click at [159, 219] on input "60" at bounding box center [165, 210] width 36 height 17
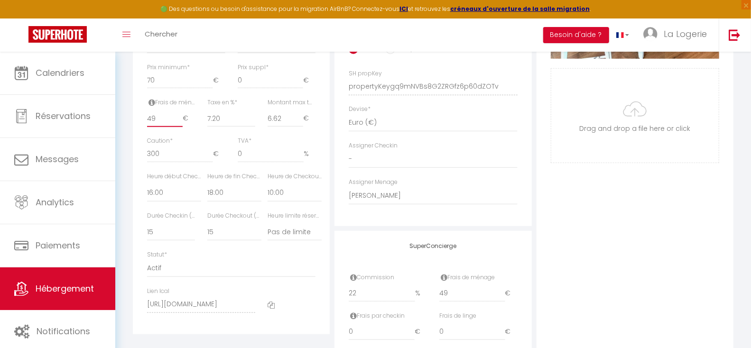
scroll to position [461, 0]
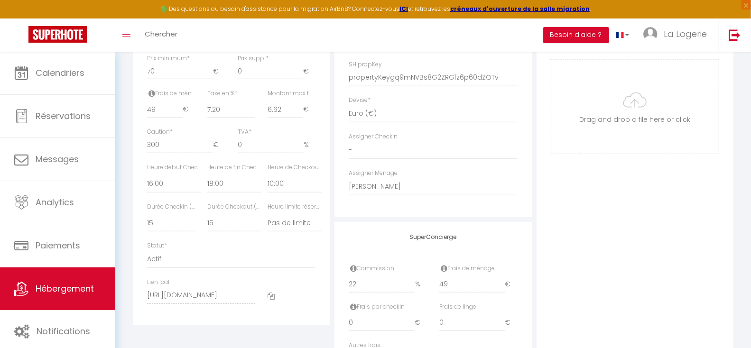
click at [598, 235] on div "Photo Photo Supprimer Drag and drop a file here or click Ooops, something wrong…" at bounding box center [634, 71] width 197 height 640
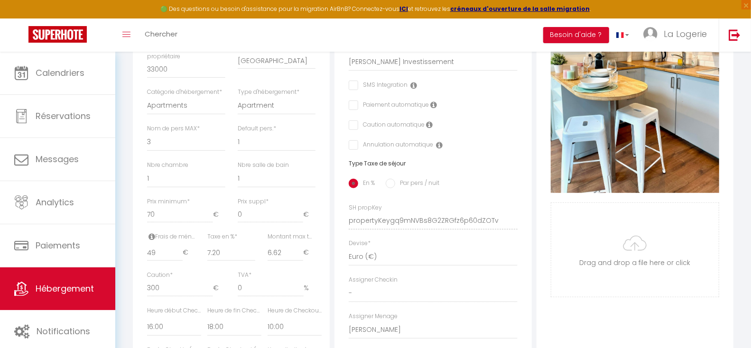
scroll to position [312, 0]
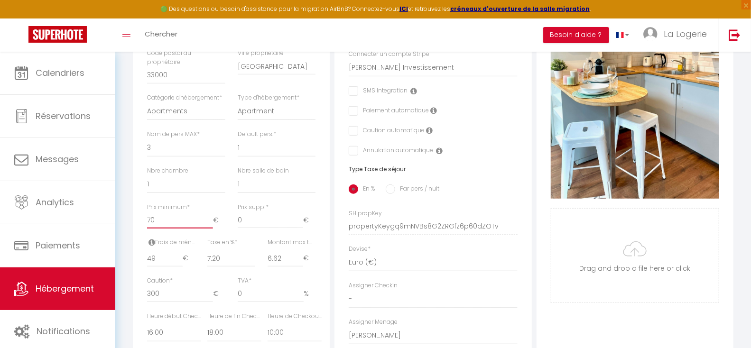
click at [155, 228] on input "70" at bounding box center [180, 220] width 66 height 17
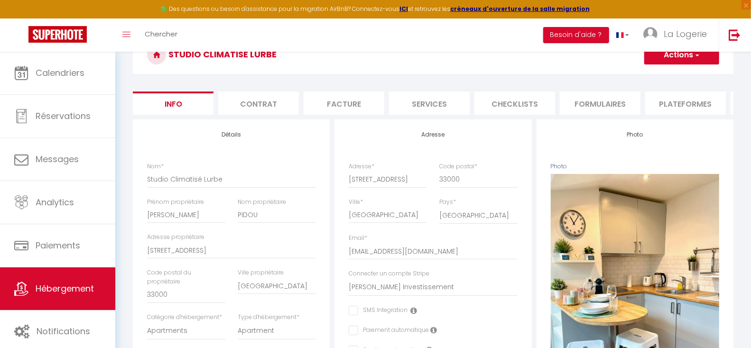
scroll to position [49, 0]
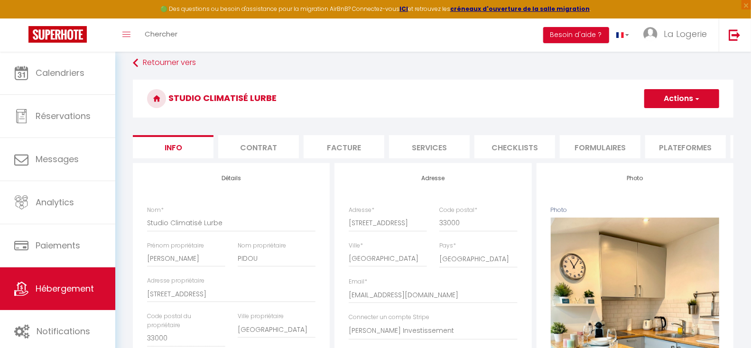
click at [560, 182] on h4 "Photo" at bounding box center [635, 178] width 168 height 7
click at [675, 98] on button "Actions" at bounding box center [681, 98] width 75 height 19
click at [638, 120] on input "Enregistrer" at bounding box center [643, 119] width 35 height 9
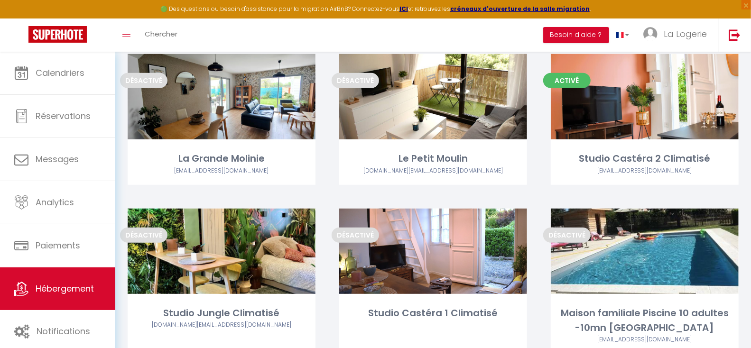
scroll to position [611, 0]
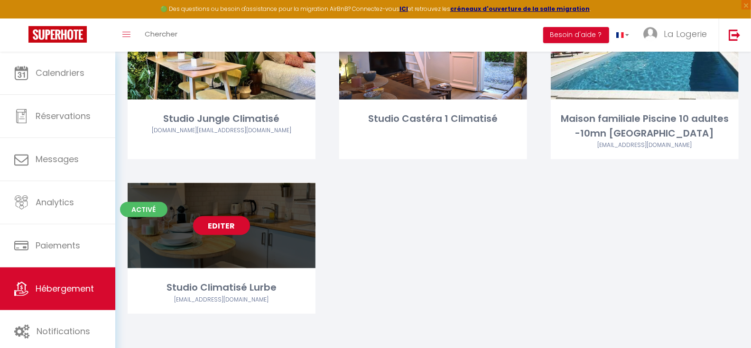
click at [220, 223] on link "Editer" at bounding box center [221, 225] width 57 height 19
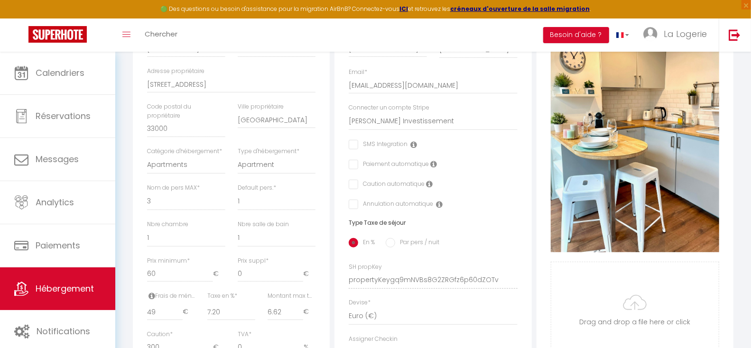
scroll to position [15, 0]
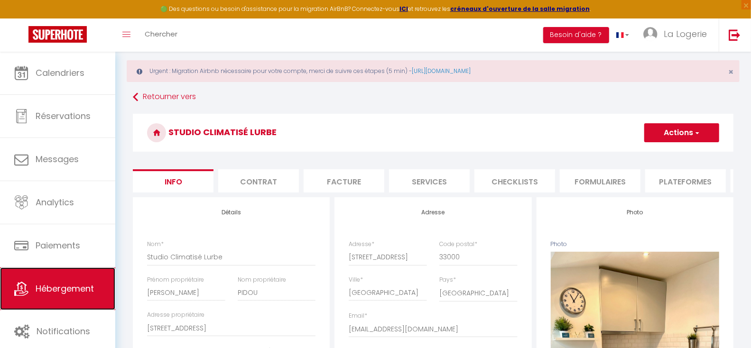
click at [76, 286] on span "Hébergement" at bounding box center [65, 289] width 58 height 12
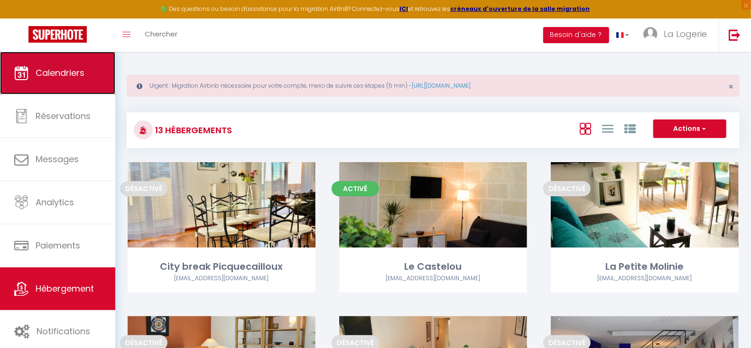
click at [74, 61] on link "Calendriers" at bounding box center [57, 73] width 115 height 43
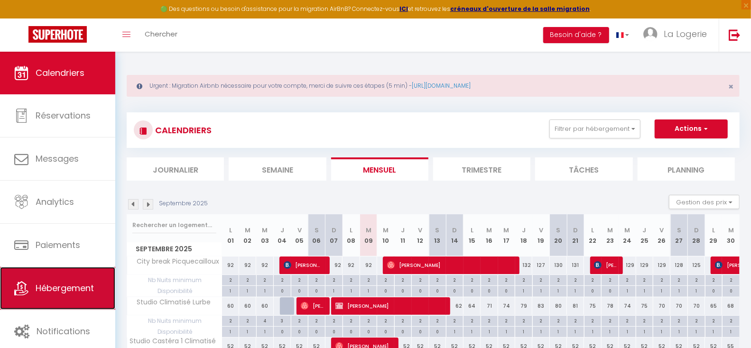
click at [50, 287] on span "Hébergement" at bounding box center [65, 288] width 58 height 12
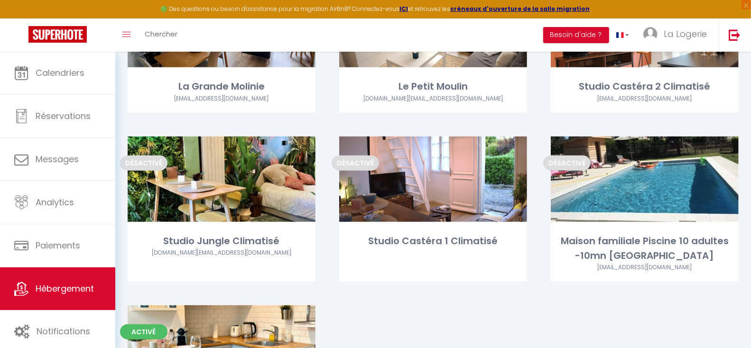
scroll to position [486, 0]
